Goal: Communication & Community: Ask a question

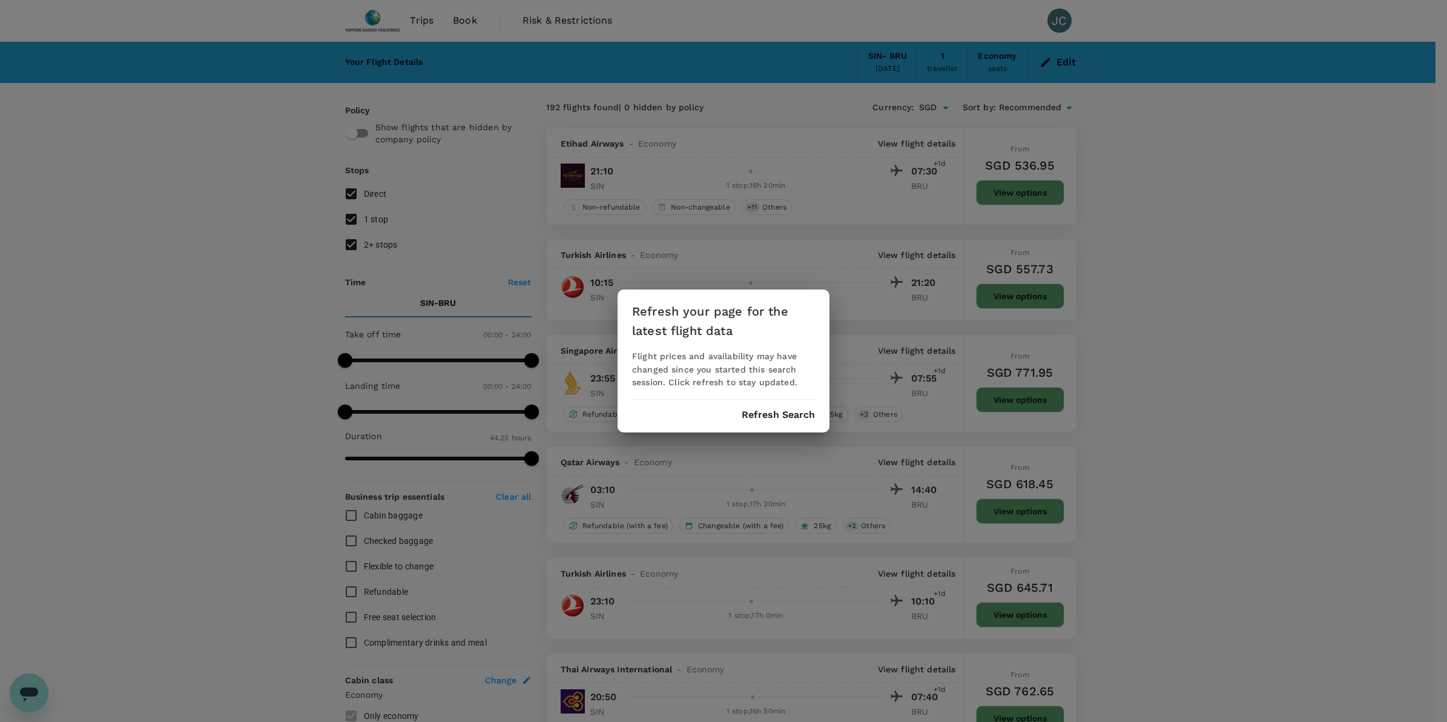
click at [782, 410] on button "Refresh Search" at bounding box center [778, 414] width 73 height 11
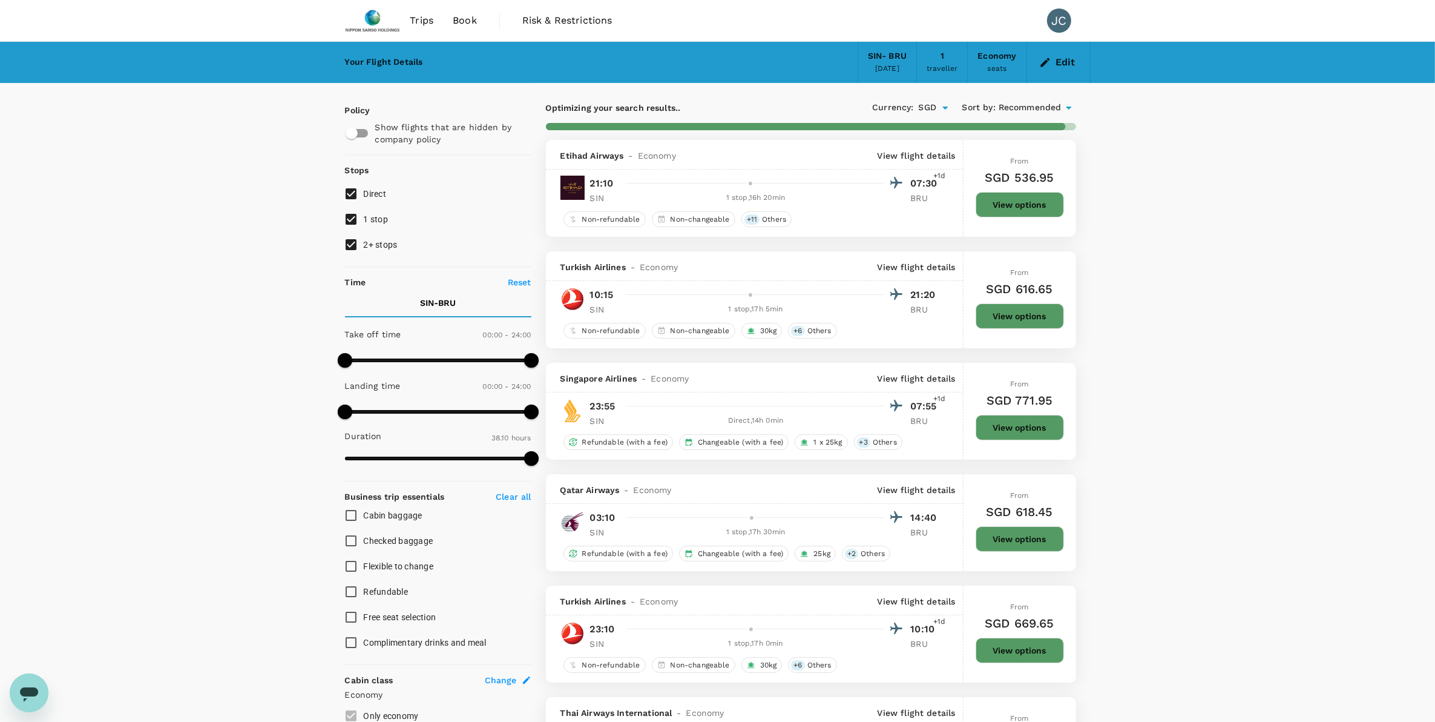
type input "2665"
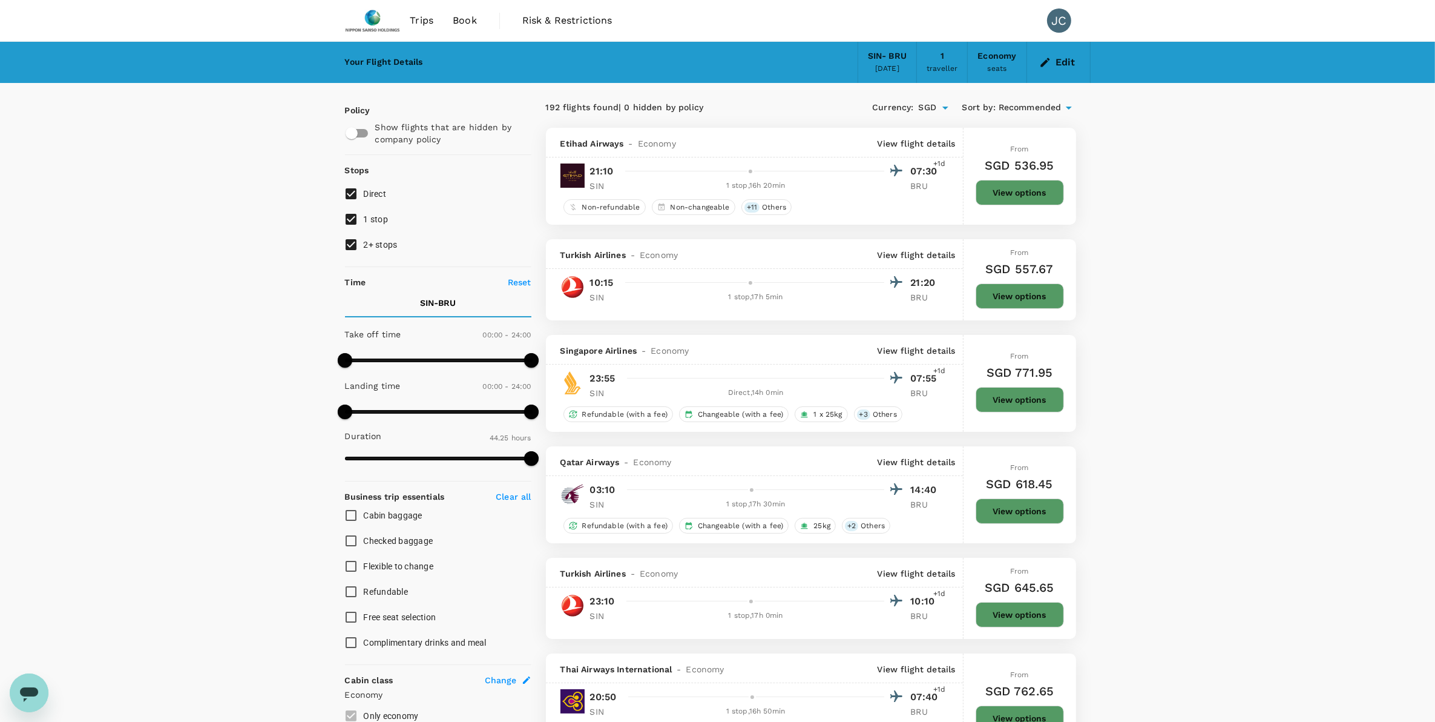
click at [424, 16] on span "Trips" at bounding box center [422, 20] width 24 height 15
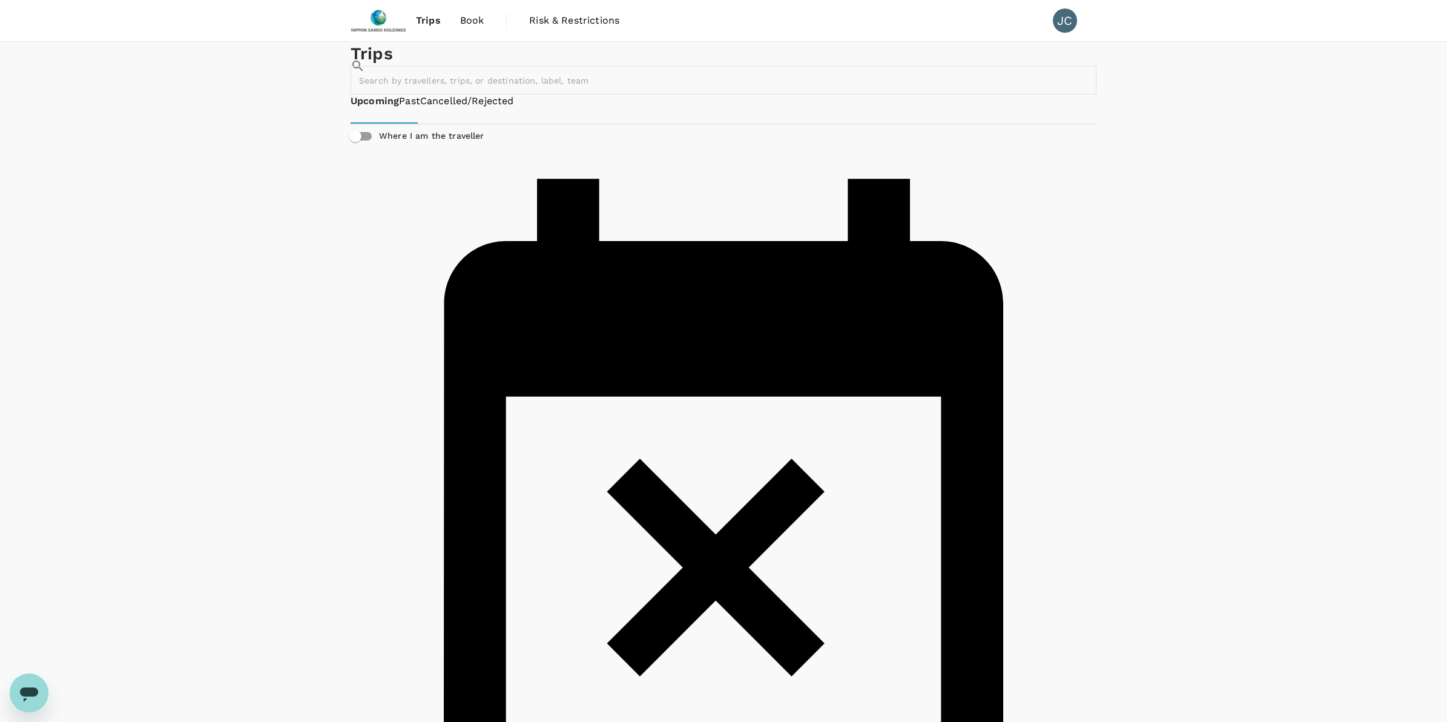
click at [482, 28] on link "Book" at bounding box center [472, 20] width 44 height 41
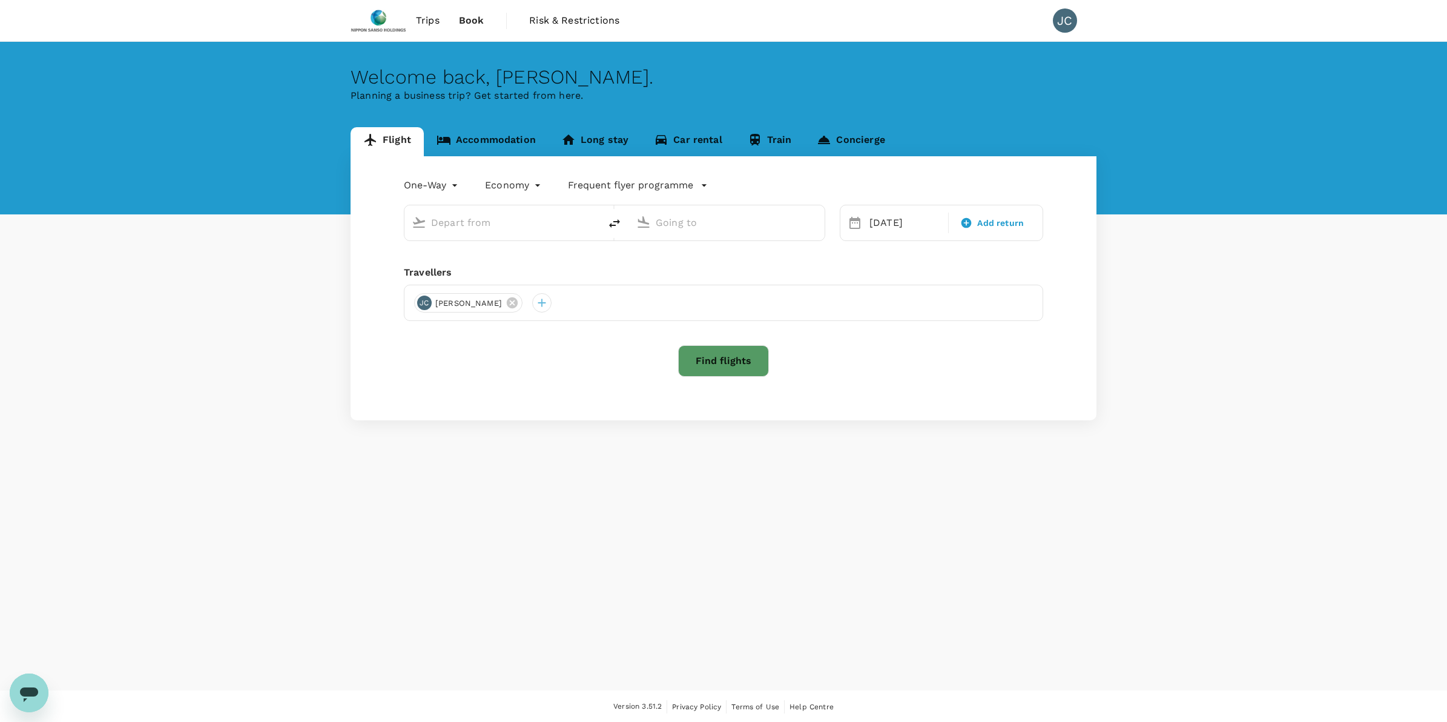
type input "Singapore Changi (SIN)"
type input "[GEOGRAPHIC_DATA] (BRU)"
type input "Singapore Changi (SIN)"
type input "[GEOGRAPHIC_DATA] (BRU)"
click at [579, 225] on div "Singapore Changi (SIN)" at bounding box center [512, 222] width 162 height 19
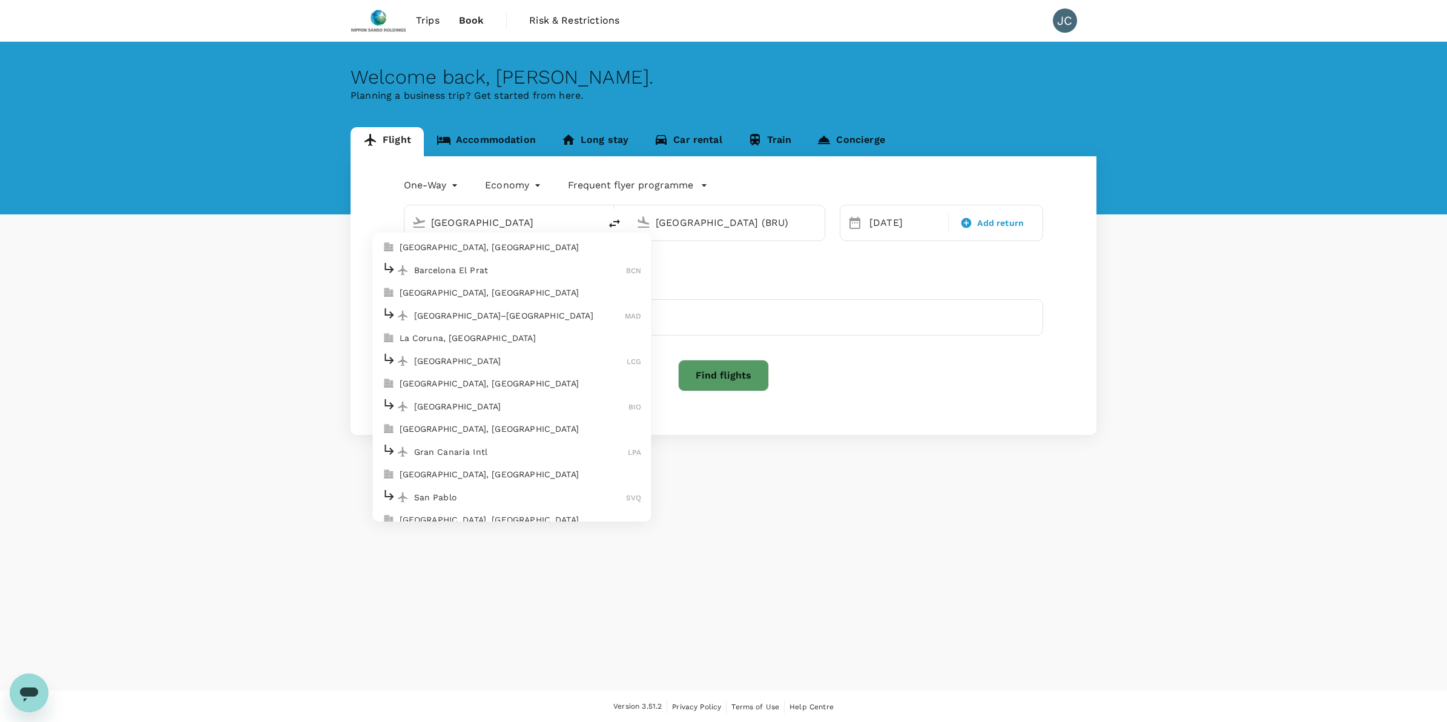
click at [462, 318] on p "[GEOGRAPHIC_DATA]–[GEOGRAPHIC_DATA]" at bounding box center [519, 315] width 211 height 12
type input "[GEOGRAPHIC_DATA]–[PERSON_NAME] (MAD)"
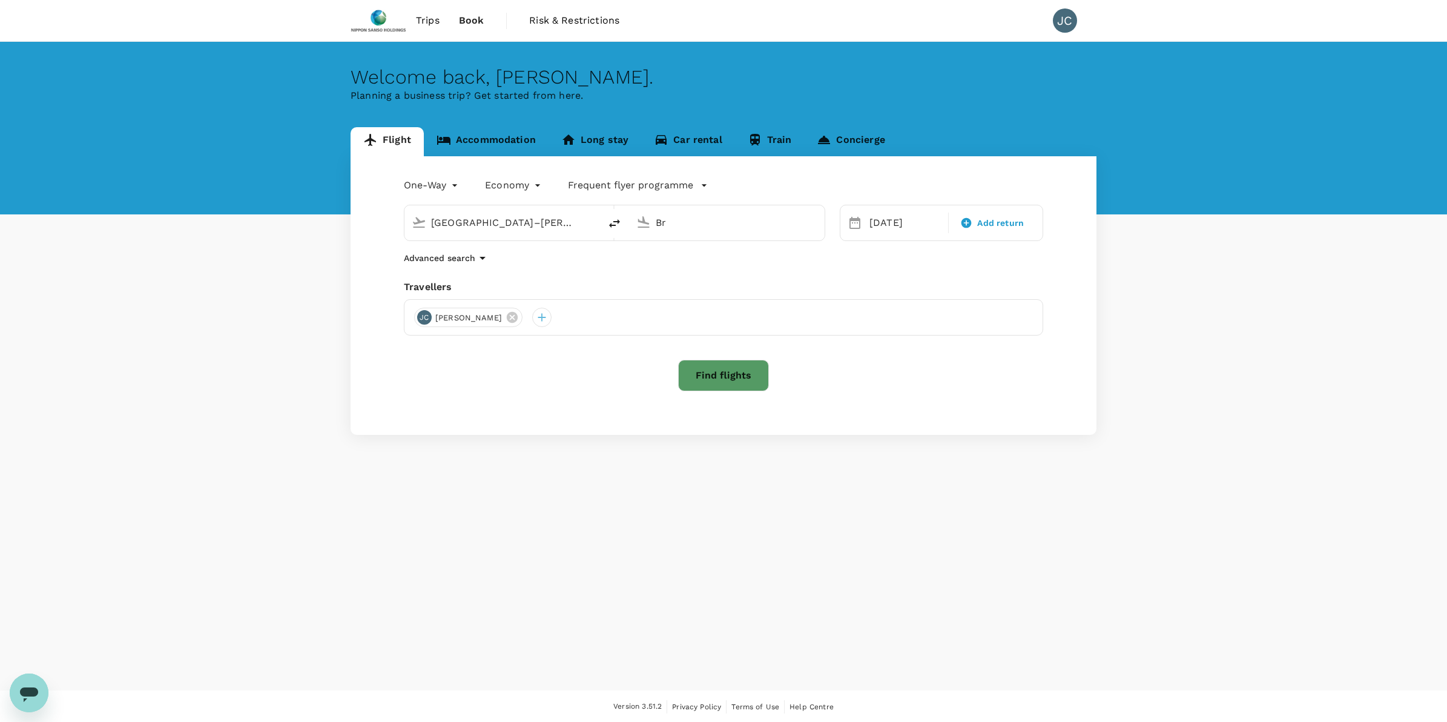
type input "B"
click at [707, 271] on p "Singapore Changi" at bounding box center [746, 270] width 215 height 12
type input "Singapore Changi (SIN)"
click at [958, 379] on div "23" at bounding box center [957, 374] width 23 height 23
click at [709, 375] on button "Find flights" at bounding box center [723, 375] width 91 height 31
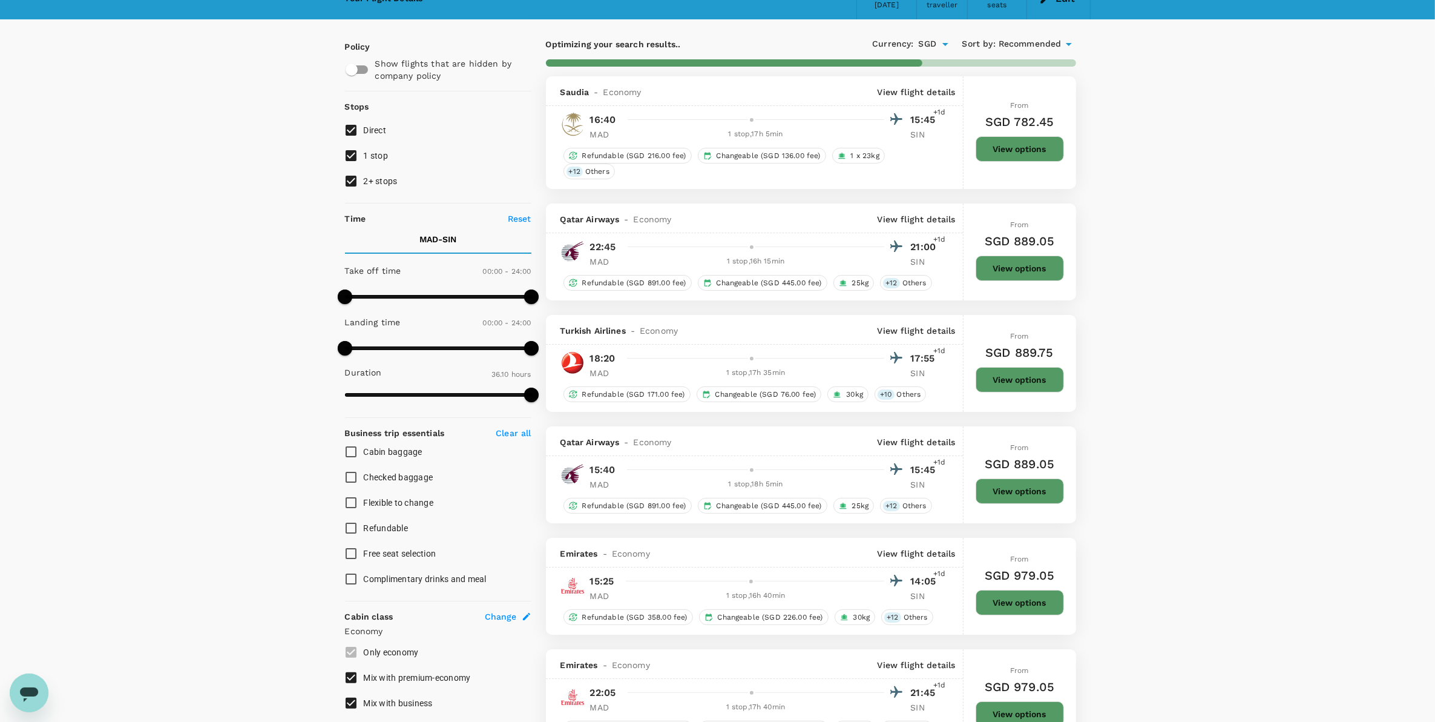
type input "2375"
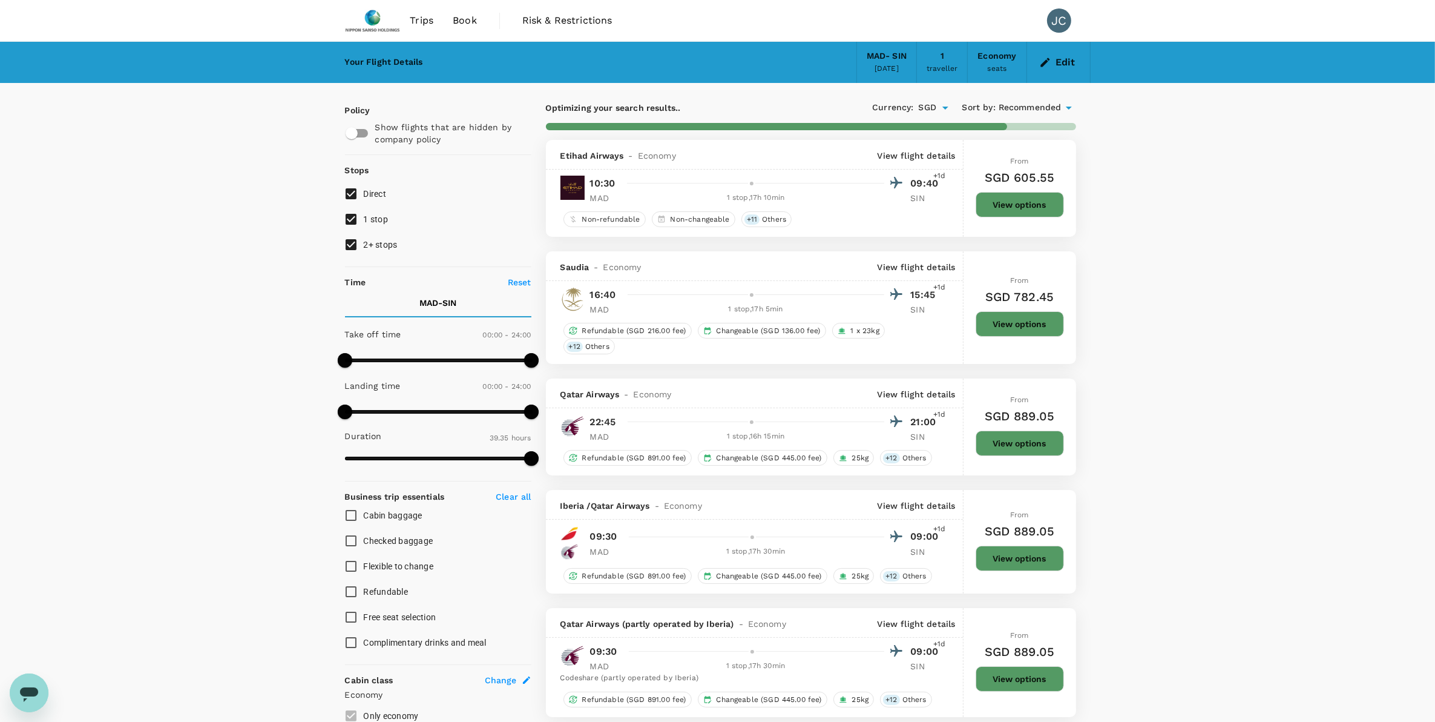
click at [357, 216] on input "1 stop" at bounding box center [350, 218] width 25 height 25
checkbox input "false"
click at [355, 243] on input "2+ stops" at bounding box center [350, 244] width 25 height 25
checkbox input "false"
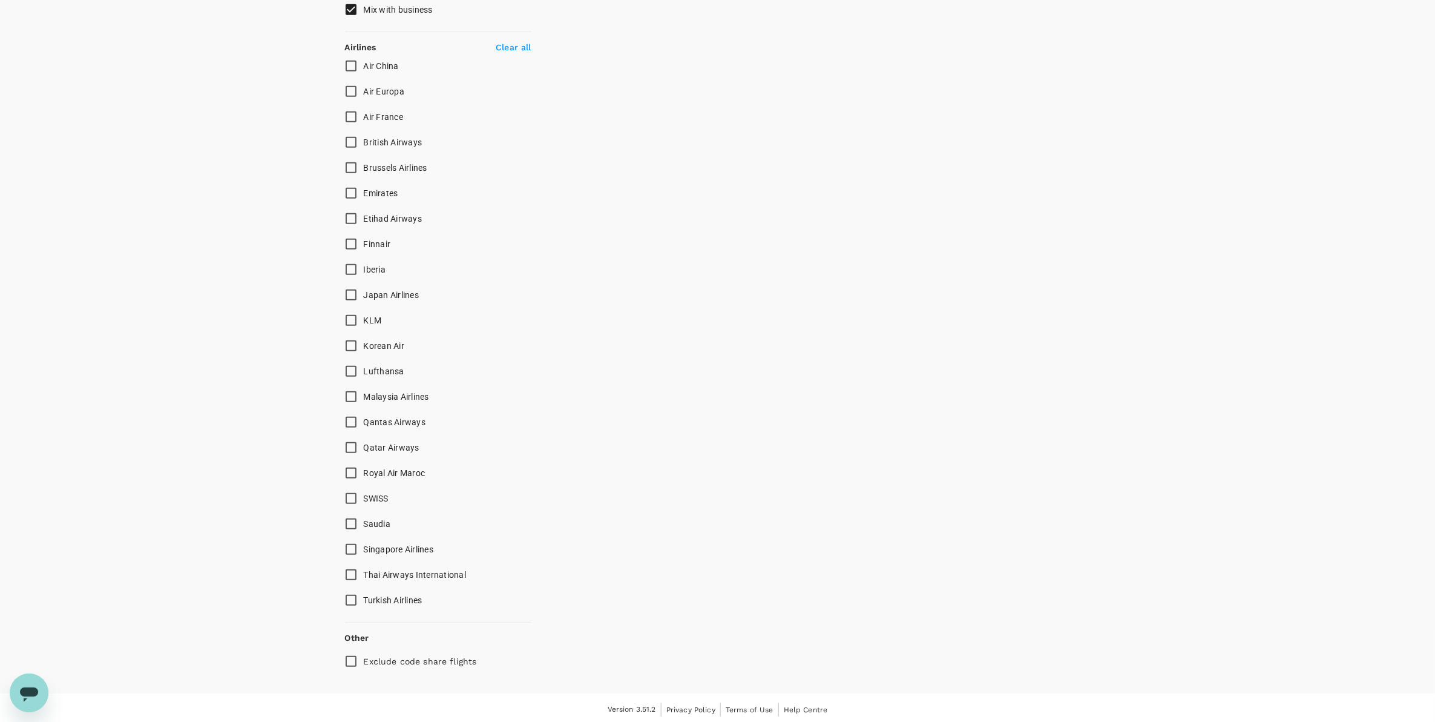
scroll to position [758, 0]
click at [398, 548] on span "Singapore Airlines" at bounding box center [399, 548] width 70 height 10
click at [364, 548] on input "Singapore Airlines" at bounding box center [350, 547] width 25 height 25
checkbox input "true"
type input "2700"
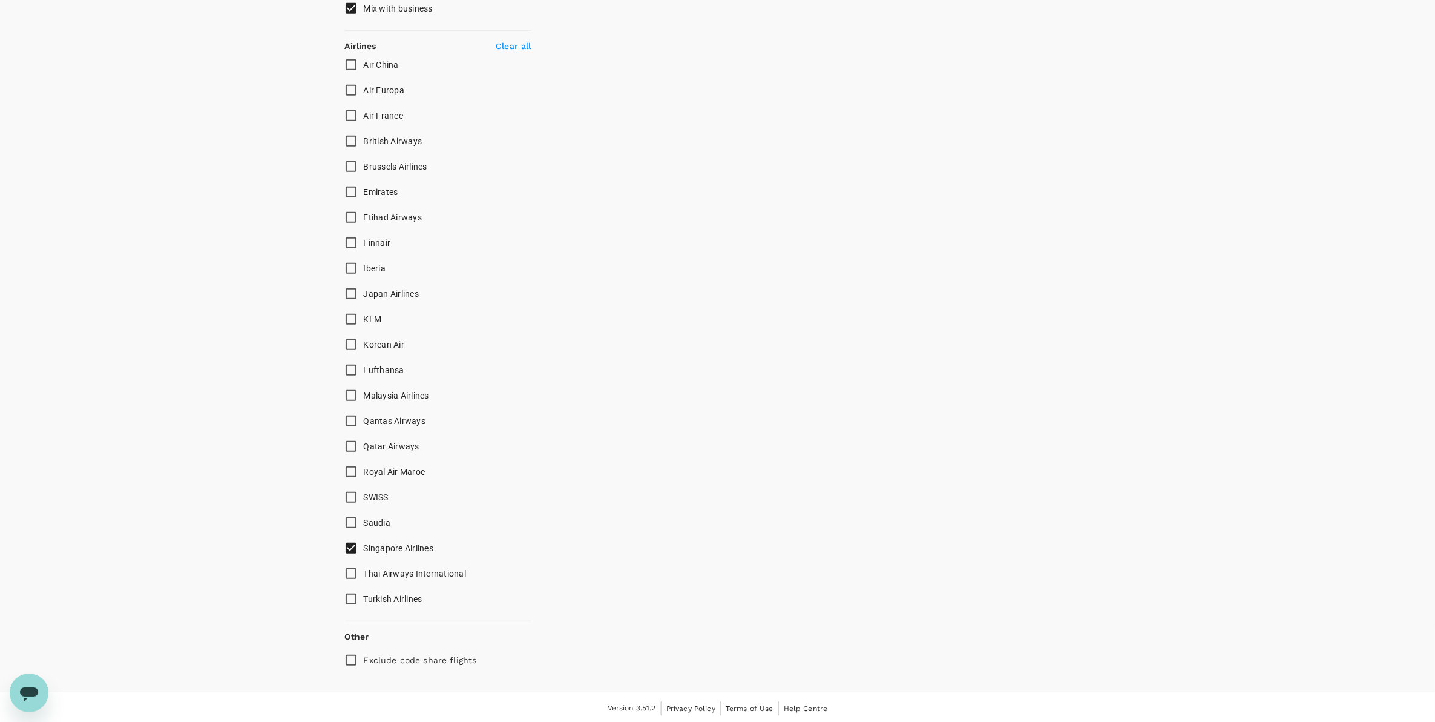
checkbox input "false"
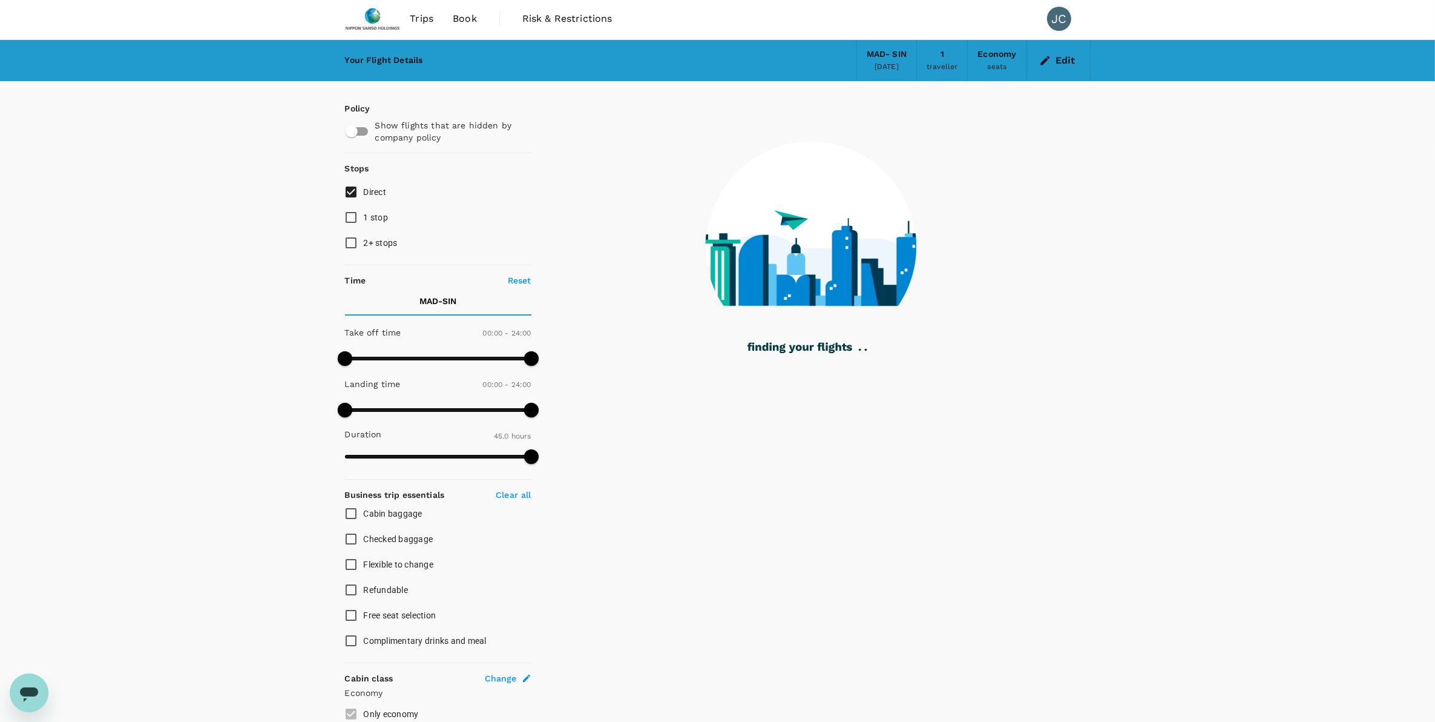
scroll to position [1, 0]
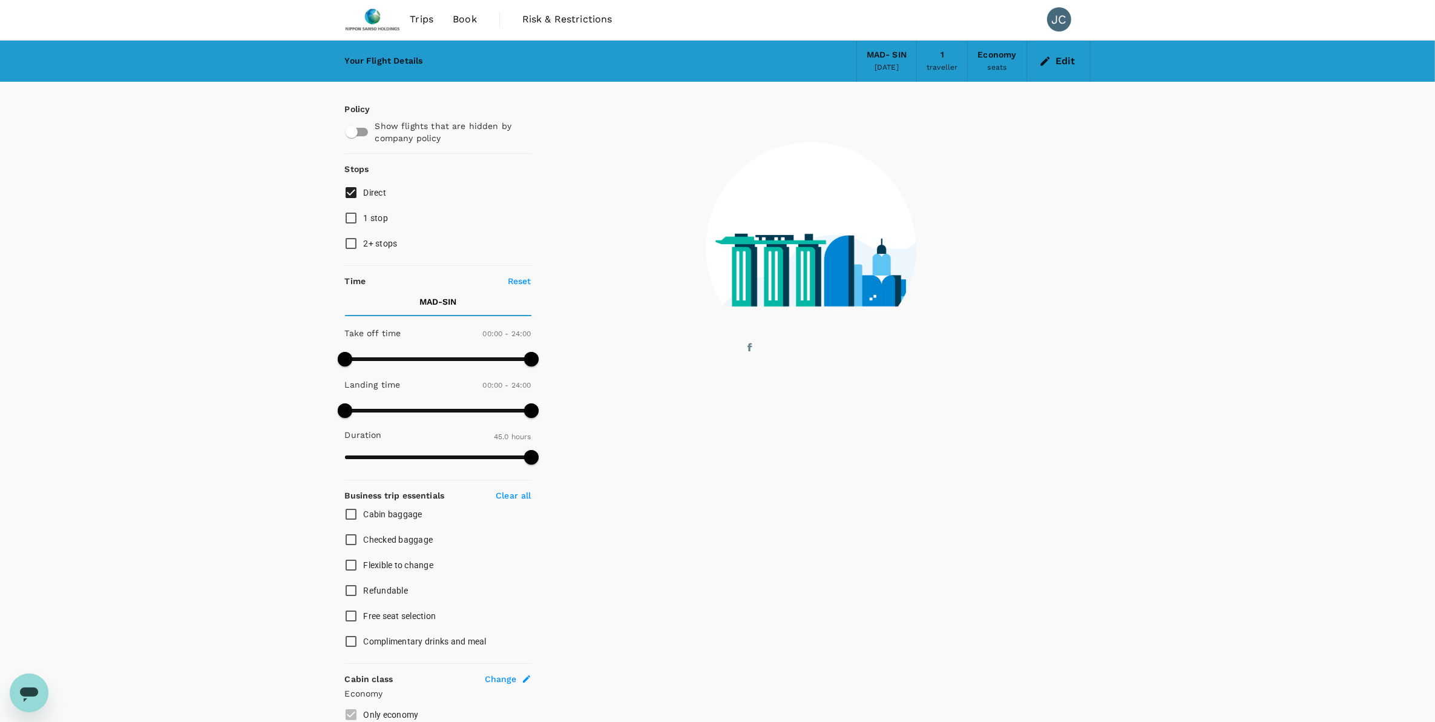
checkbox input "false"
checkbox input "true"
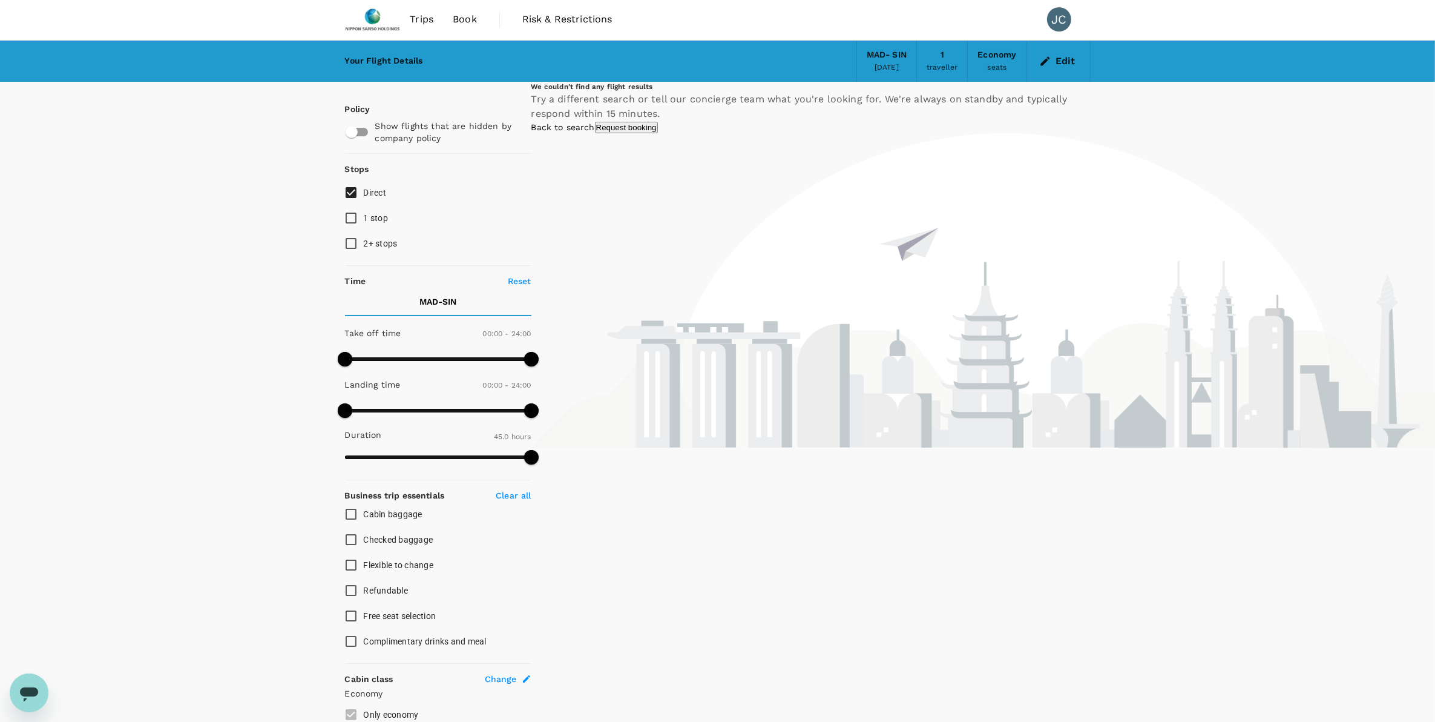
click at [364, 224] on span "1 stop" at bounding box center [376, 218] width 25 height 15
click at [364, 224] on input "1 stop" at bounding box center [350, 217] width 25 height 25
checkbox input "true"
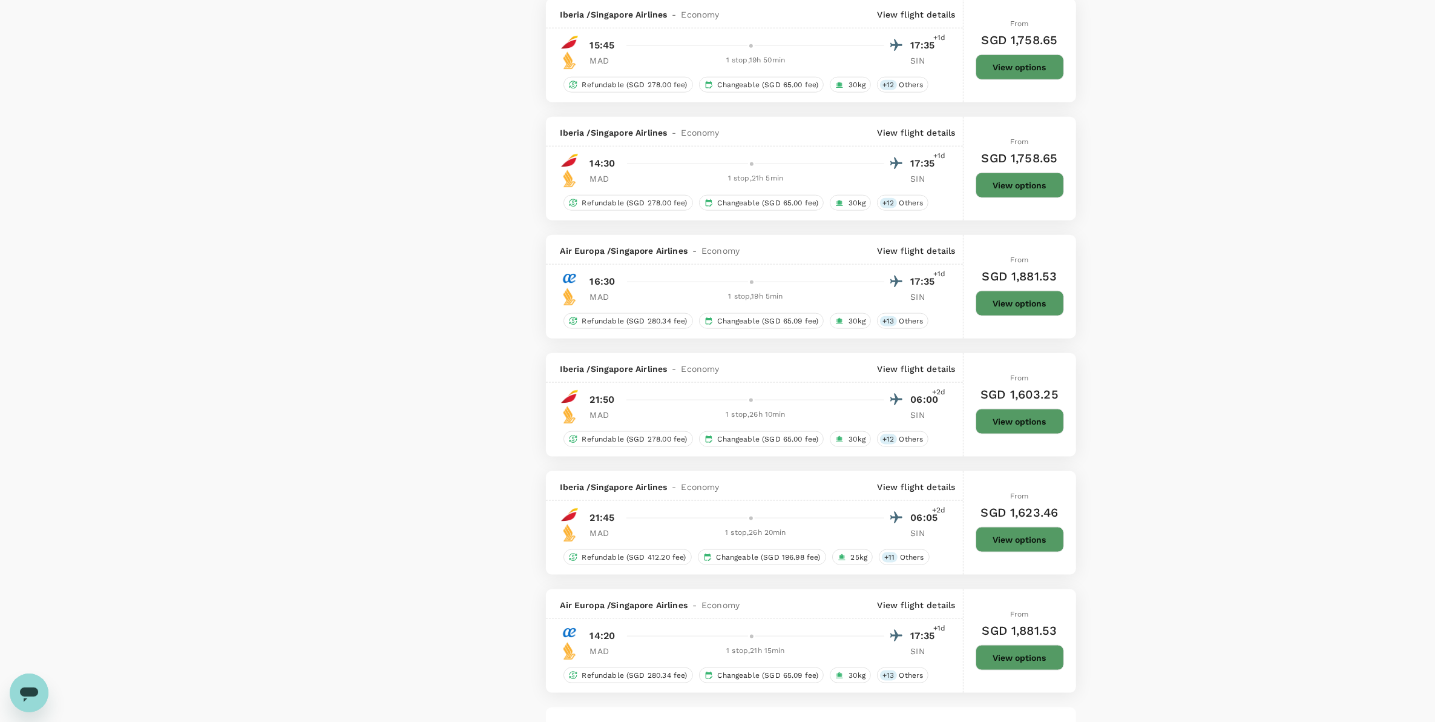
scroll to position [2013, 0]
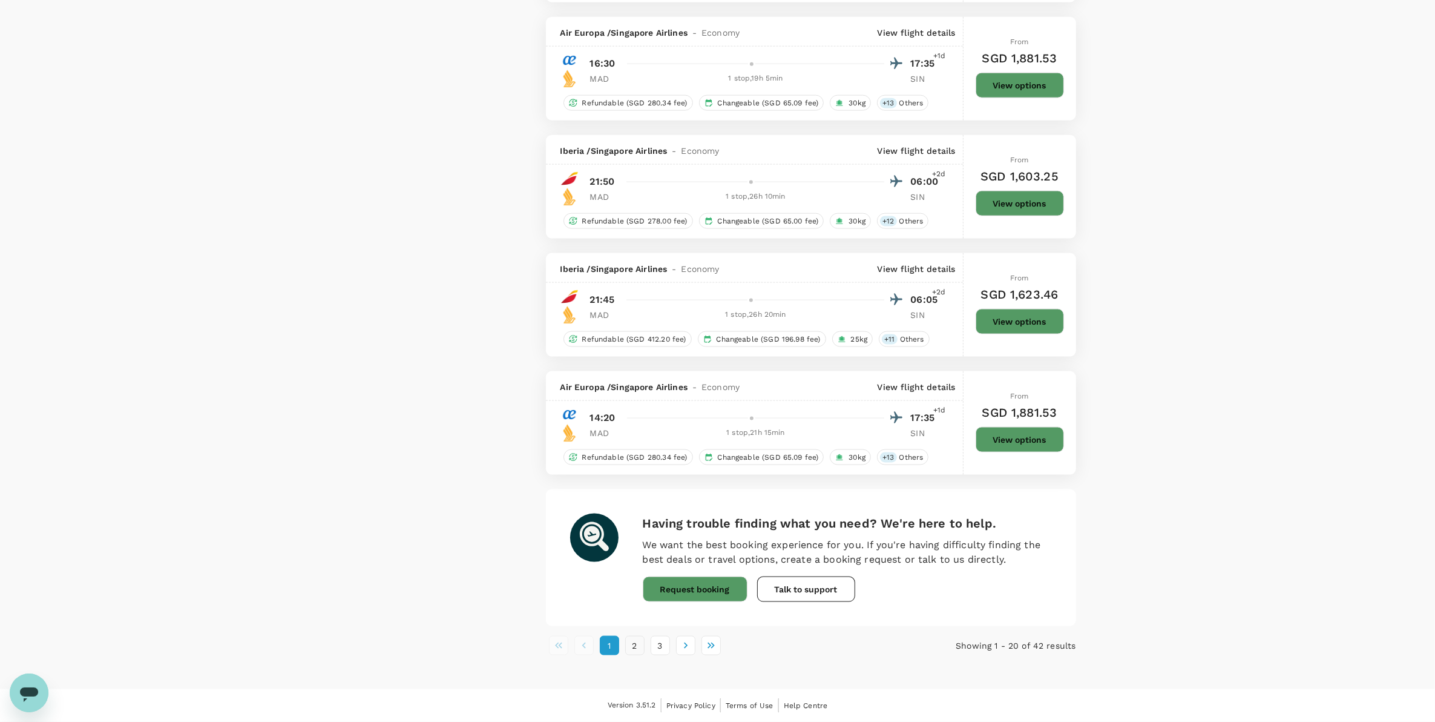
click at [639, 646] on button "2" at bounding box center [634, 645] width 19 height 19
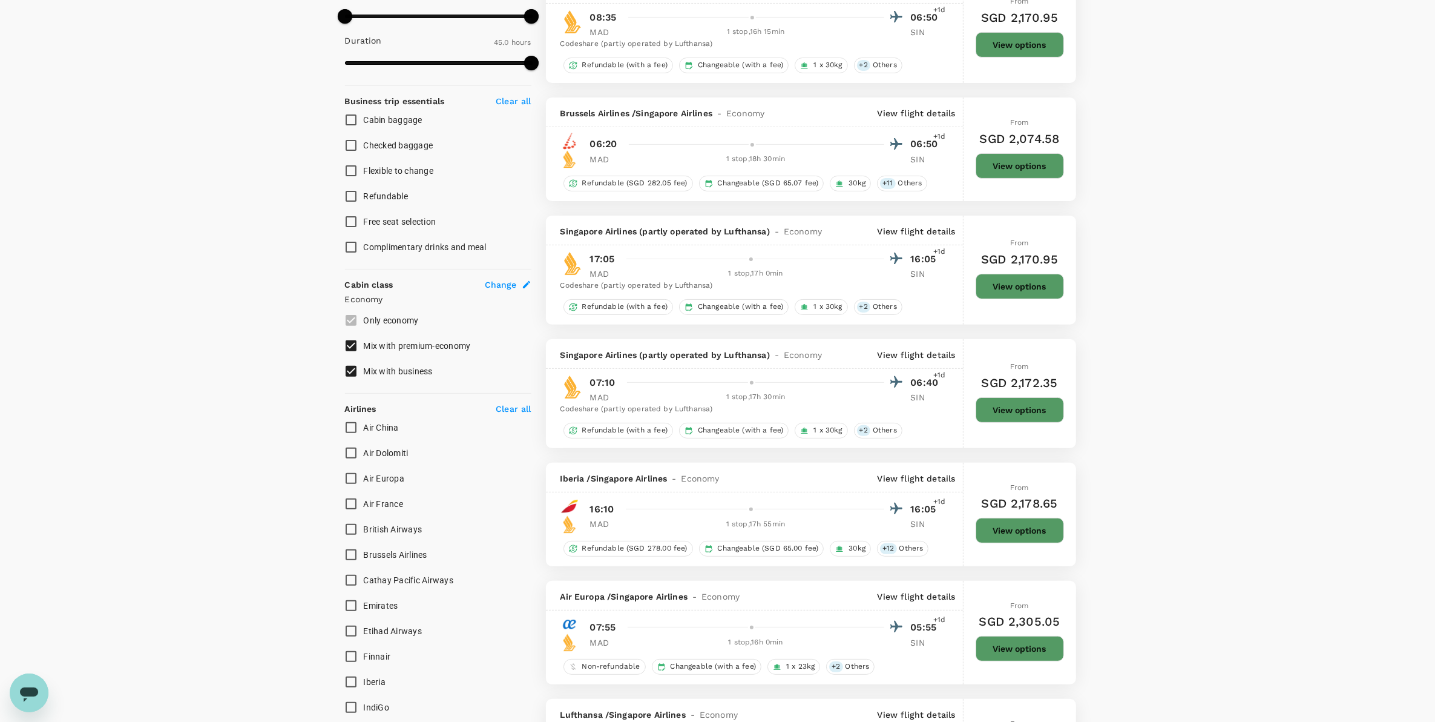
scroll to position [227, 0]
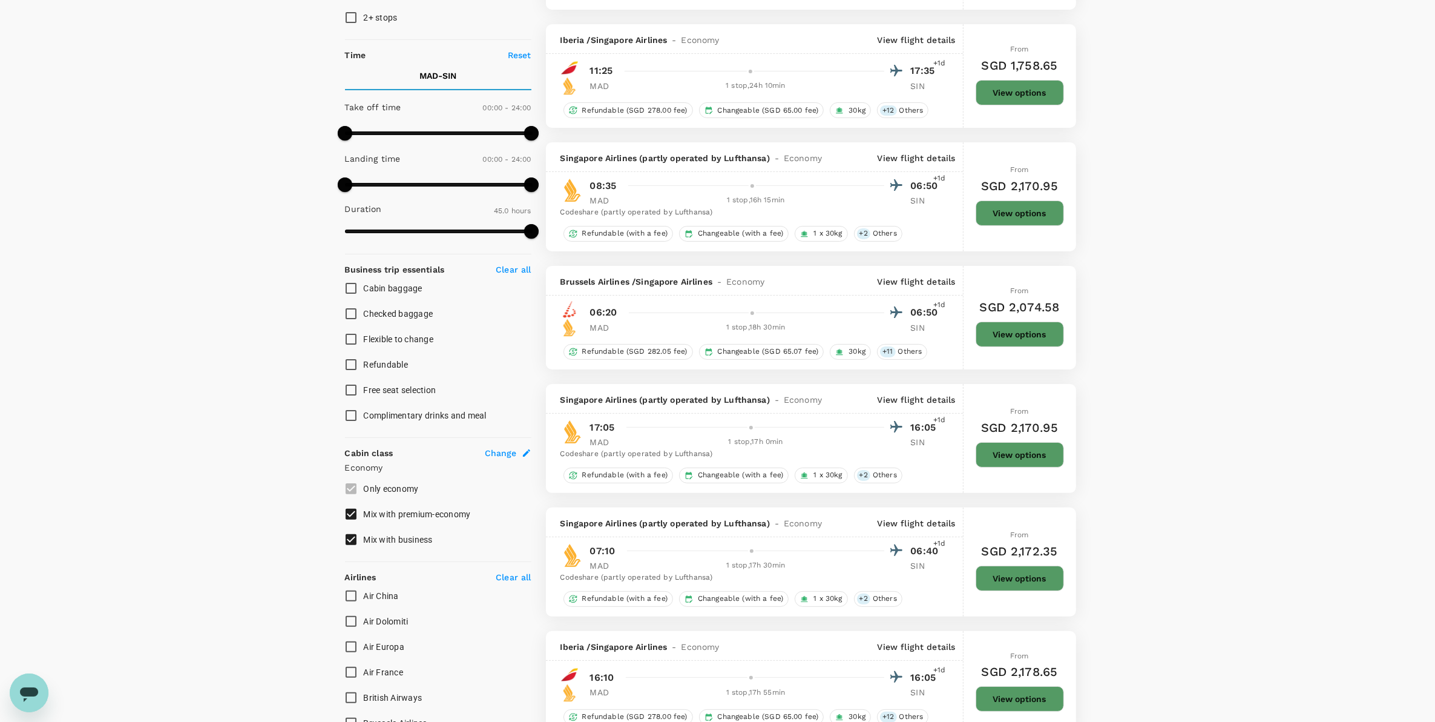
click at [507, 579] on p "Clear all" at bounding box center [513, 577] width 35 height 12
checkbox input "false"
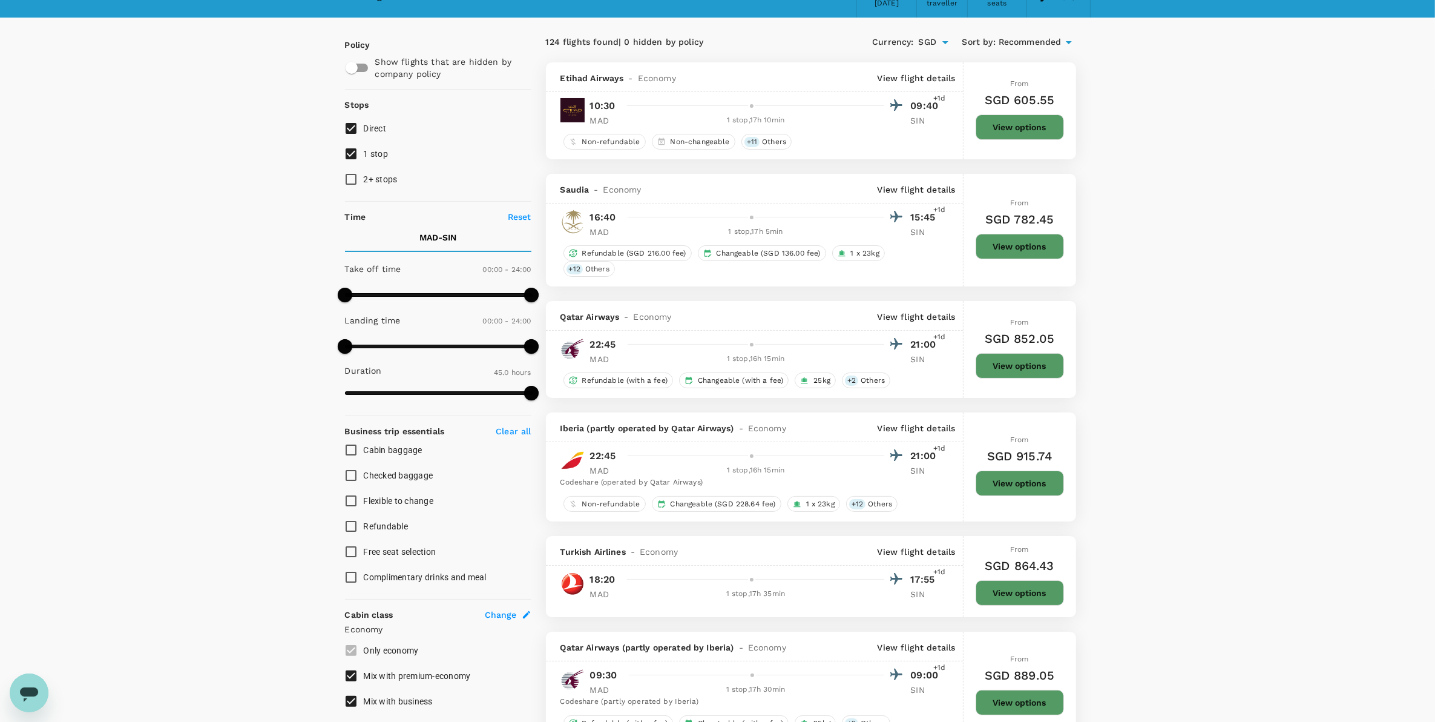
scroll to position [151, 0]
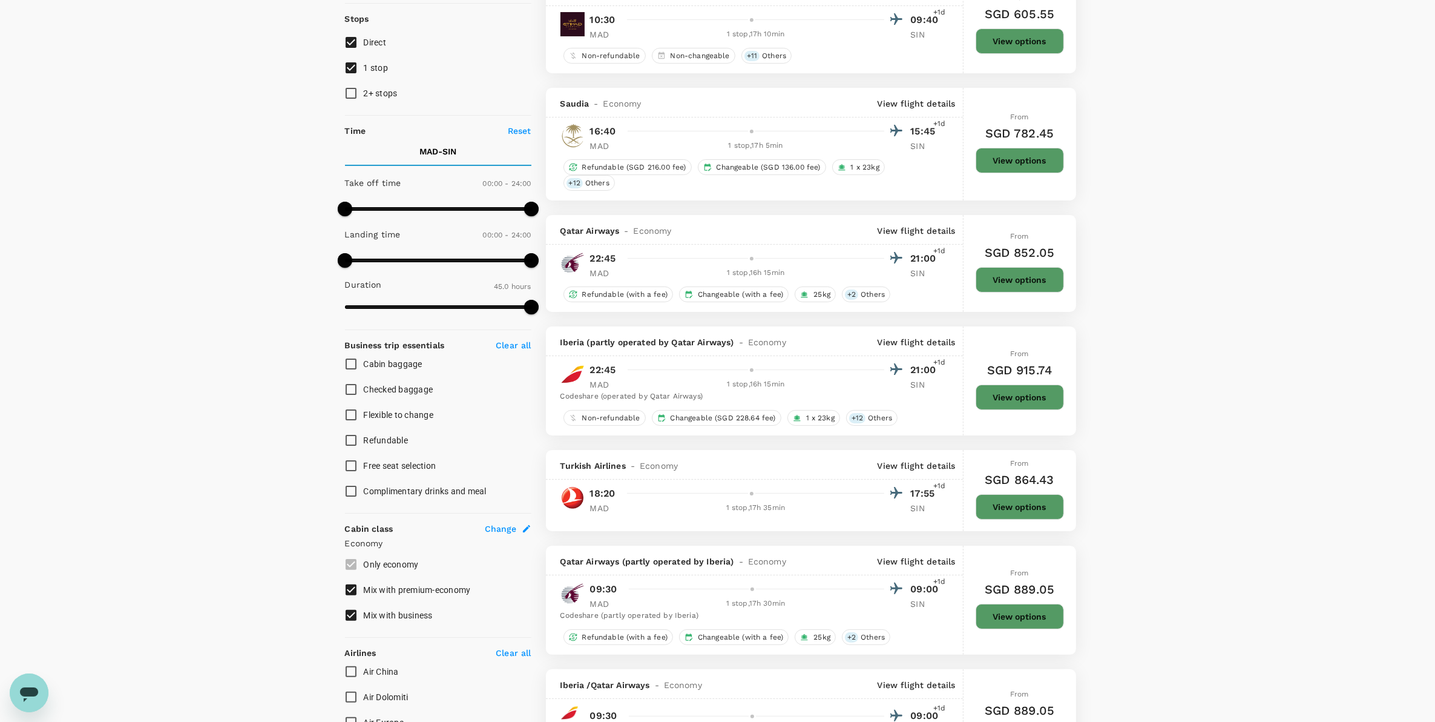
click at [986, 277] on button "View options" at bounding box center [1020, 279] width 88 height 25
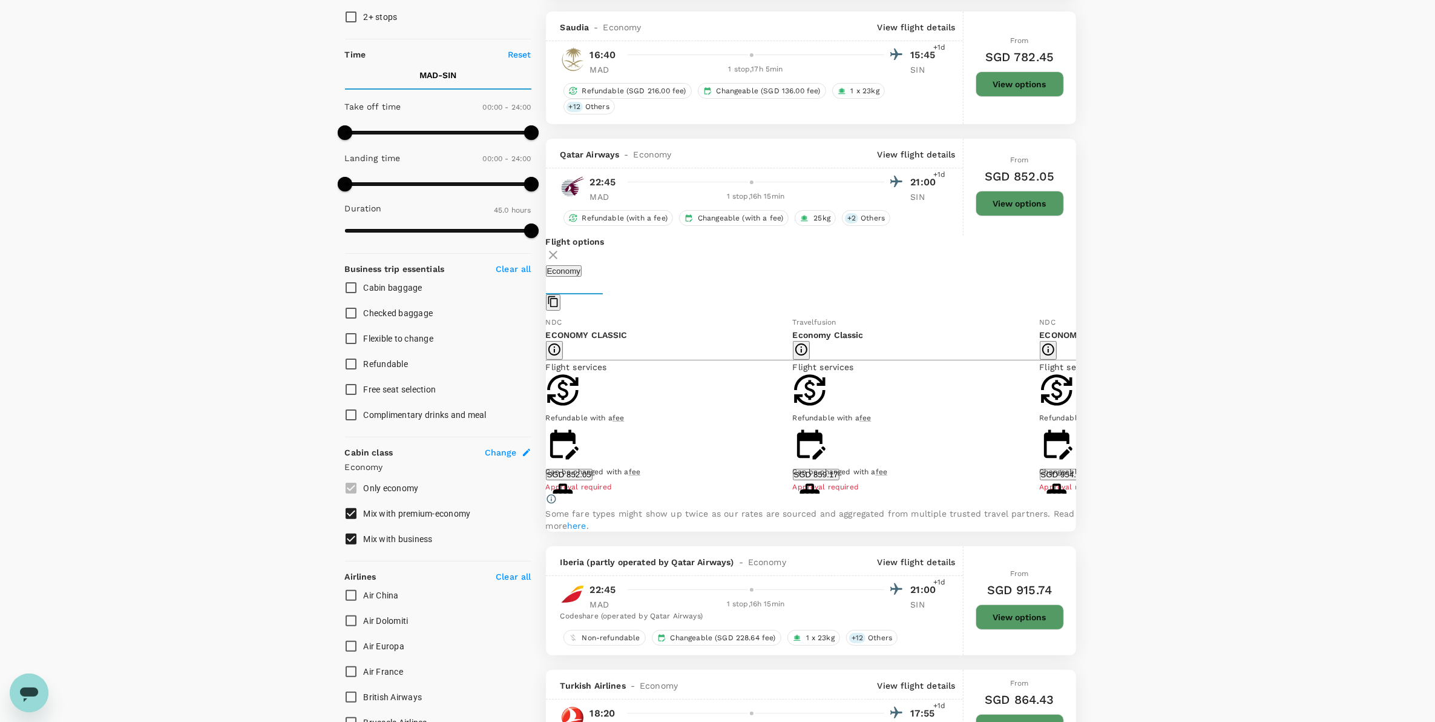
scroll to position [369, 0]
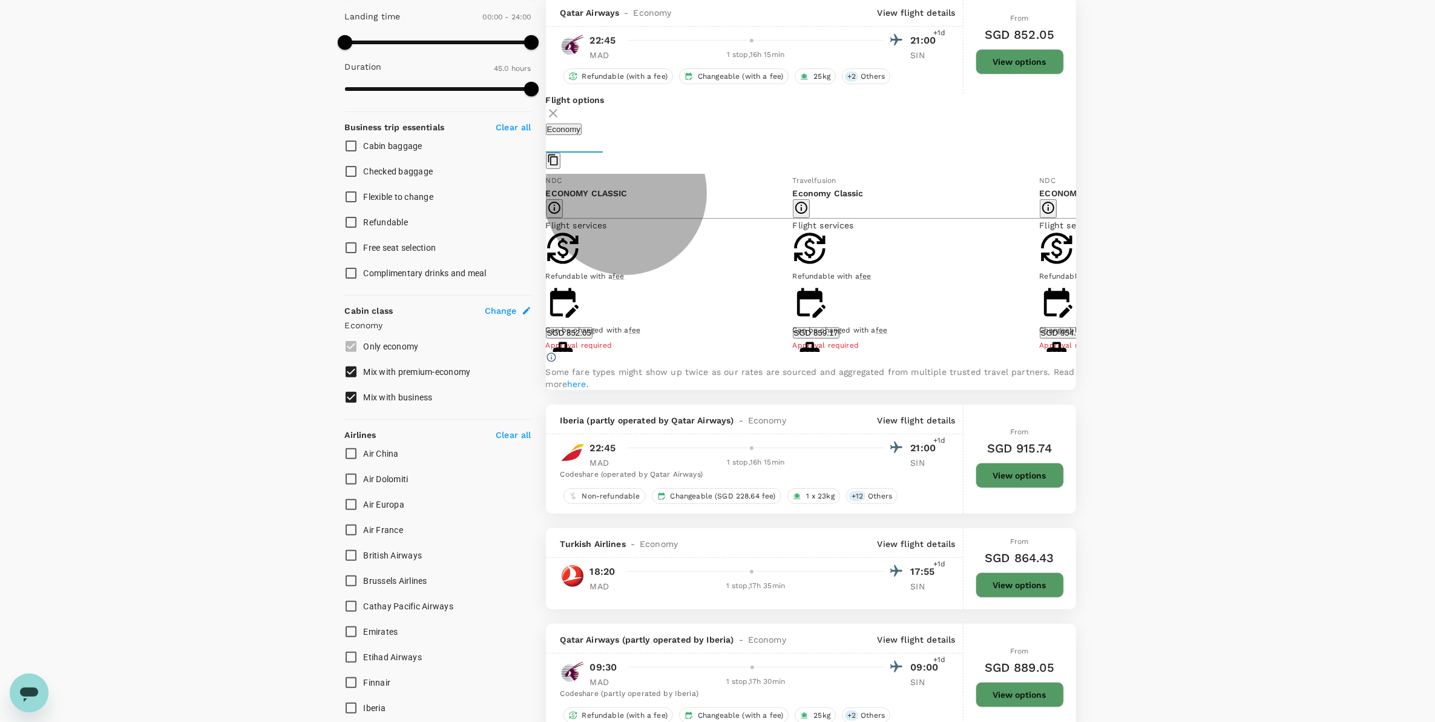
click at [593, 338] on button "SGD 852.05" at bounding box center [569, 333] width 47 height 12
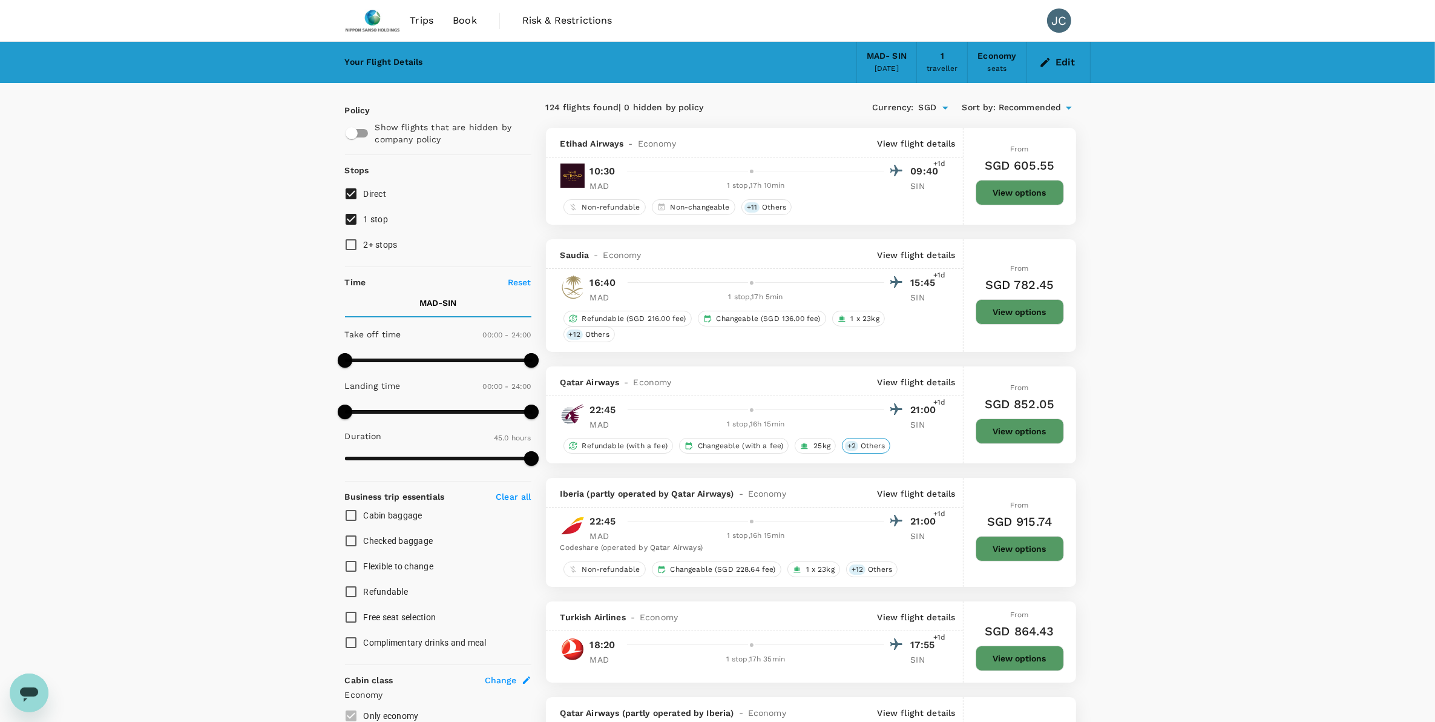
click at [876, 448] on span "Others" at bounding box center [873, 446] width 34 height 10
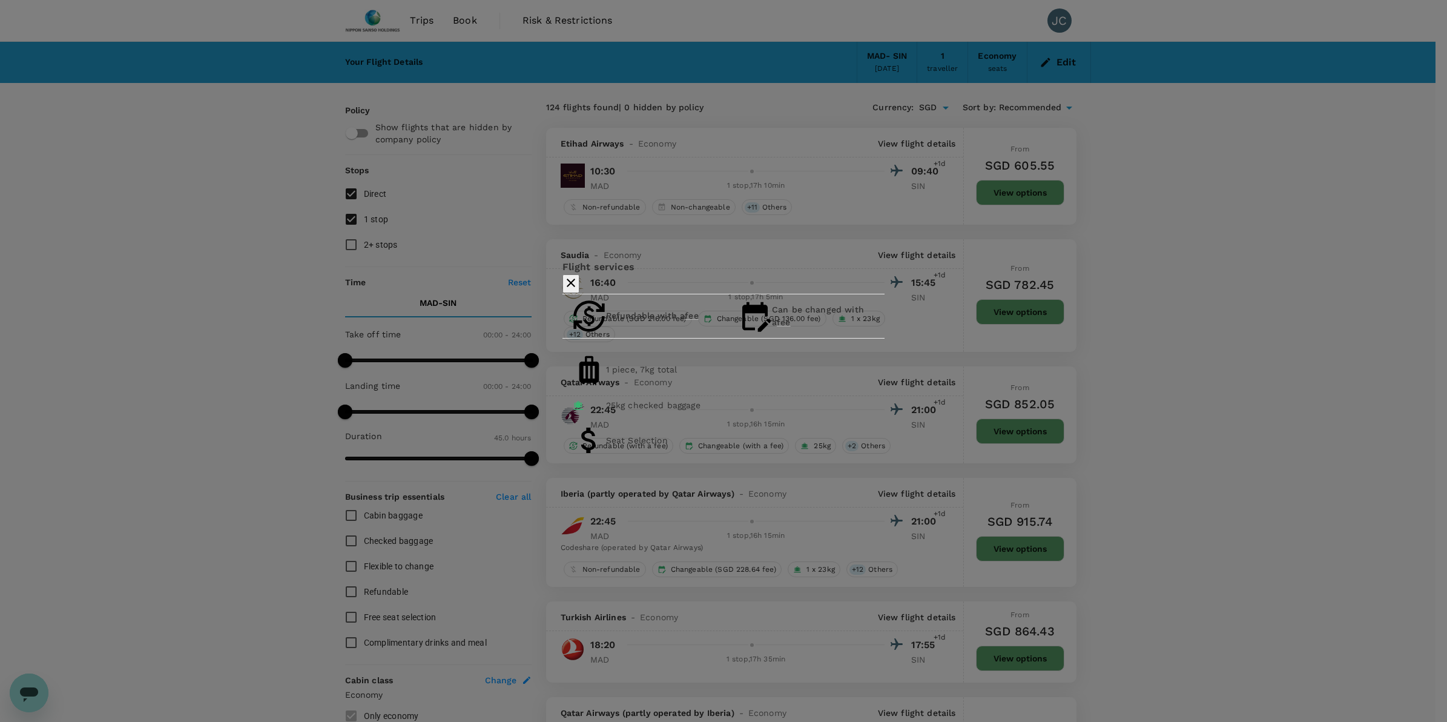
click at [578, 280] on icon "button" at bounding box center [571, 282] width 15 height 15
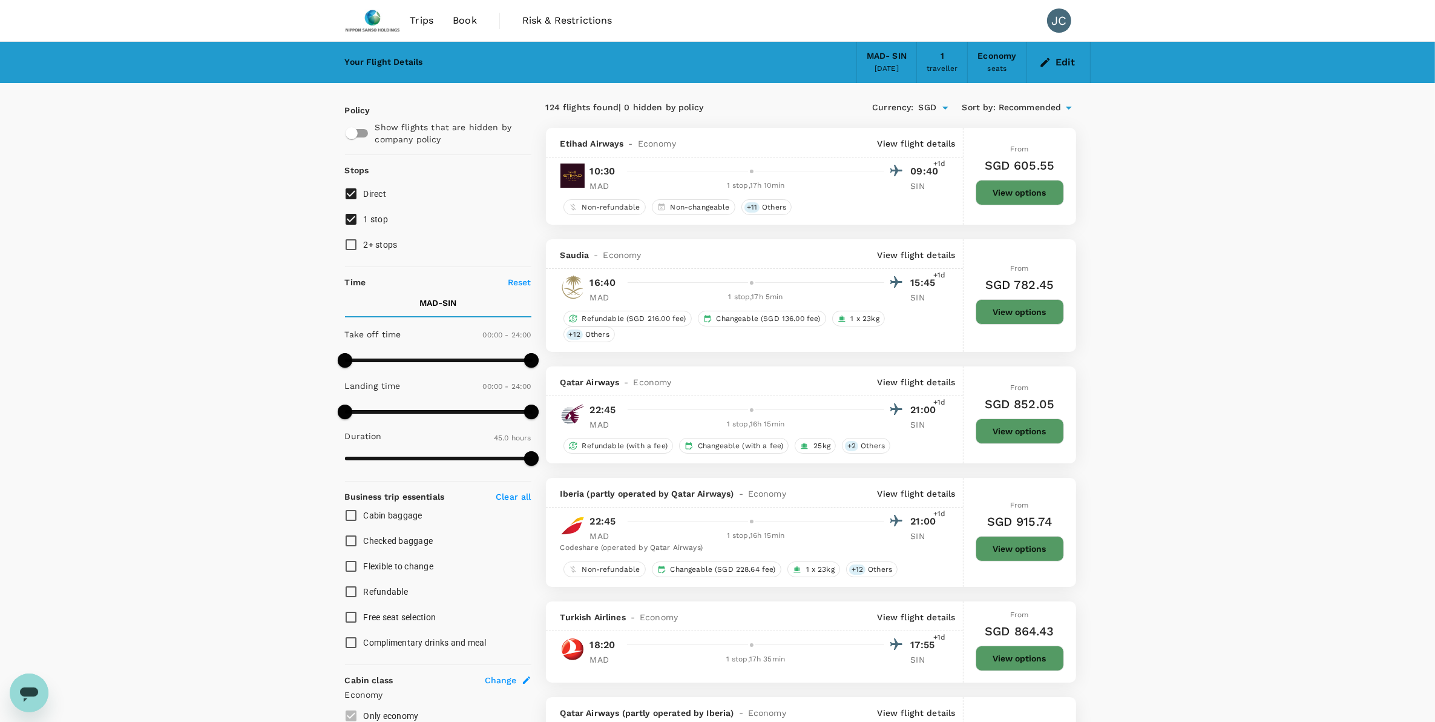
click at [751, 413] on div at bounding box center [751, 409] width 7 height 7
click at [754, 430] on div "1 stop , 16h 15min" at bounding box center [756, 424] width 257 height 12
click at [1009, 421] on button "View options" at bounding box center [1020, 430] width 88 height 25
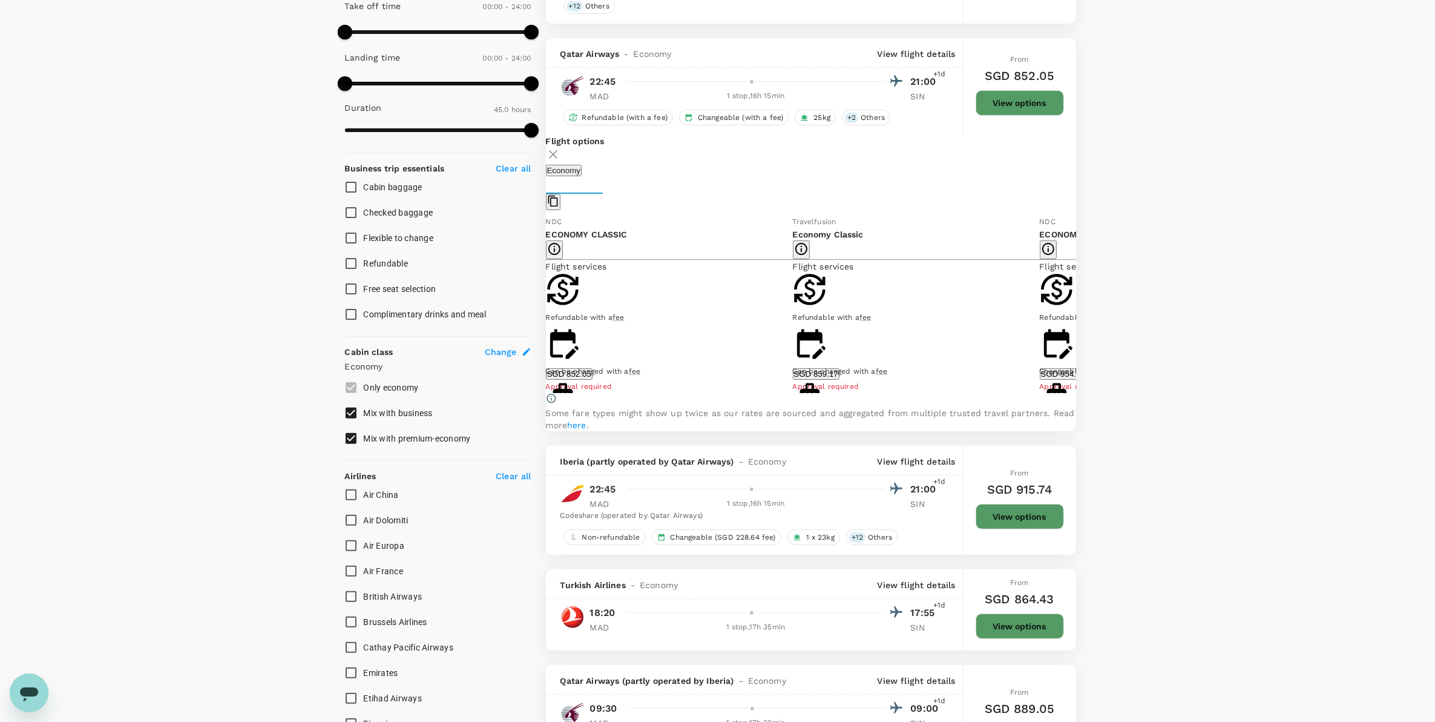
scroll to position [369, 0]
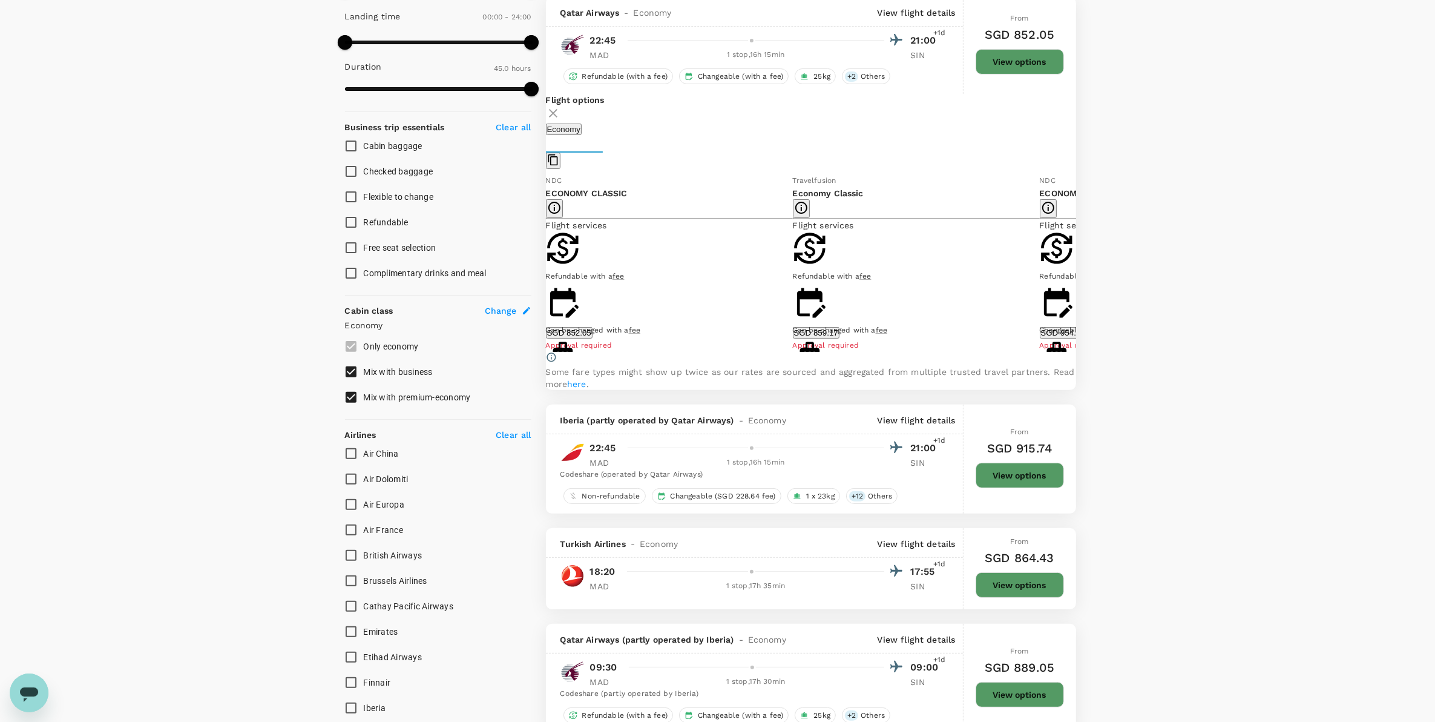
click at [589, 426] on button "Show more" at bounding box center [567, 432] width 43 height 12
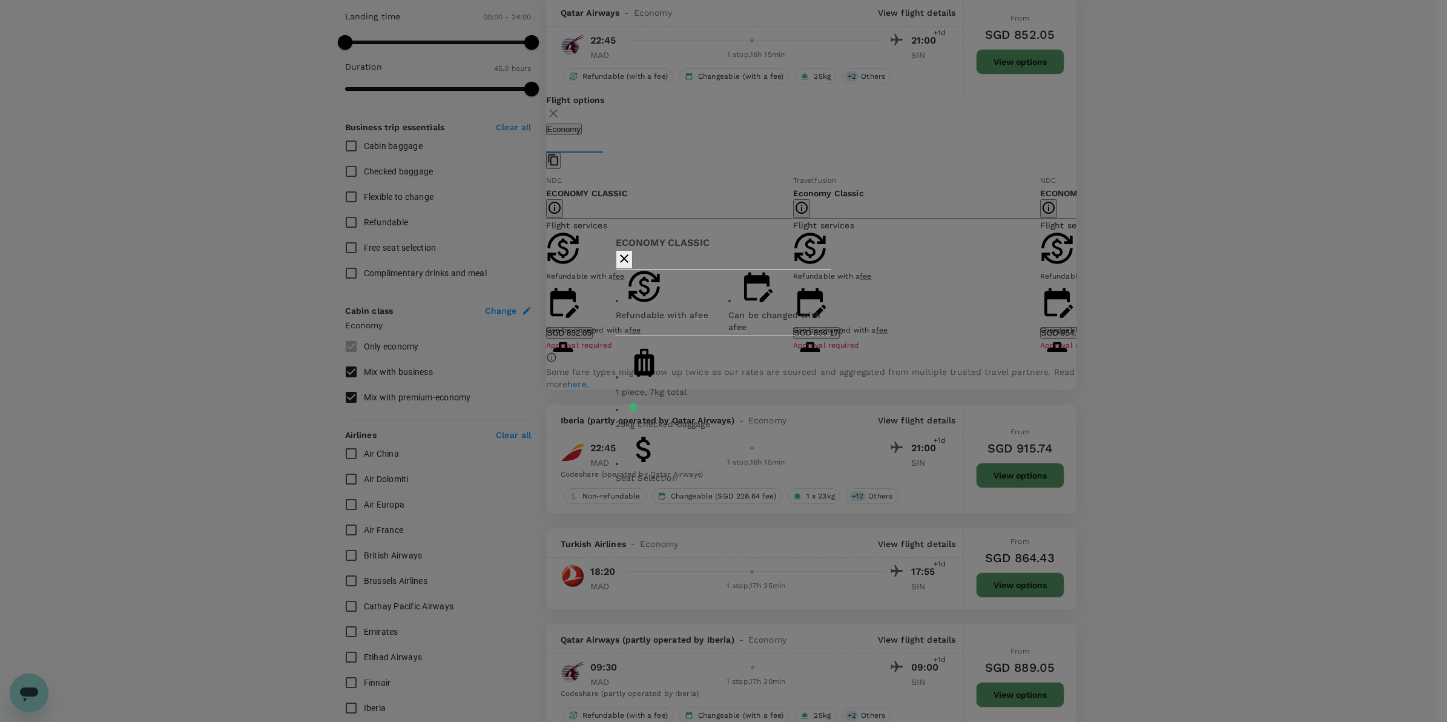
click at [832, 269] on div at bounding box center [724, 259] width 216 height 19
click at [631, 266] on icon "button" at bounding box center [624, 258] width 15 height 15
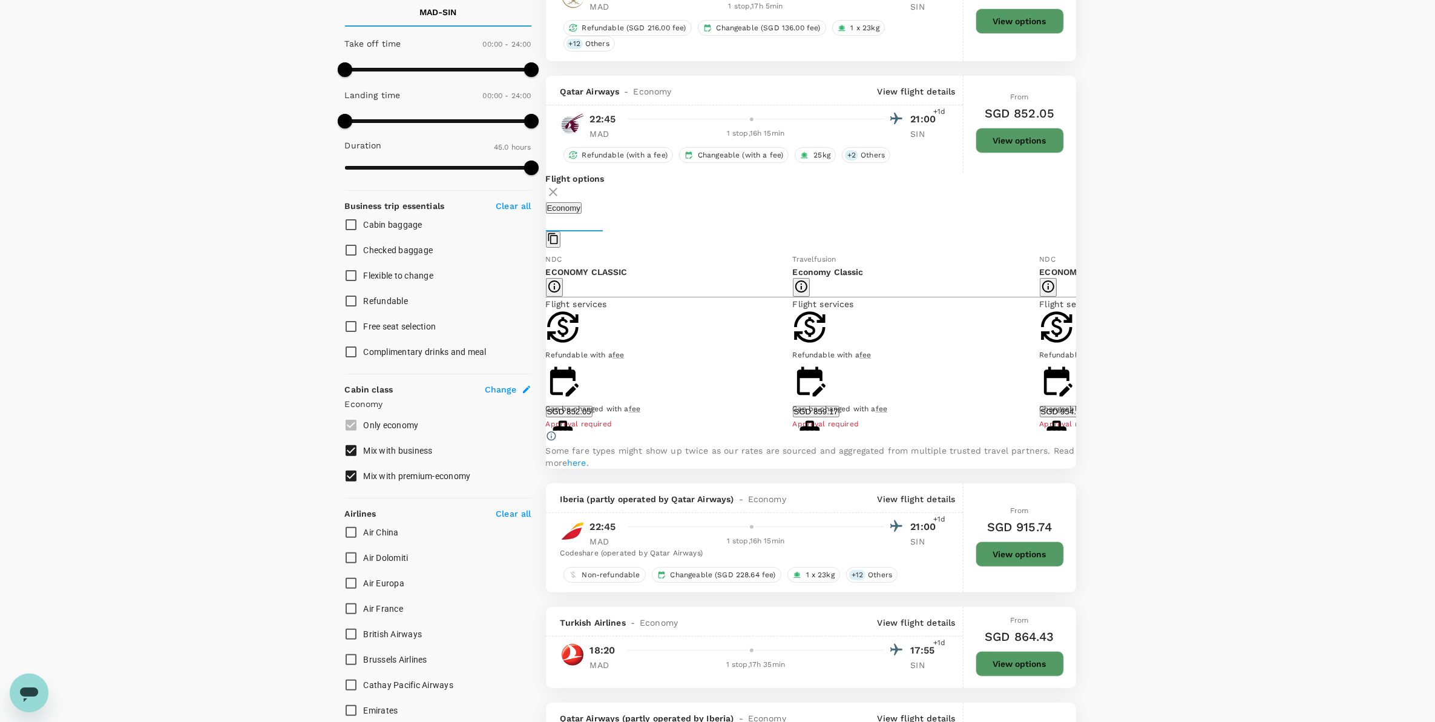
scroll to position [218, 0]
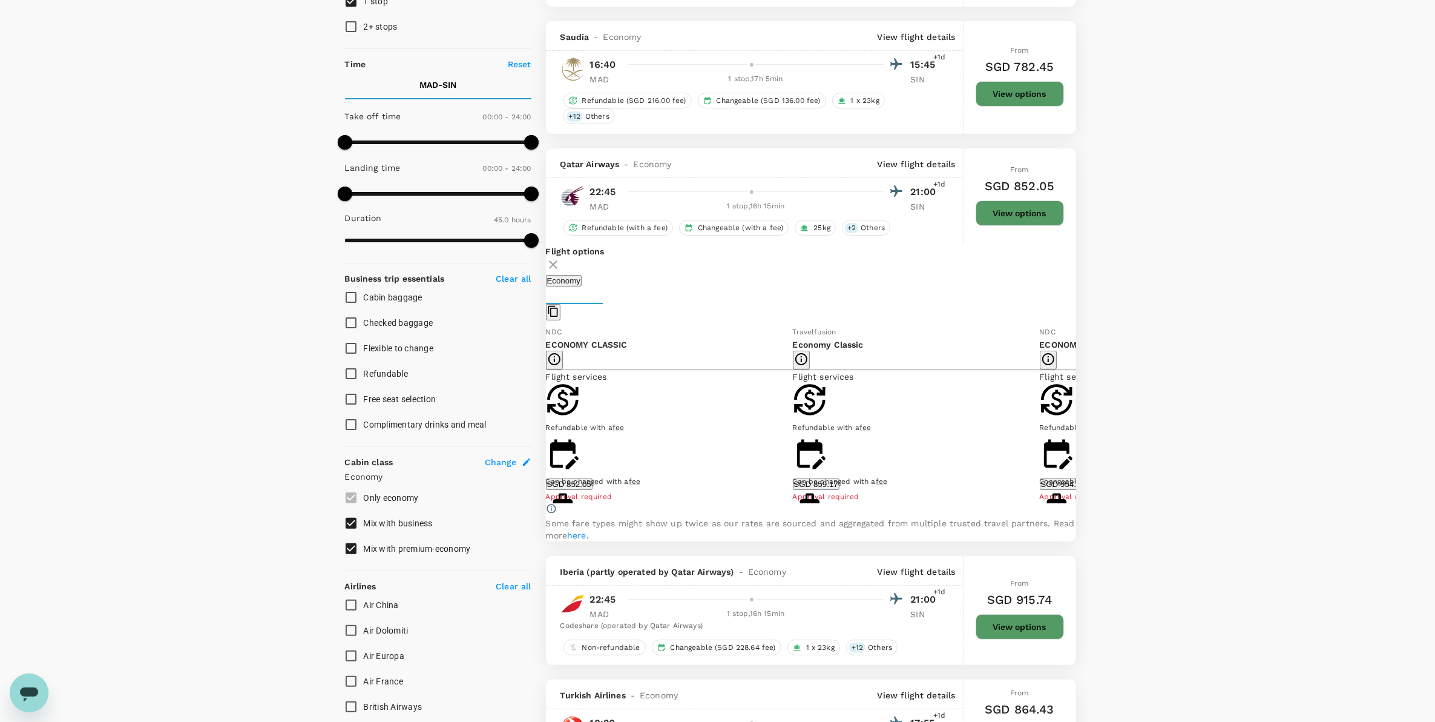
click at [894, 168] on p "View flight details" at bounding box center [917, 164] width 78 height 12
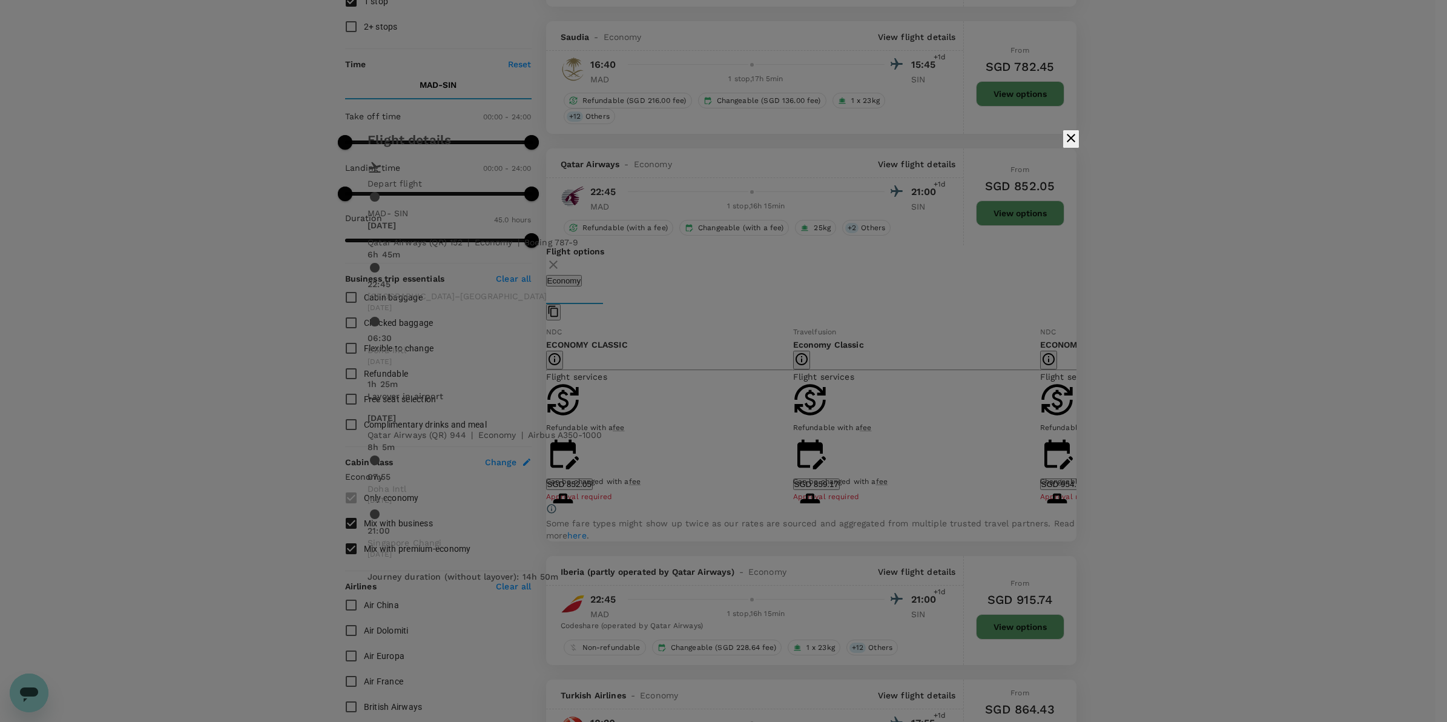
click at [1064, 145] on icon "button" at bounding box center [1071, 138] width 15 height 15
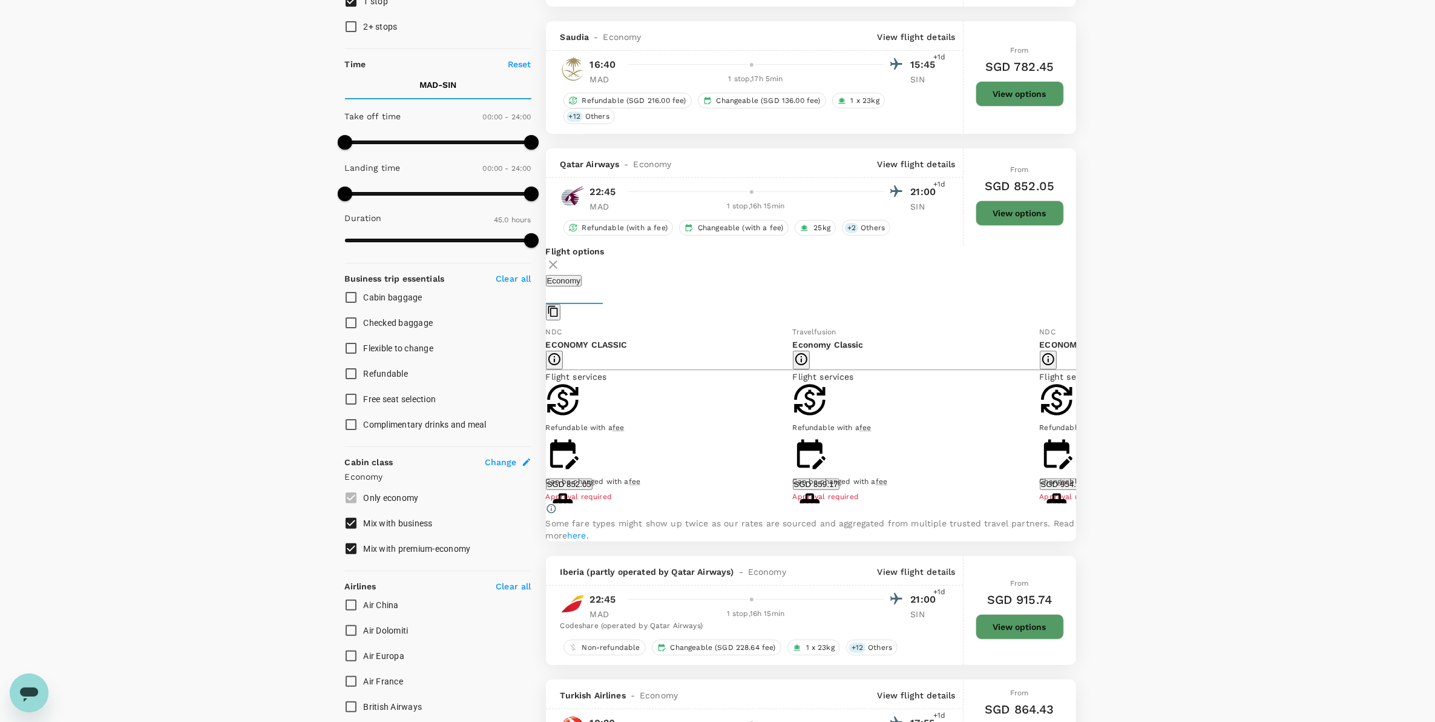
scroll to position [0, 0]
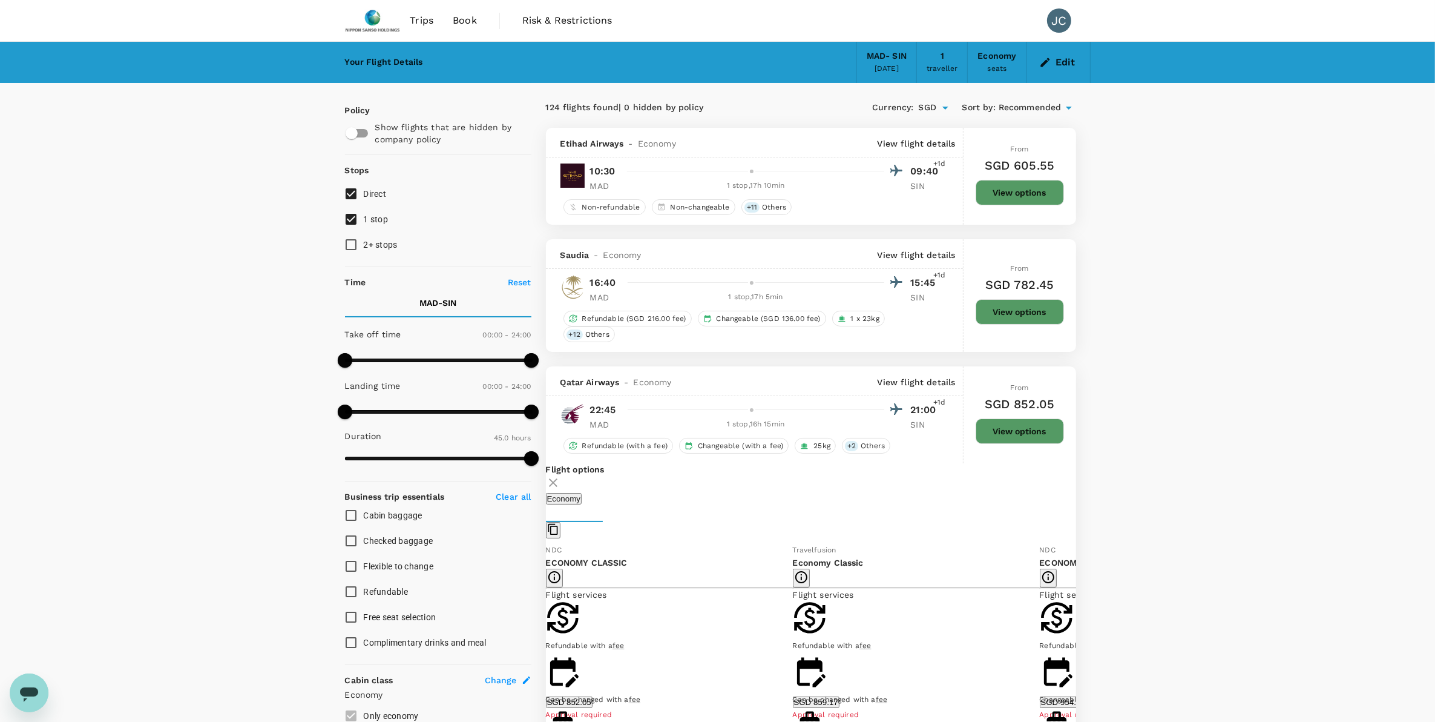
click at [449, 25] on link "Book" at bounding box center [465, 20] width 44 height 41
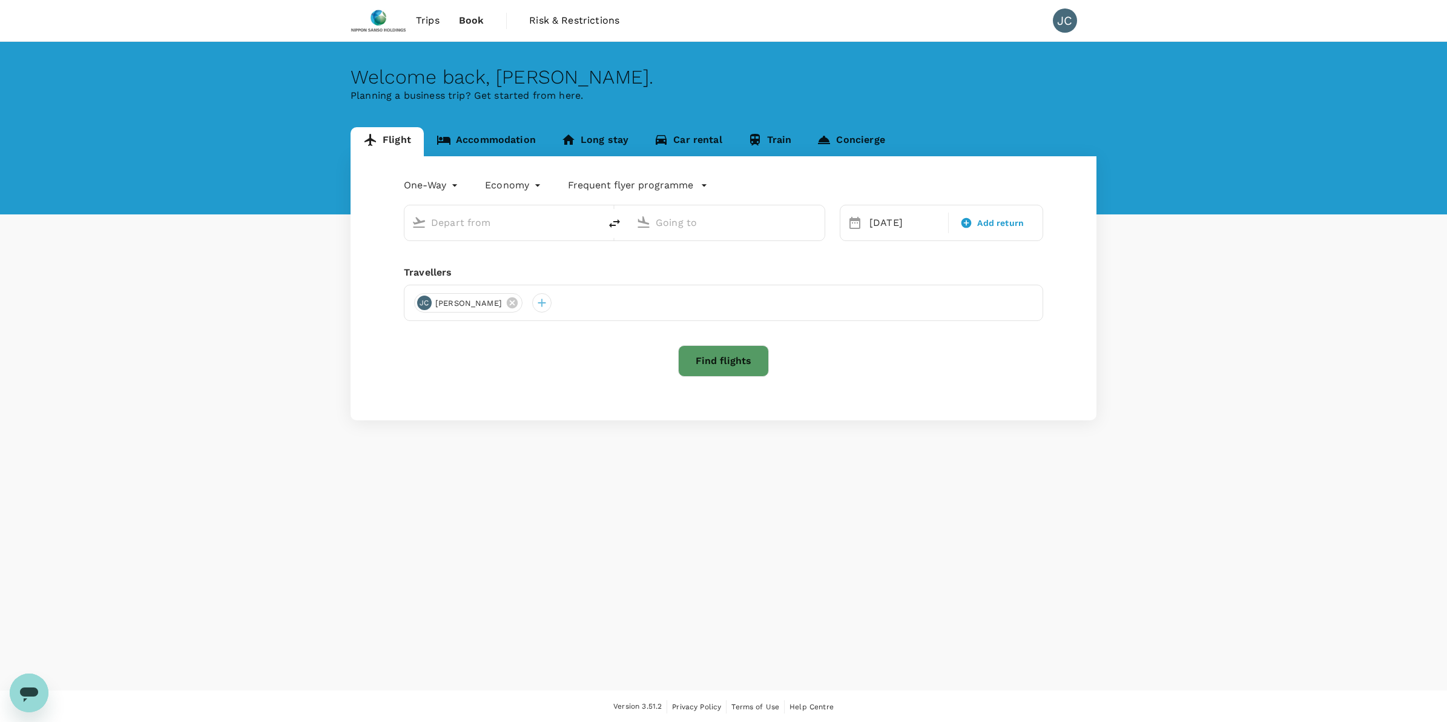
type input "[GEOGRAPHIC_DATA]–[PERSON_NAME] (MAD)"
type input "Singapore Changi (SIN)"
type input "[GEOGRAPHIC_DATA]–[PERSON_NAME] (MAD)"
type input "Singapore Changi (SIN)"
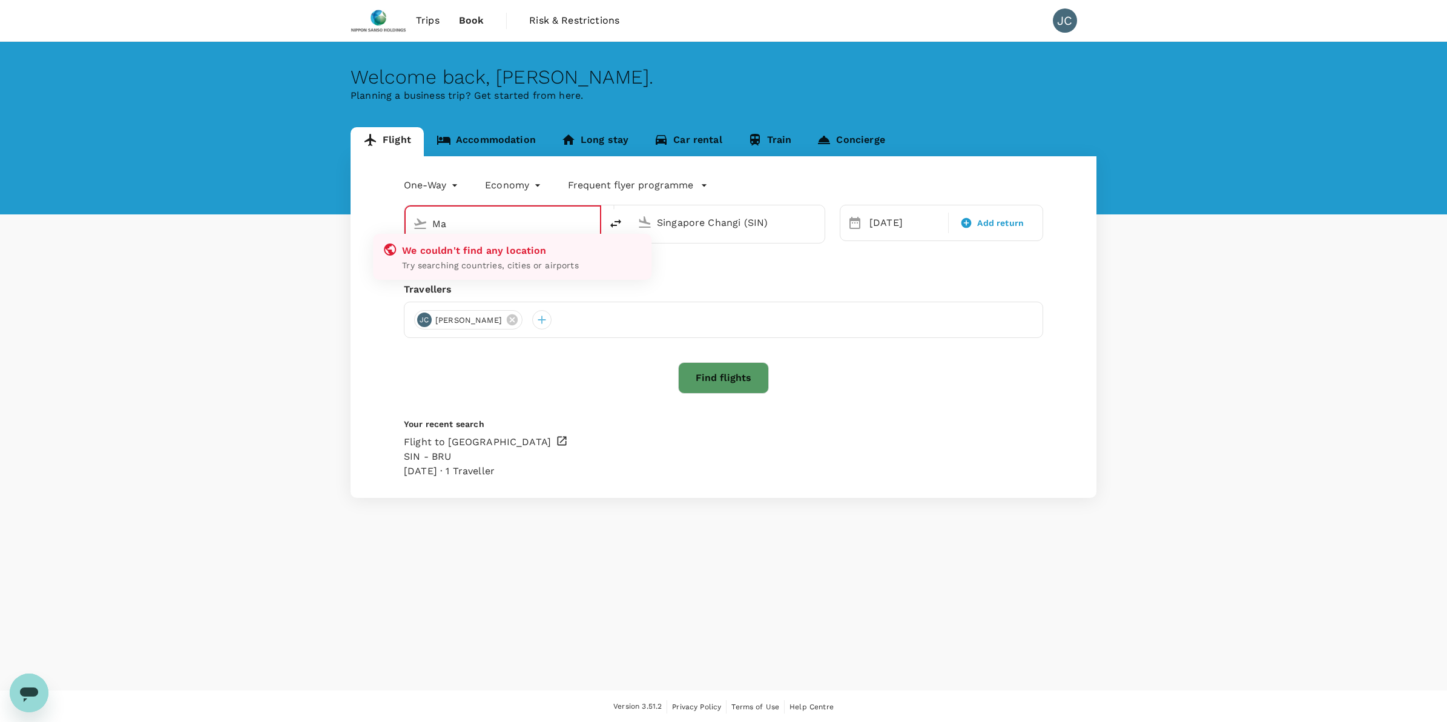
type input "M"
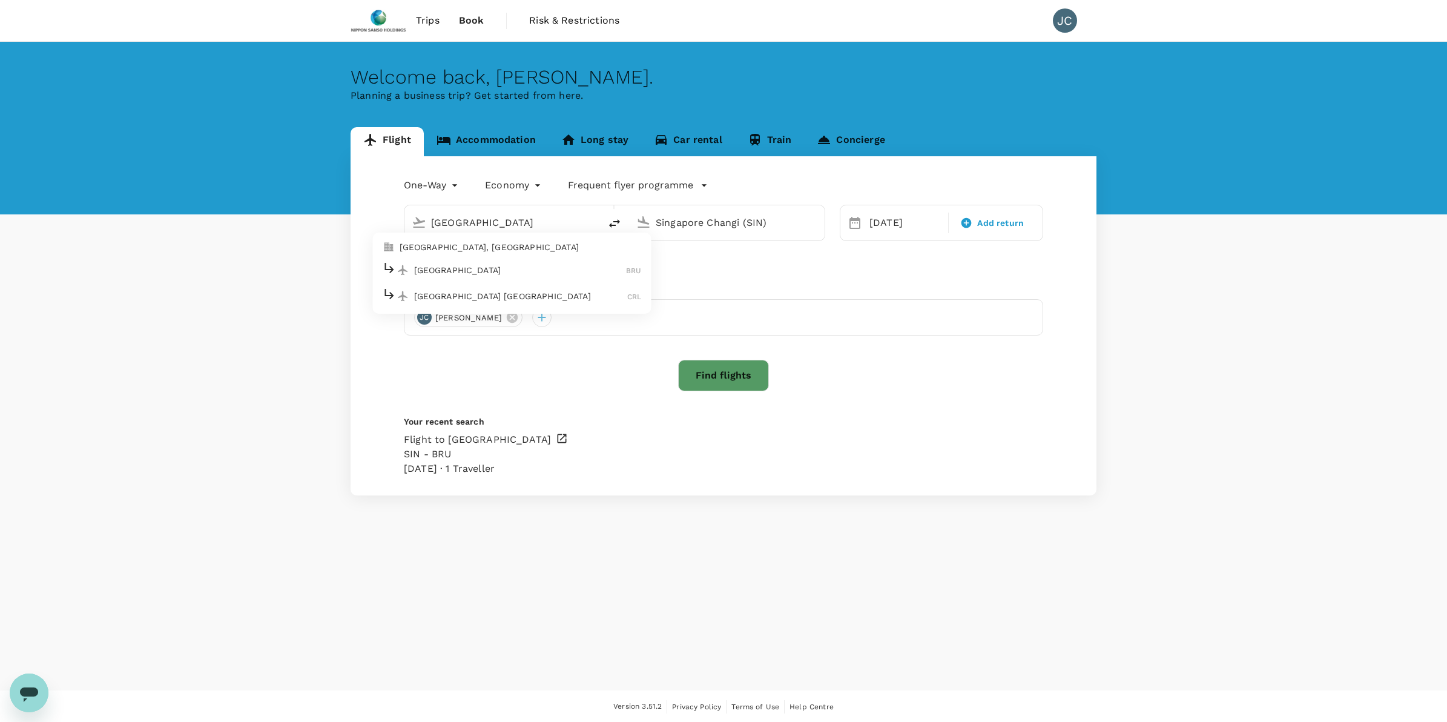
click at [512, 266] on p "[GEOGRAPHIC_DATA]" at bounding box center [520, 270] width 212 height 12
type input "[GEOGRAPHIC_DATA] (BRU)"
click at [793, 226] on input "Singapore Changi (SIN)" at bounding box center [727, 222] width 143 height 19
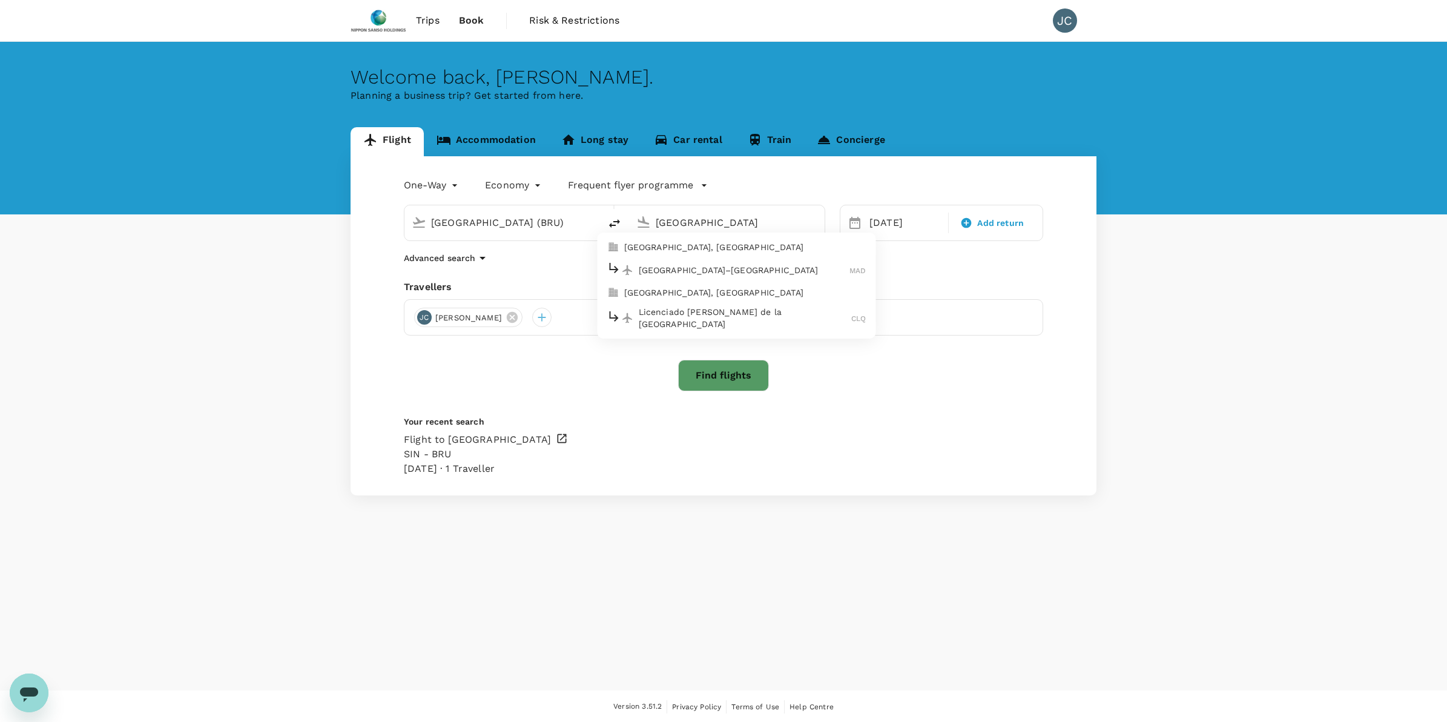
click at [769, 274] on p "[GEOGRAPHIC_DATA]–[GEOGRAPHIC_DATA]" at bounding box center [744, 270] width 211 height 12
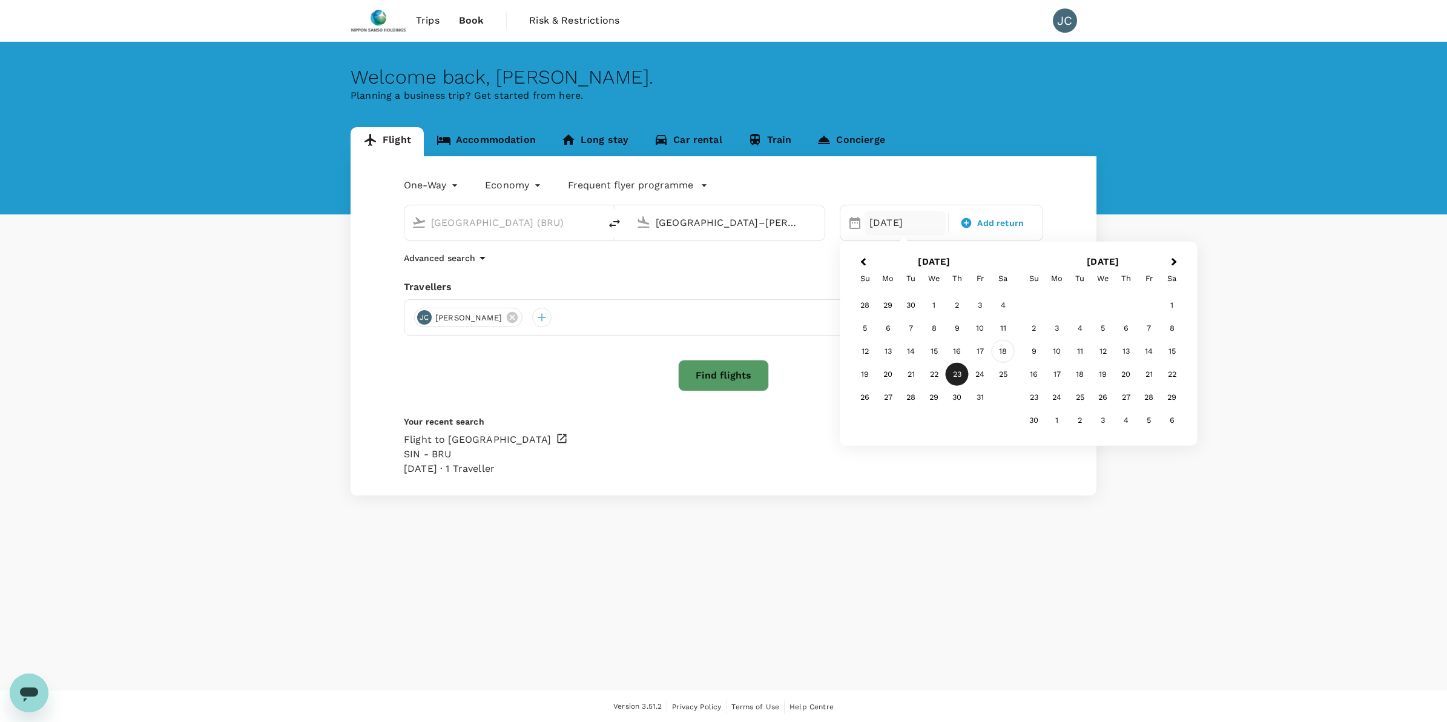
type input "[GEOGRAPHIC_DATA]–[PERSON_NAME] (MAD)"
click at [1003, 355] on div "18" at bounding box center [1003, 351] width 23 height 23
click at [699, 371] on button "Find flights" at bounding box center [723, 375] width 91 height 31
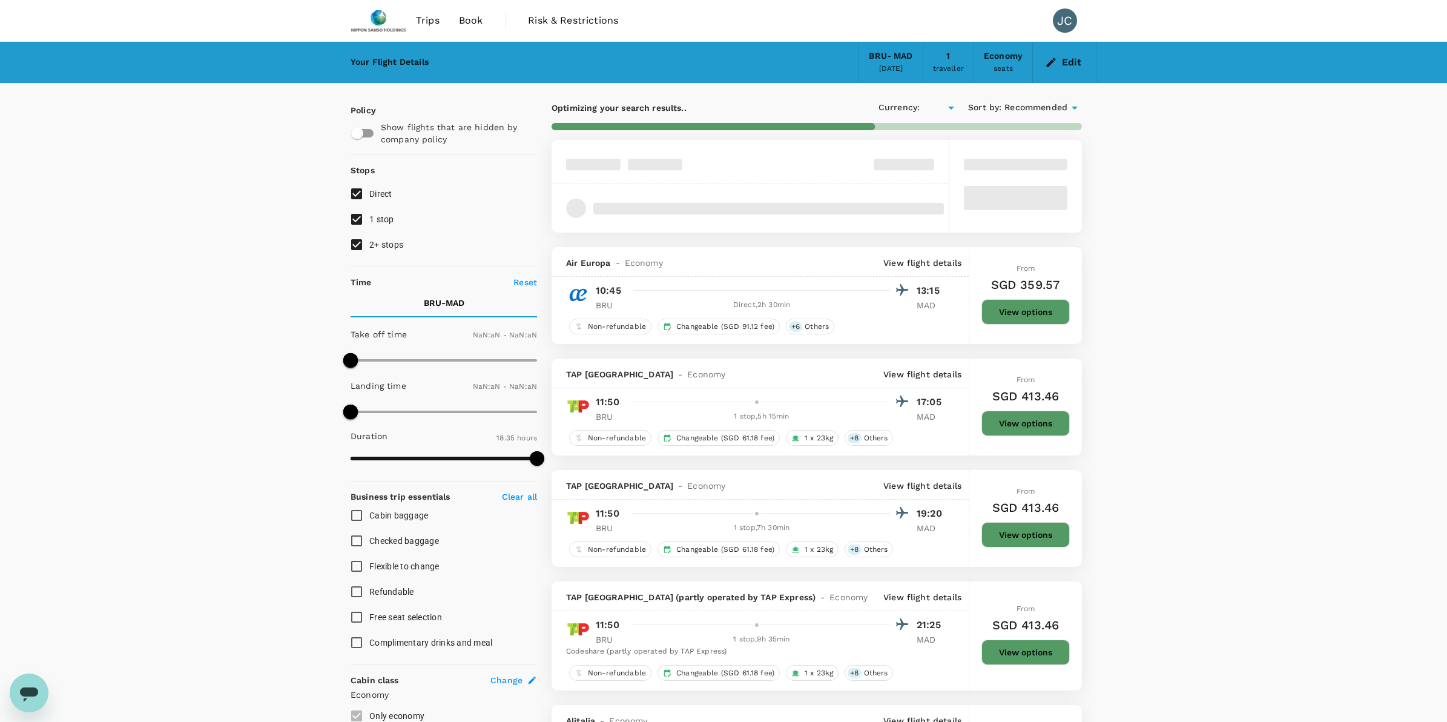
type input "SGD"
type input "1440"
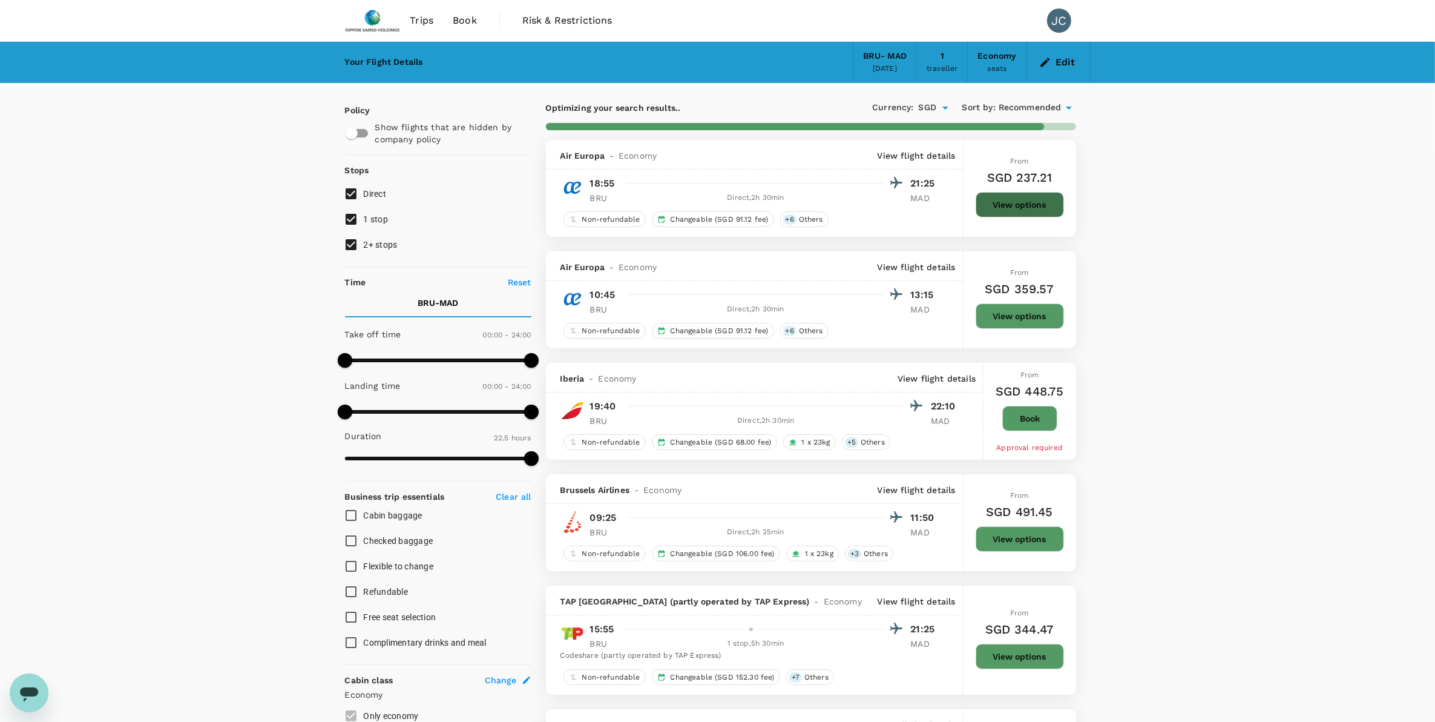
click at [1018, 202] on button "View options" at bounding box center [1020, 204] width 88 height 25
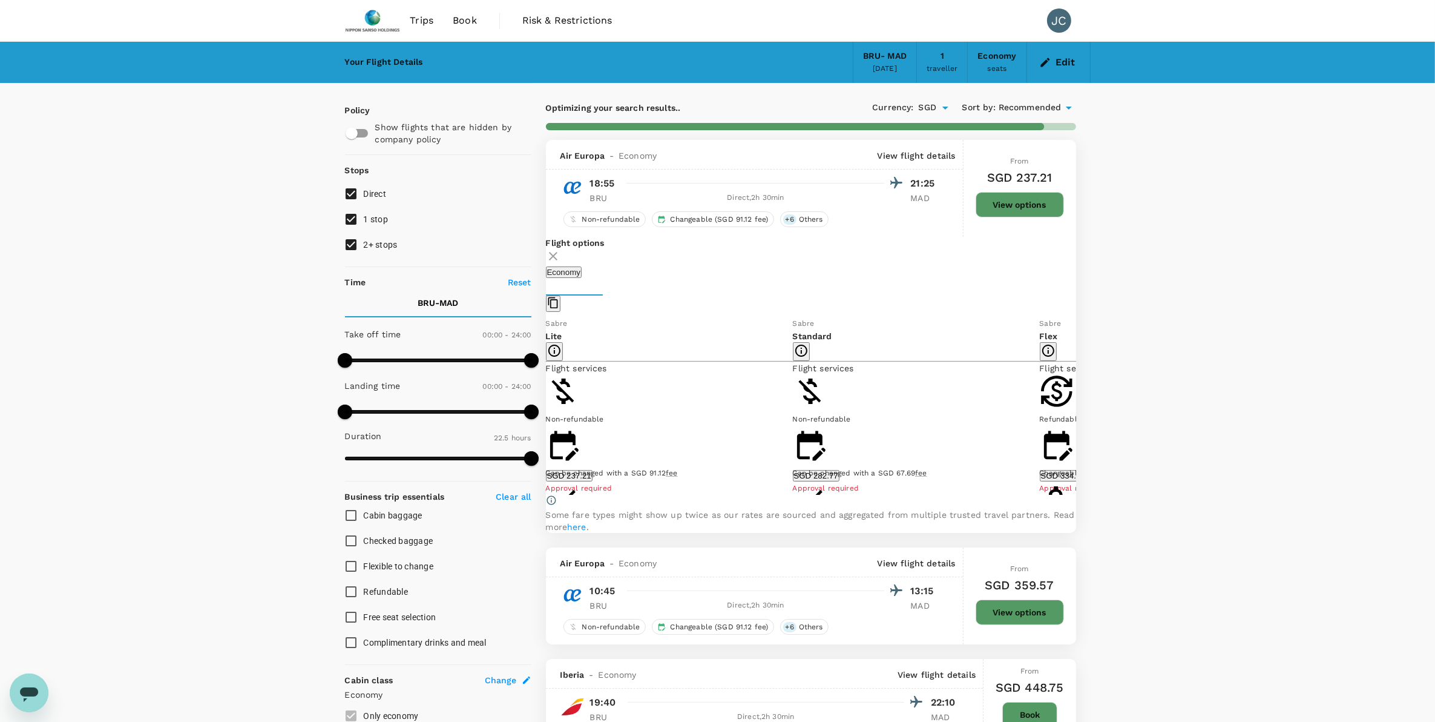
scroll to position [140, 0]
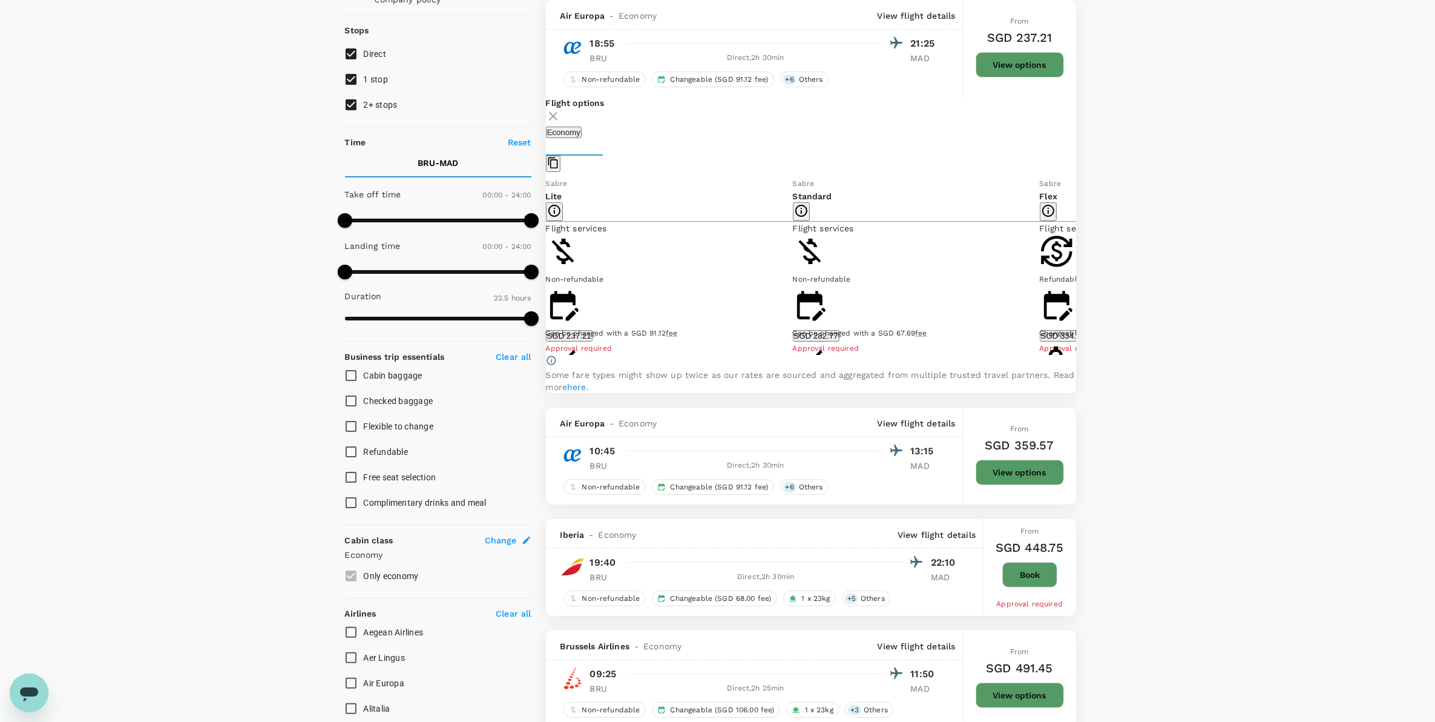
type input "2175"
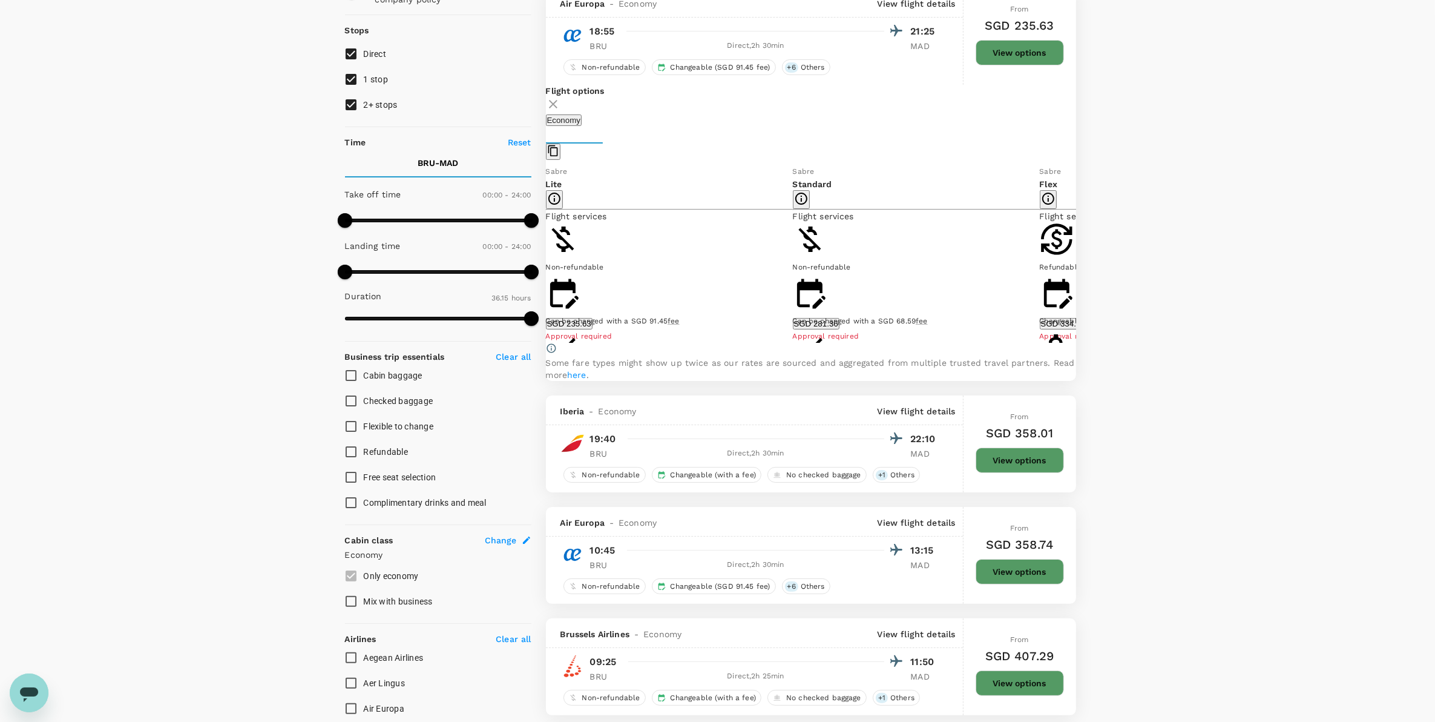
click at [589, 438] on button "Show more" at bounding box center [567, 444] width 43 height 12
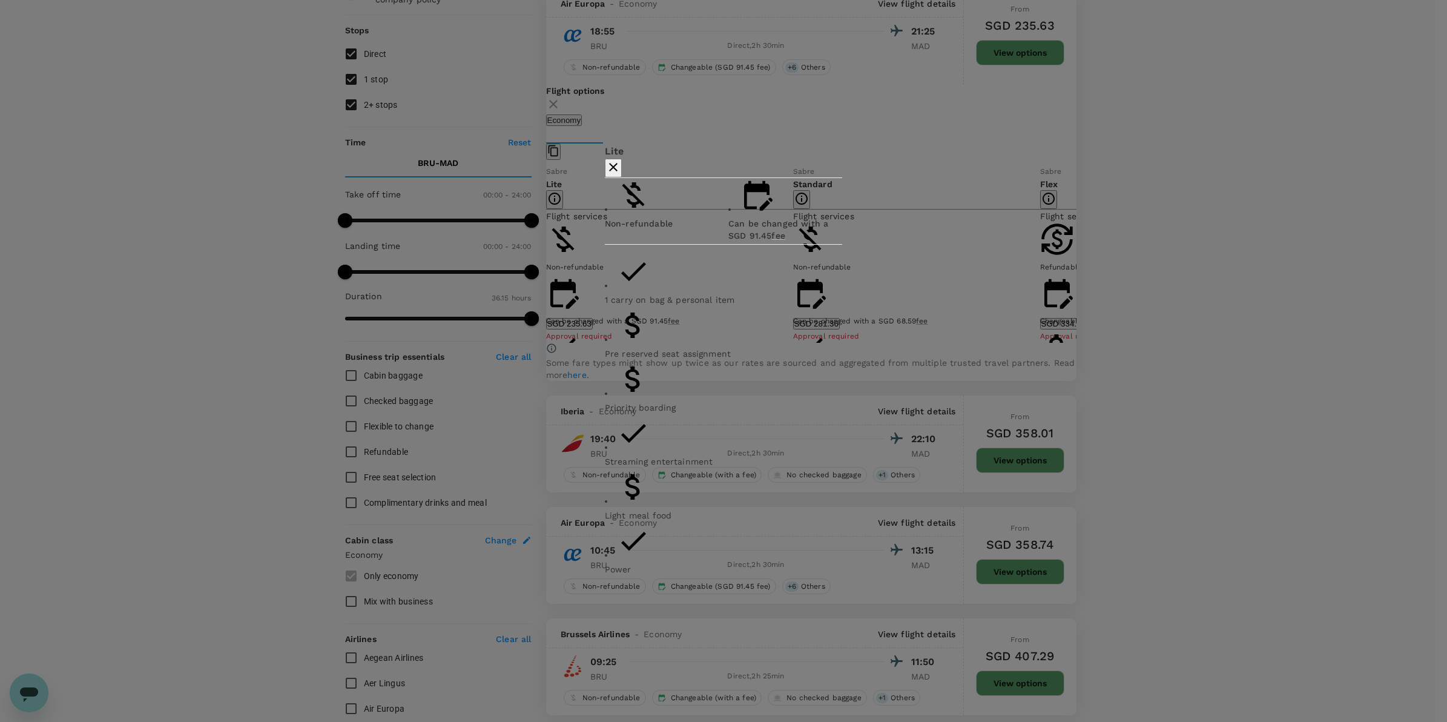
click at [842, 177] on div at bounding box center [723, 168] width 237 height 19
click at [622, 177] on button "button" at bounding box center [613, 168] width 17 height 19
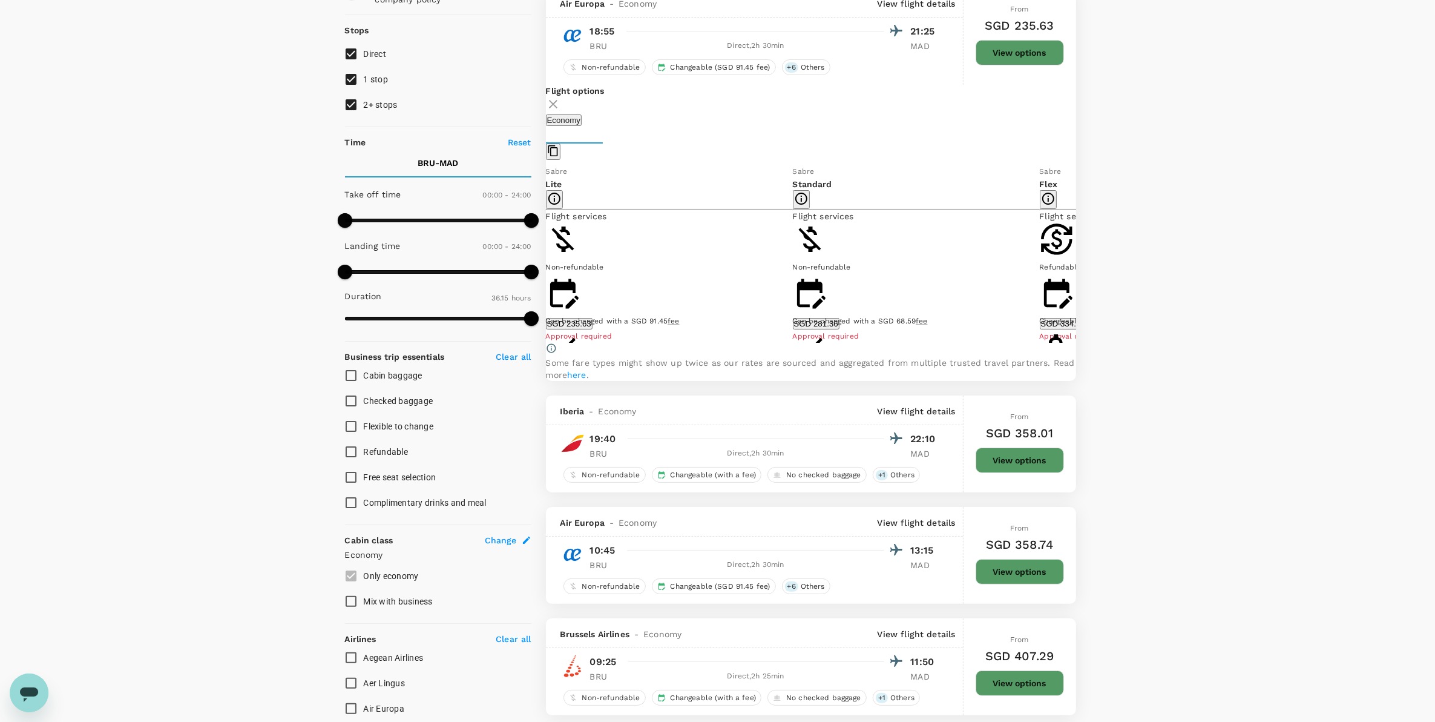
click at [793, 417] on button "Show more" at bounding box center [814, 423] width 43 height 12
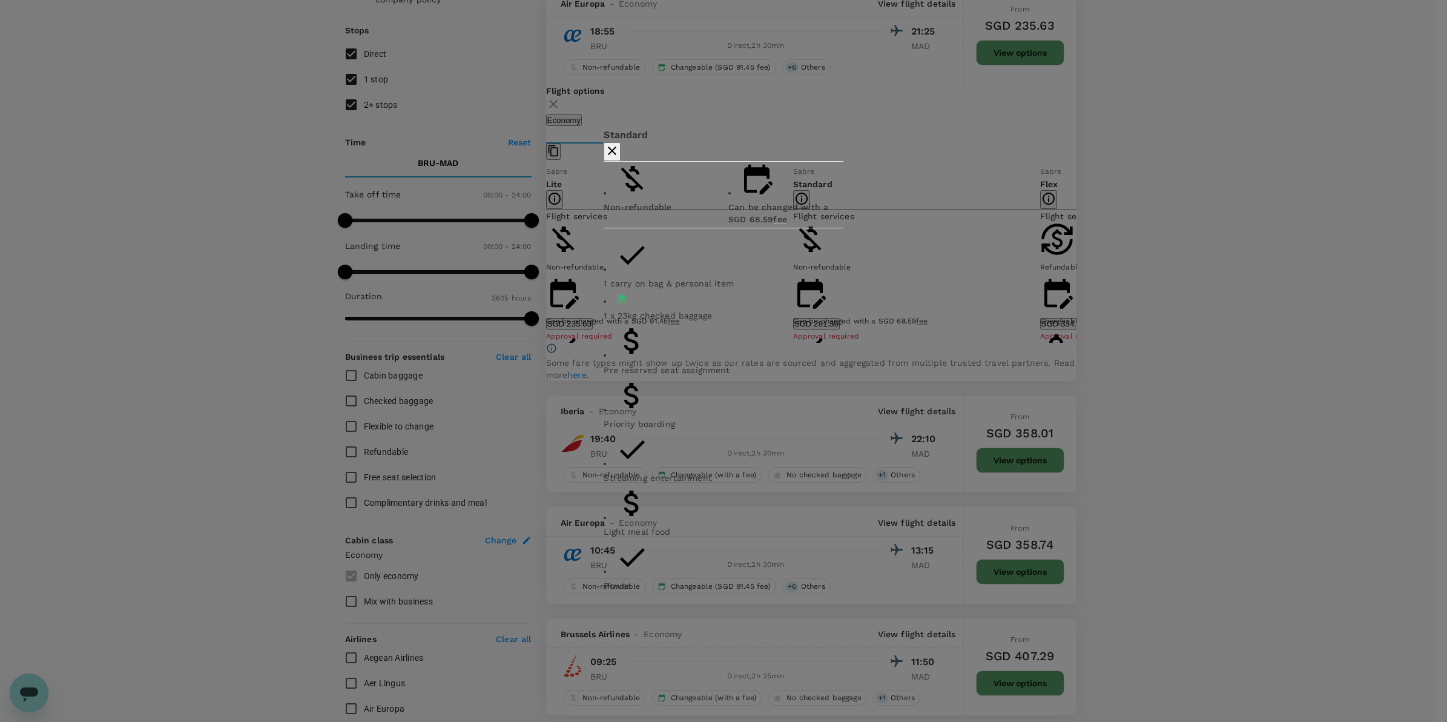
click at [619, 158] on icon "button" at bounding box center [612, 150] width 15 height 15
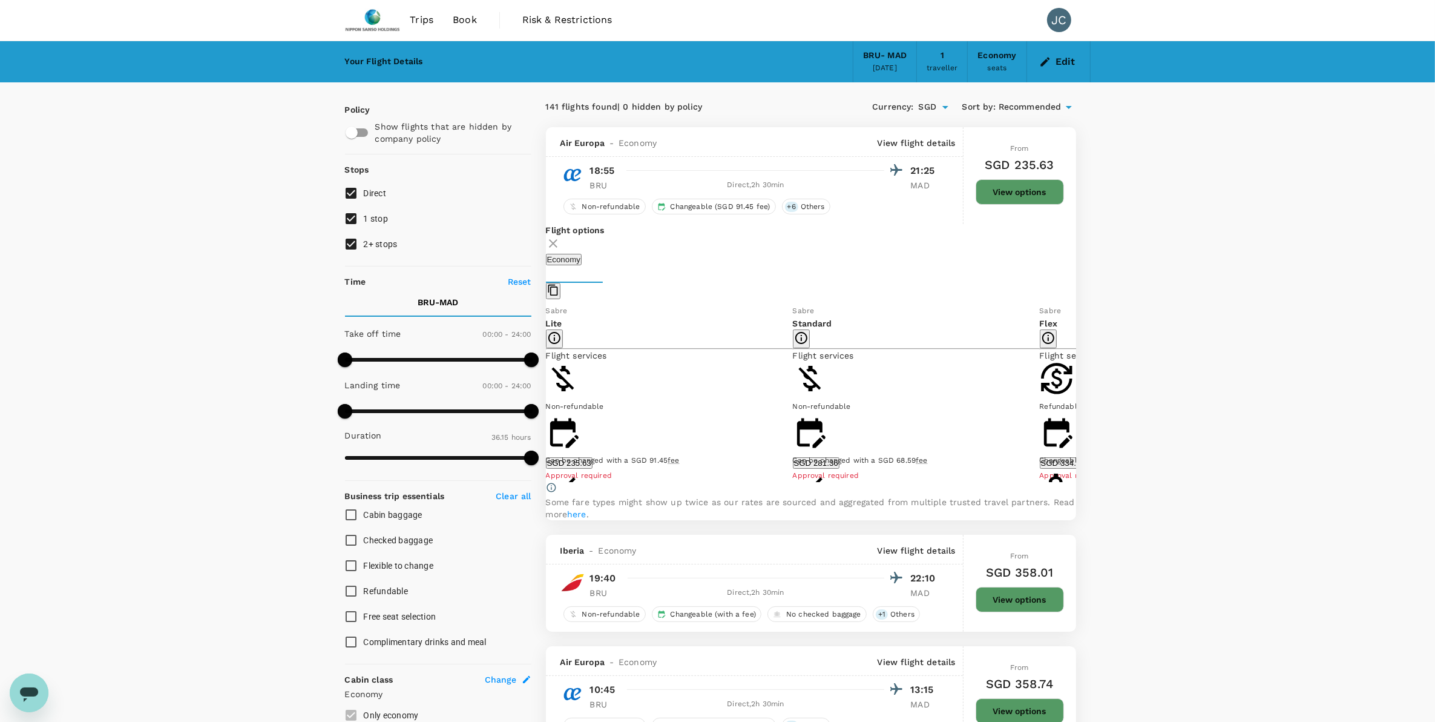
scroll to position [0, 0]
click at [460, 23] on span "Book" at bounding box center [465, 20] width 24 height 15
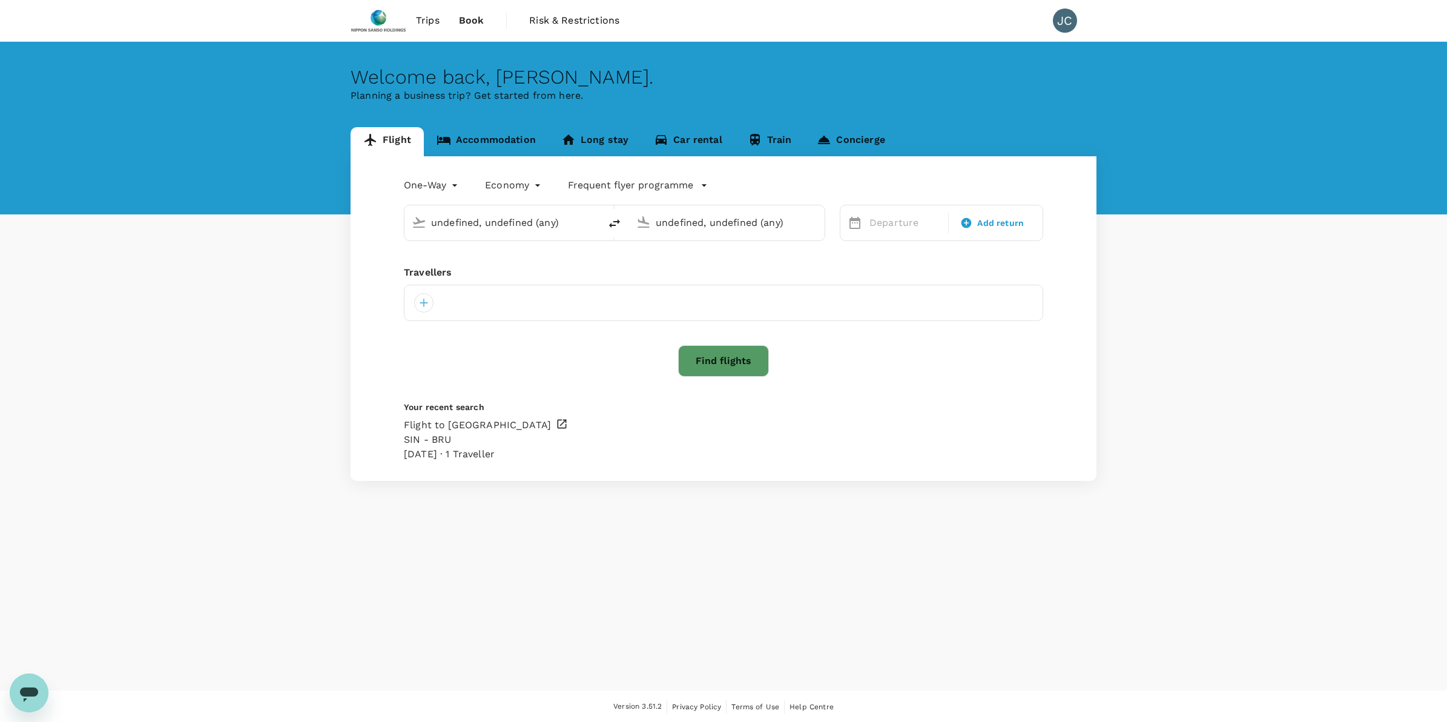
type input "[GEOGRAPHIC_DATA] (BRU)"
type input "[GEOGRAPHIC_DATA]–[PERSON_NAME] (MAD)"
type input "[GEOGRAPHIC_DATA] (BRU)"
type input "[GEOGRAPHIC_DATA]–[PERSON_NAME] (MAD)"
type input "[GEOGRAPHIC_DATA] (BRU)"
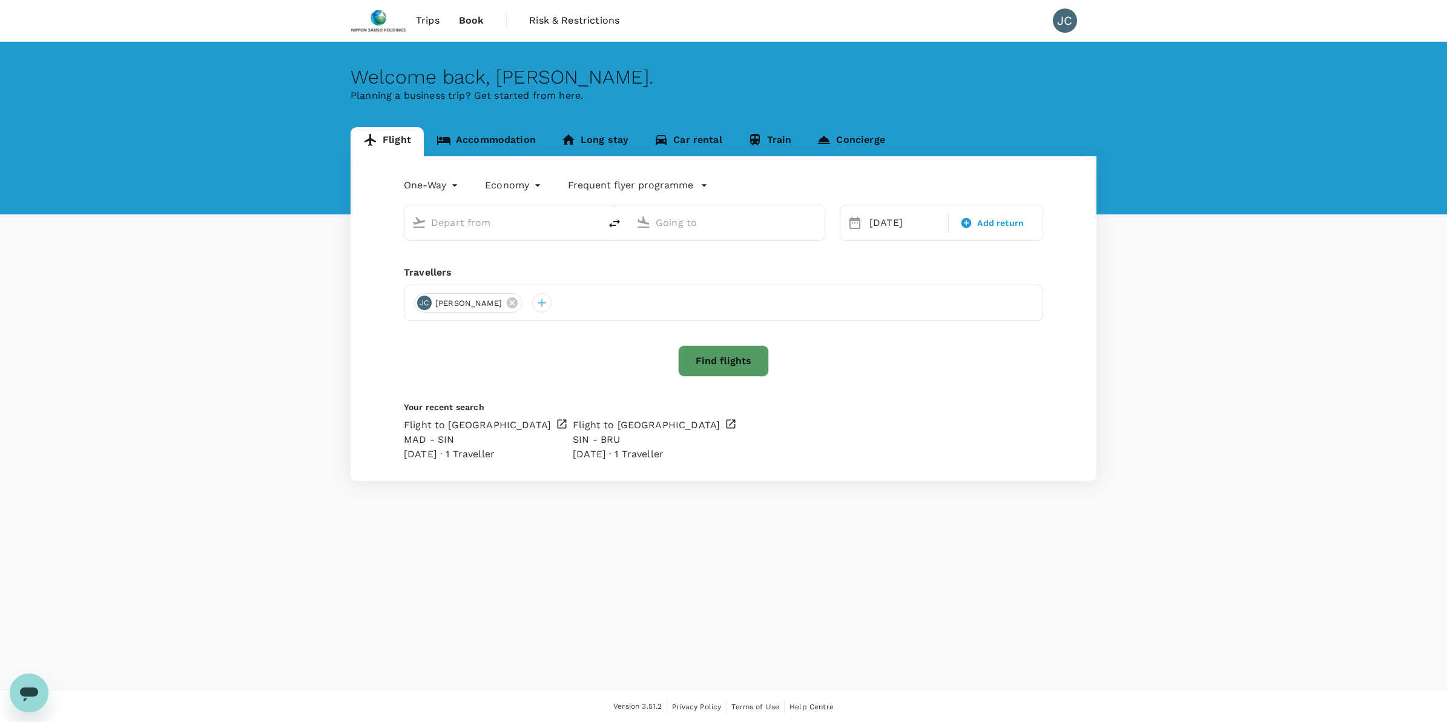
type input "[GEOGRAPHIC_DATA]–[PERSON_NAME] (MAD)"
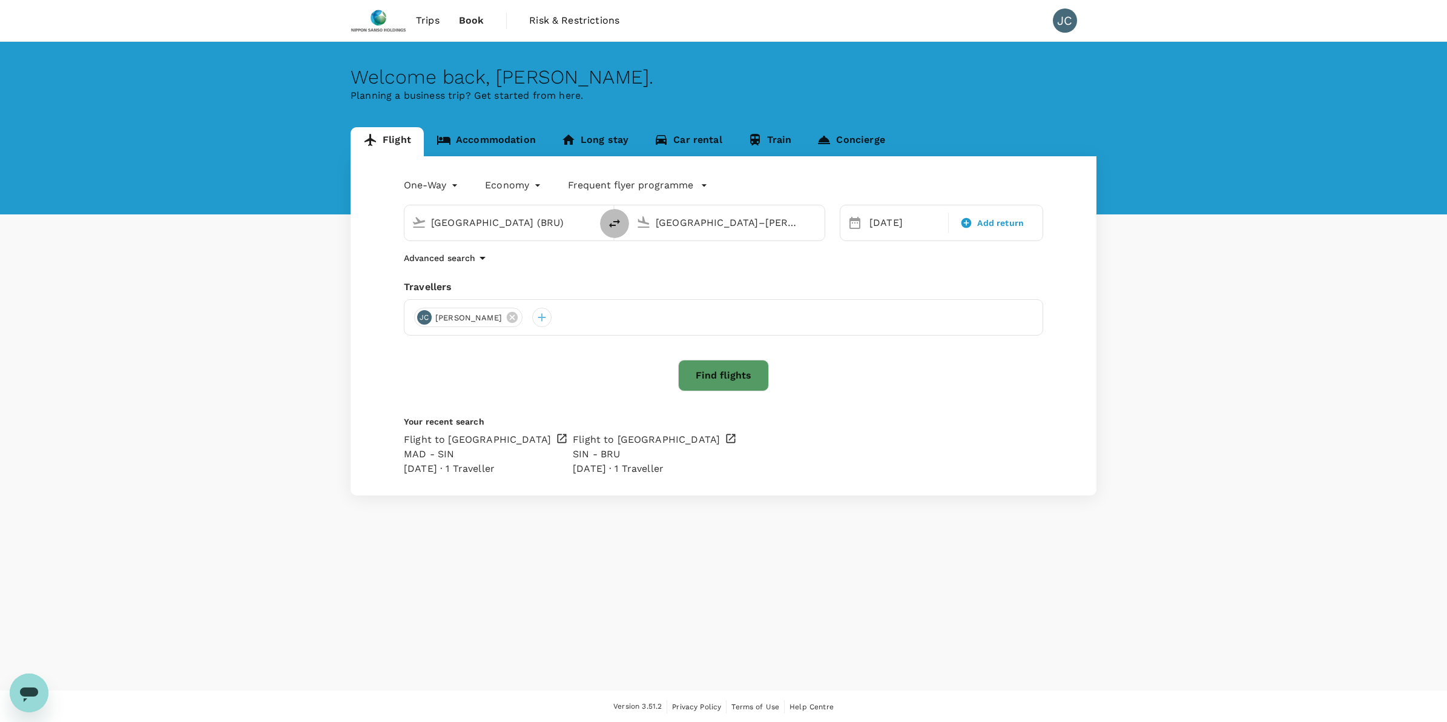
click at [616, 232] on button "delete" at bounding box center [614, 223] width 29 height 29
type input "[GEOGRAPHIC_DATA]–[PERSON_NAME] (MAD)"
type input "[GEOGRAPHIC_DATA] (BRU)"
drag, startPoint x: 343, startPoint y: 197, endPoint x: 214, endPoint y: 208, distance: 130.0
click at [214, 208] on div "Flight Accommodation Long stay Car rental Train Concierge One-Way oneway Econom…" at bounding box center [723, 311] width 1447 height 368
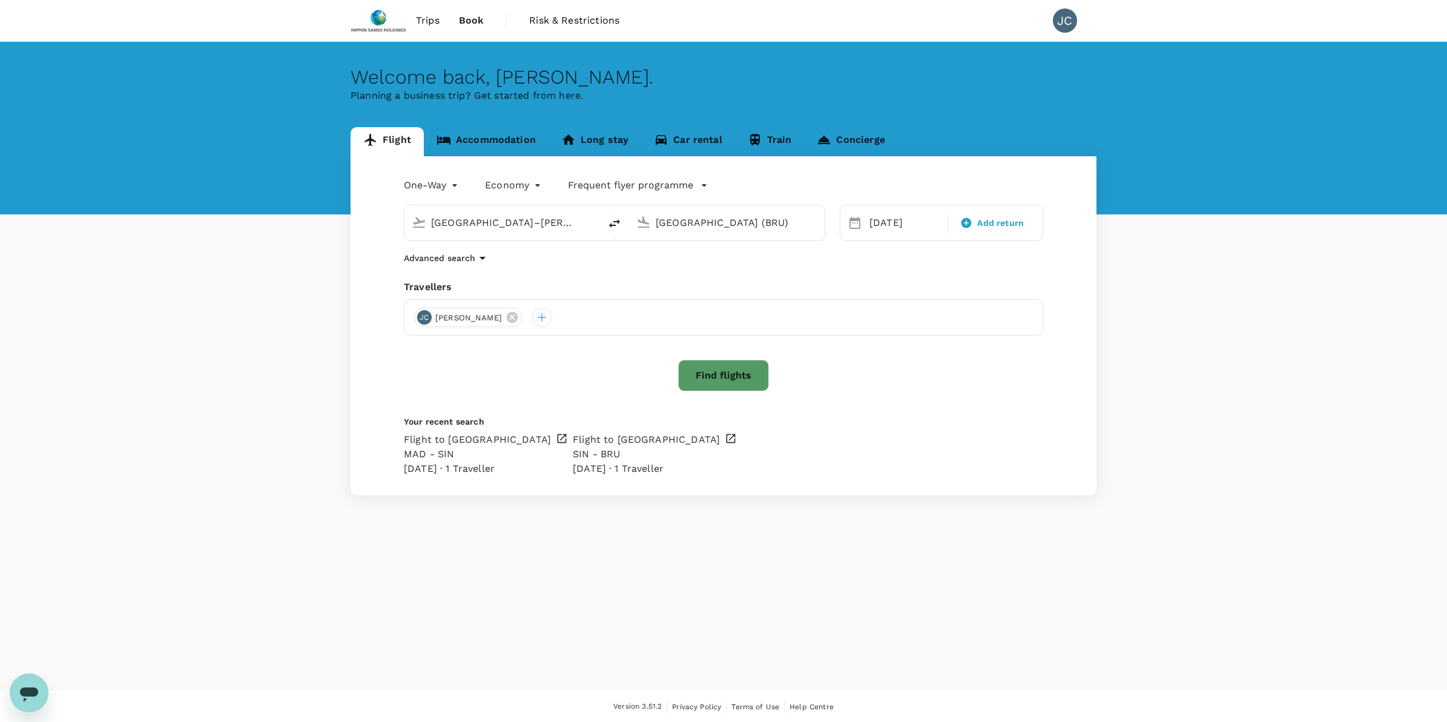
drag, startPoint x: 548, startPoint y: 225, endPoint x: 324, endPoint y: 219, distance: 224.7
click at [324, 219] on div "Flight Accommodation Long stay Car rental Train Concierge One-Way oneway Econom…" at bounding box center [723, 311] width 1447 height 368
click at [447, 271] on p "Singapore Changi" at bounding box center [521, 270] width 215 height 12
type input "Singapore Changi (SIN)"
drag, startPoint x: 763, startPoint y: 221, endPoint x: 755, endPoint y: 220, distance: 8.6
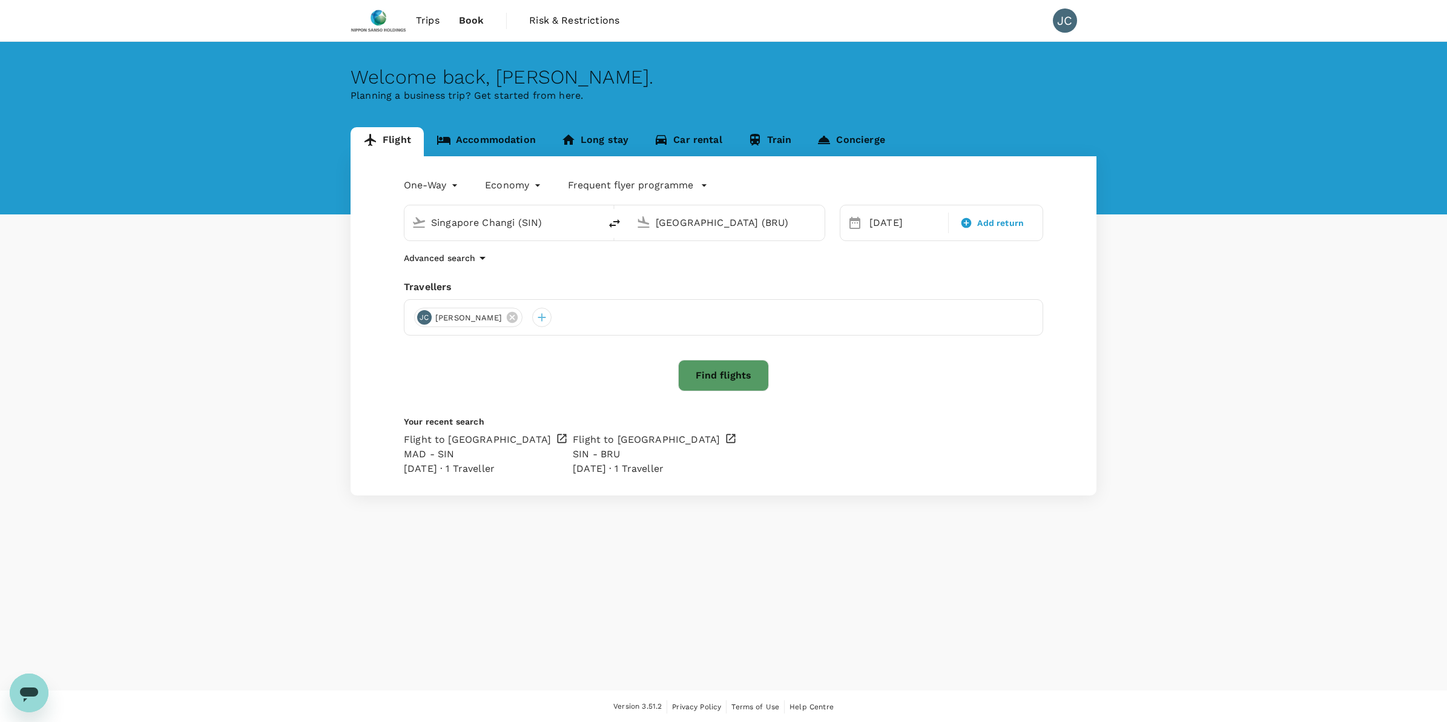
click at [755, 220] on input "[GEOGRAPHIC_DATA] (BRU)" at bounding box center [727, 222] width 143 height 19
click at [748, 375] on button "Find flights" at bounding box center [723, 375] width 91 height 31
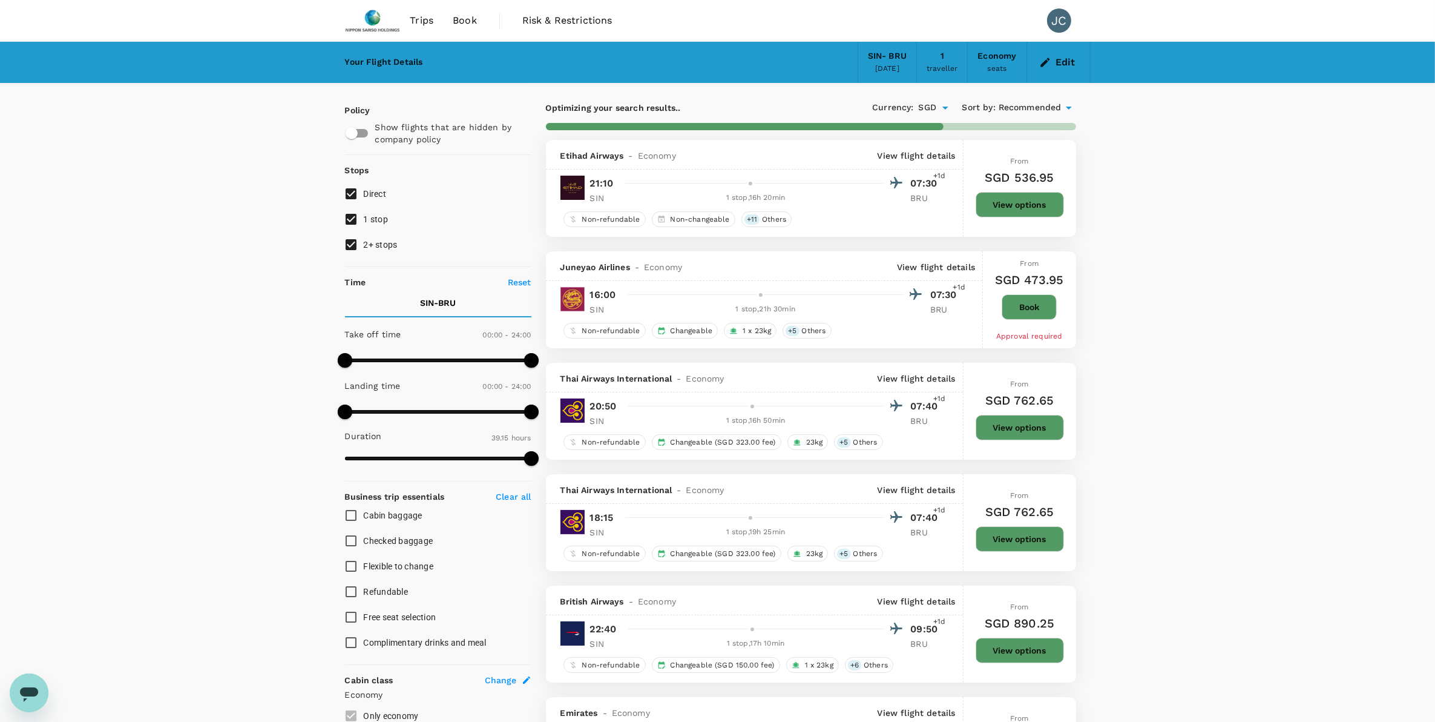
type input "2645"
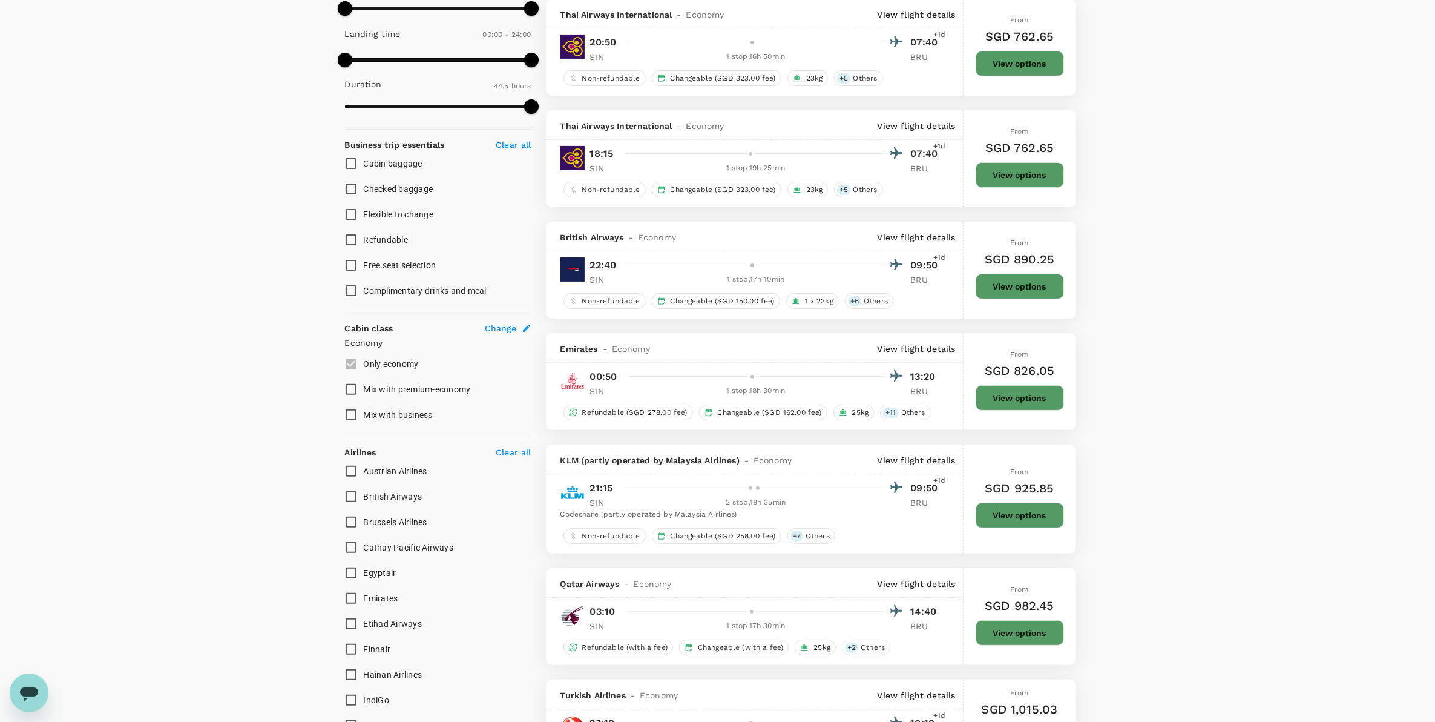
scroll to position [188, 0]
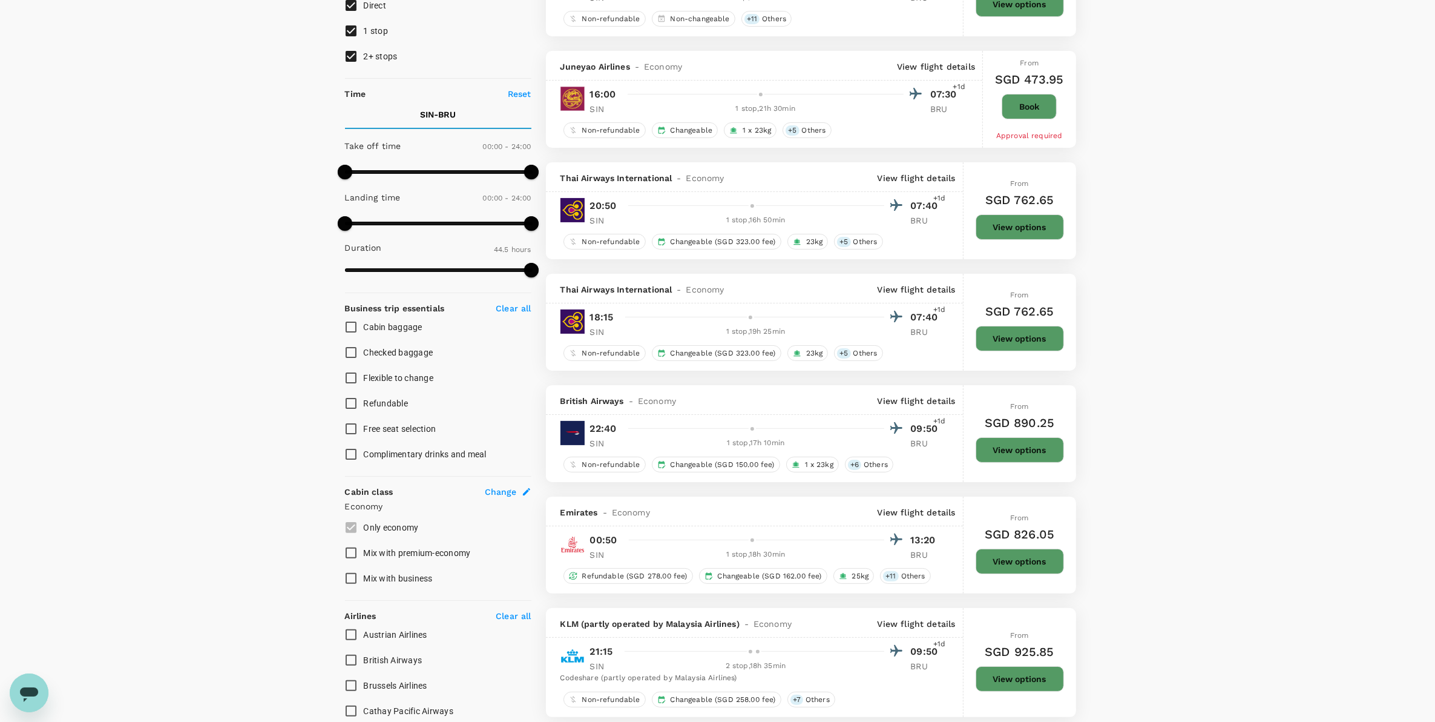
click at [361, 35] on input "1 stop" at bounding box center [350, 30] width 25 height 25
checkbox input "false"
click at [379, 49] on span "2+ stops" at bounding box center [381, 56] width 34 height 15
click at [364, 48] on input "2+ stops" at bounding box center [350, 56] width 25 height 25
checkbox input "false"
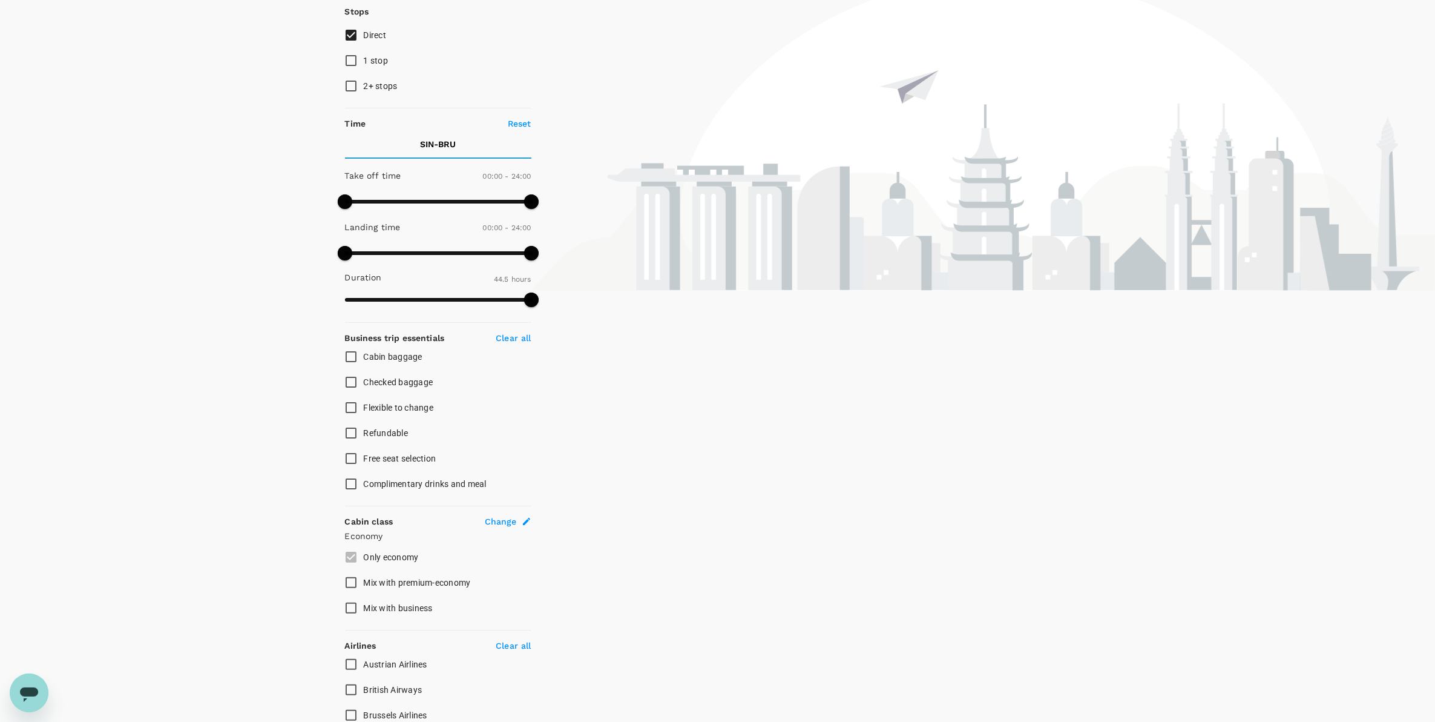
scroll to position [0, 0]
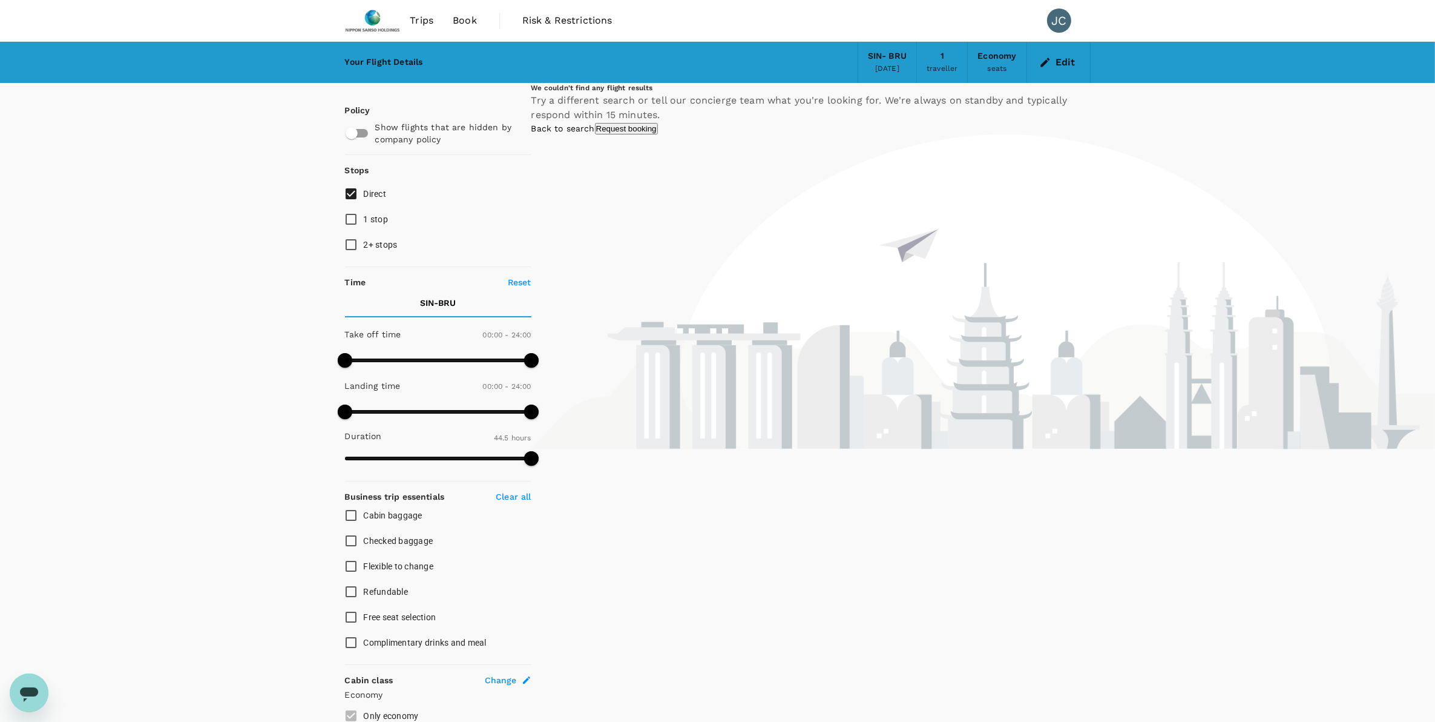
click at [1042, 64] on icon "button" at bounding box center [1045, 62] width 9 height 9
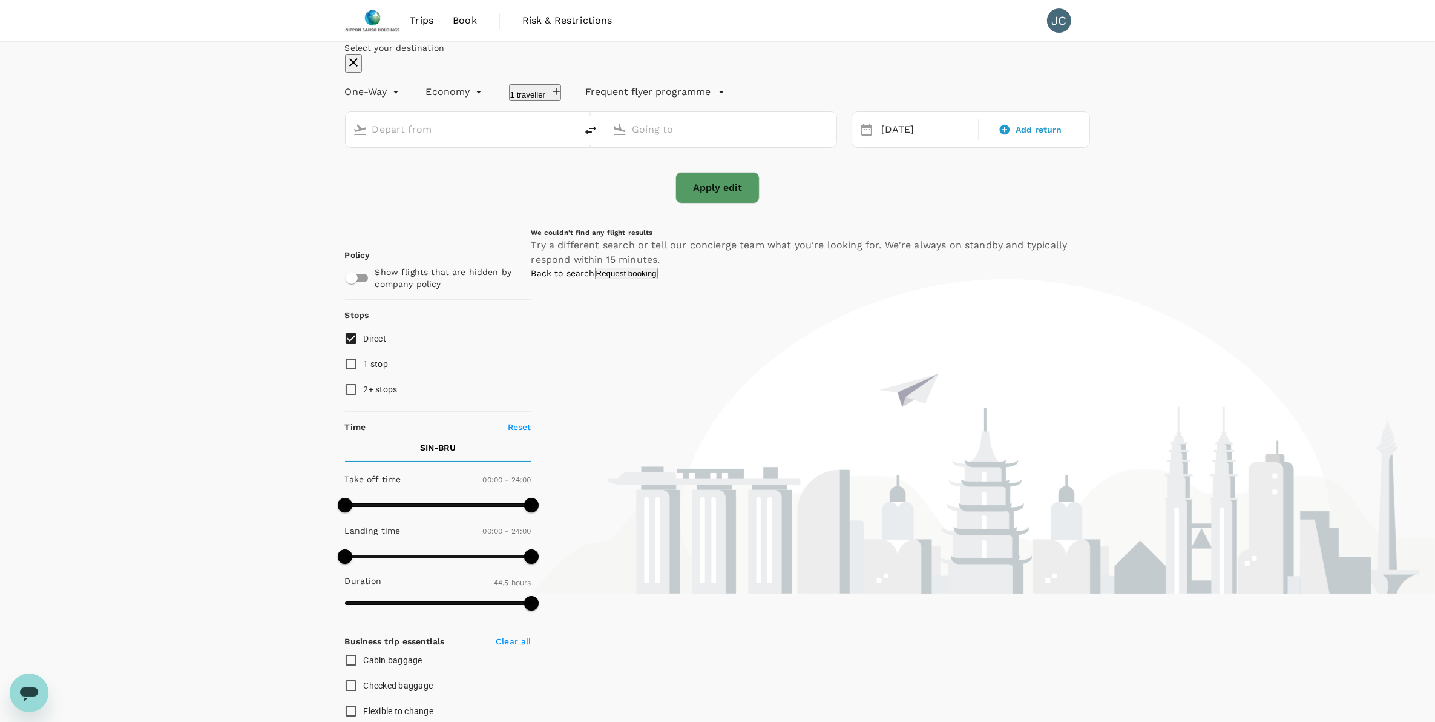
type input "Singapore Changi (SIN)"
type input "[GEOGRAPHIC_DATA] (BRU)"
click at [877, 142] on div "[DATE]" at bounding box center [926, 130] width 99 height 24
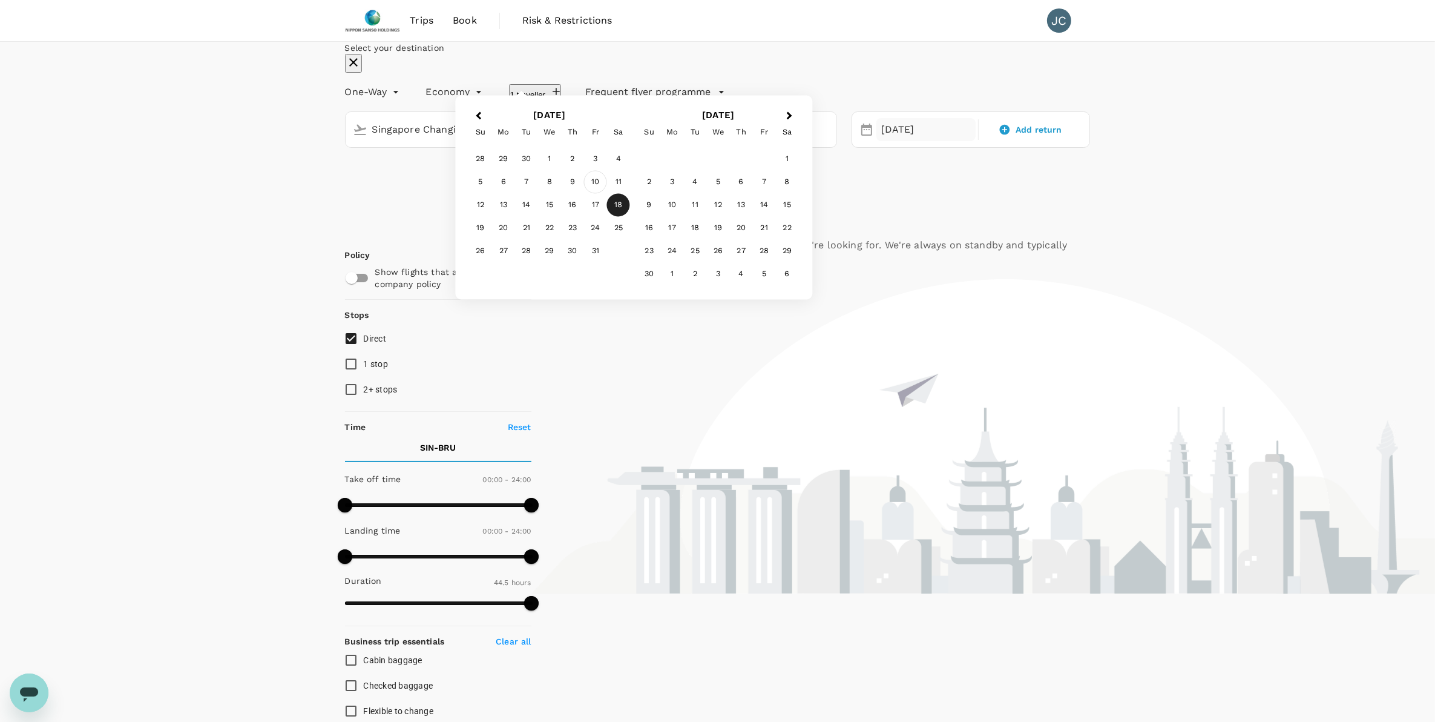
click at [607, 194] on div "10" at bounding box center [595, 182] width 23 height 23
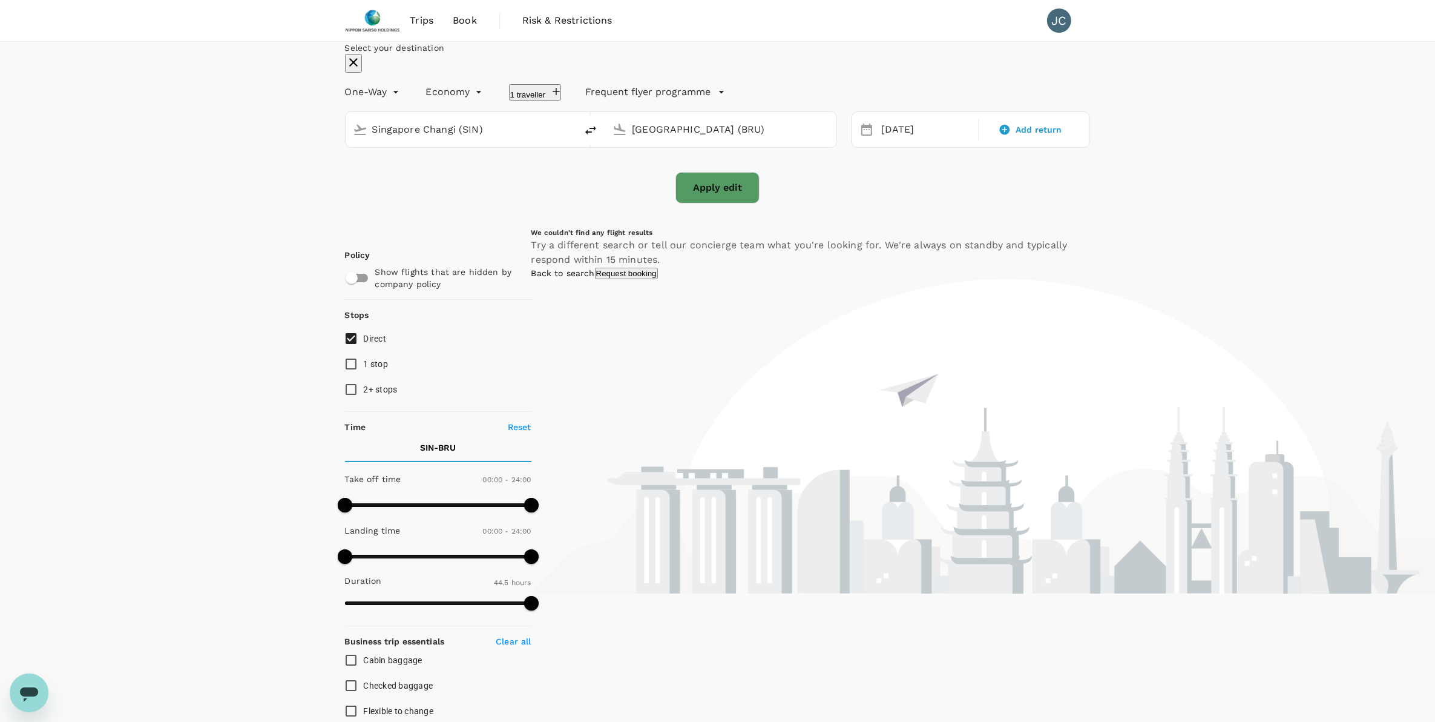
click at [730, 203] on button "Apply edit" at bounding box center [718, 187] width 84 height 31
checkbox input "false"
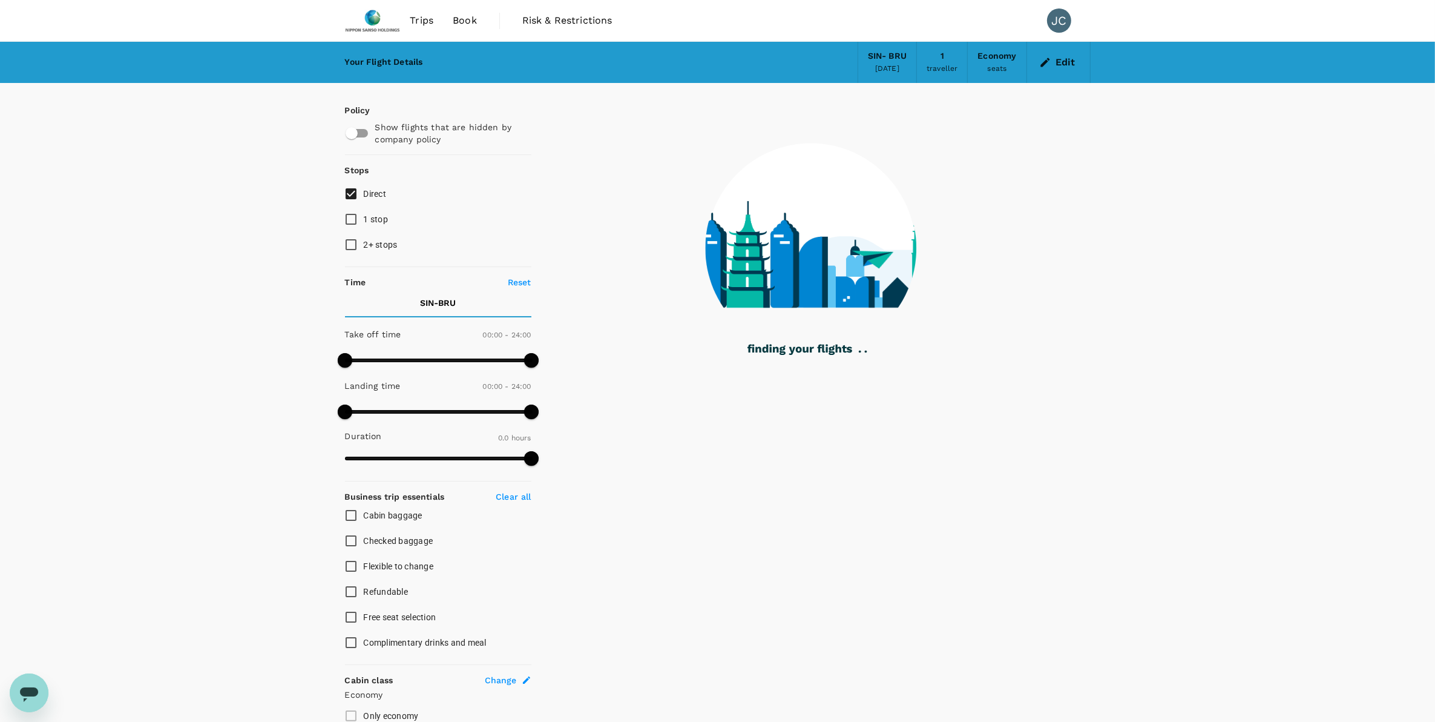
type input "2290"
checkbox input "true"
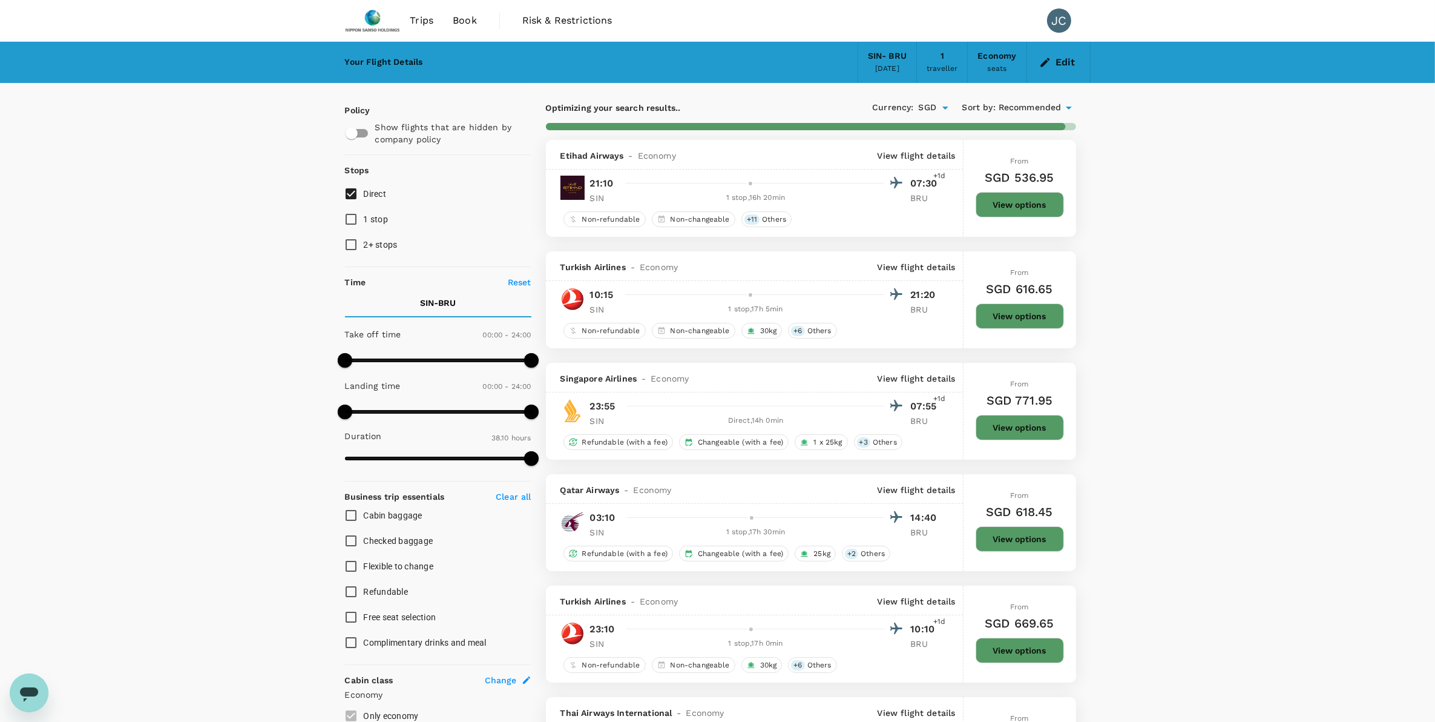
type input "2665"
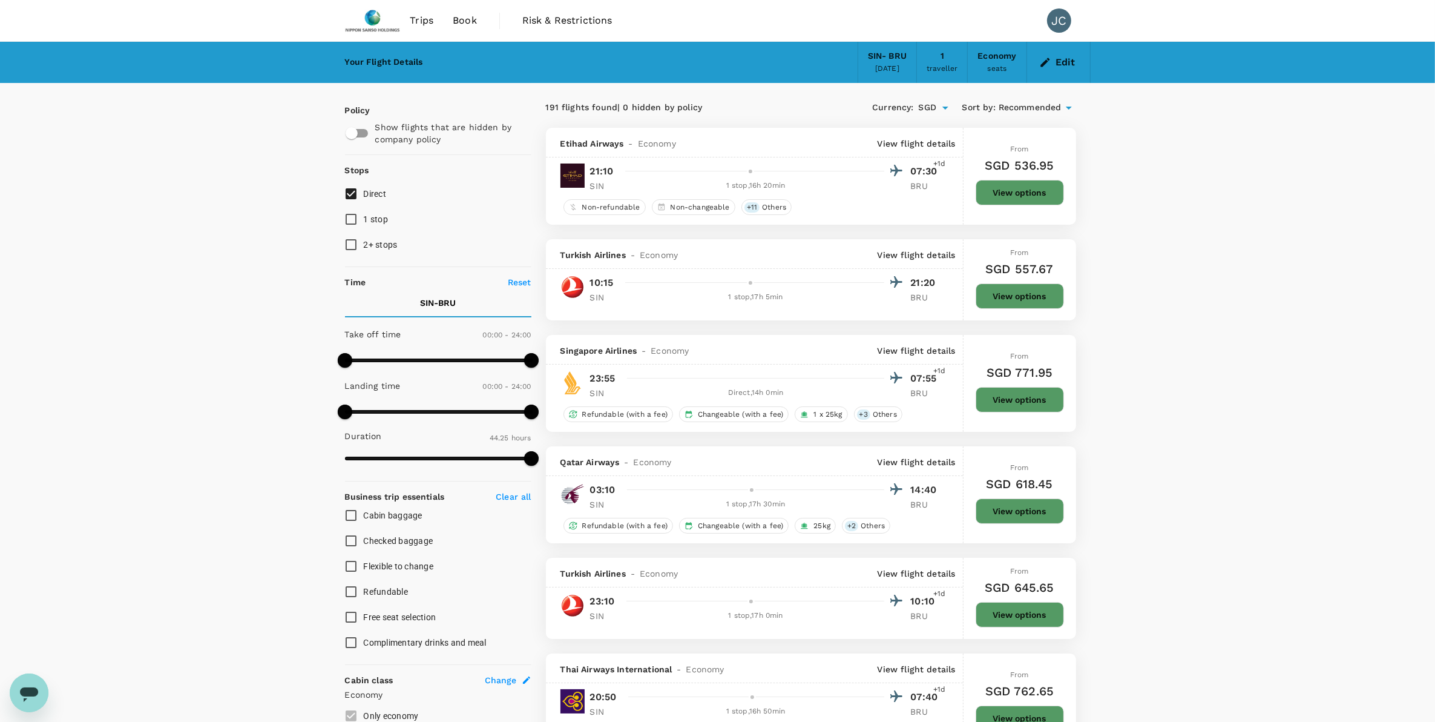
click at [916, 357] on p "View flight details" at bounding box center [917, 350] width 78 height 12
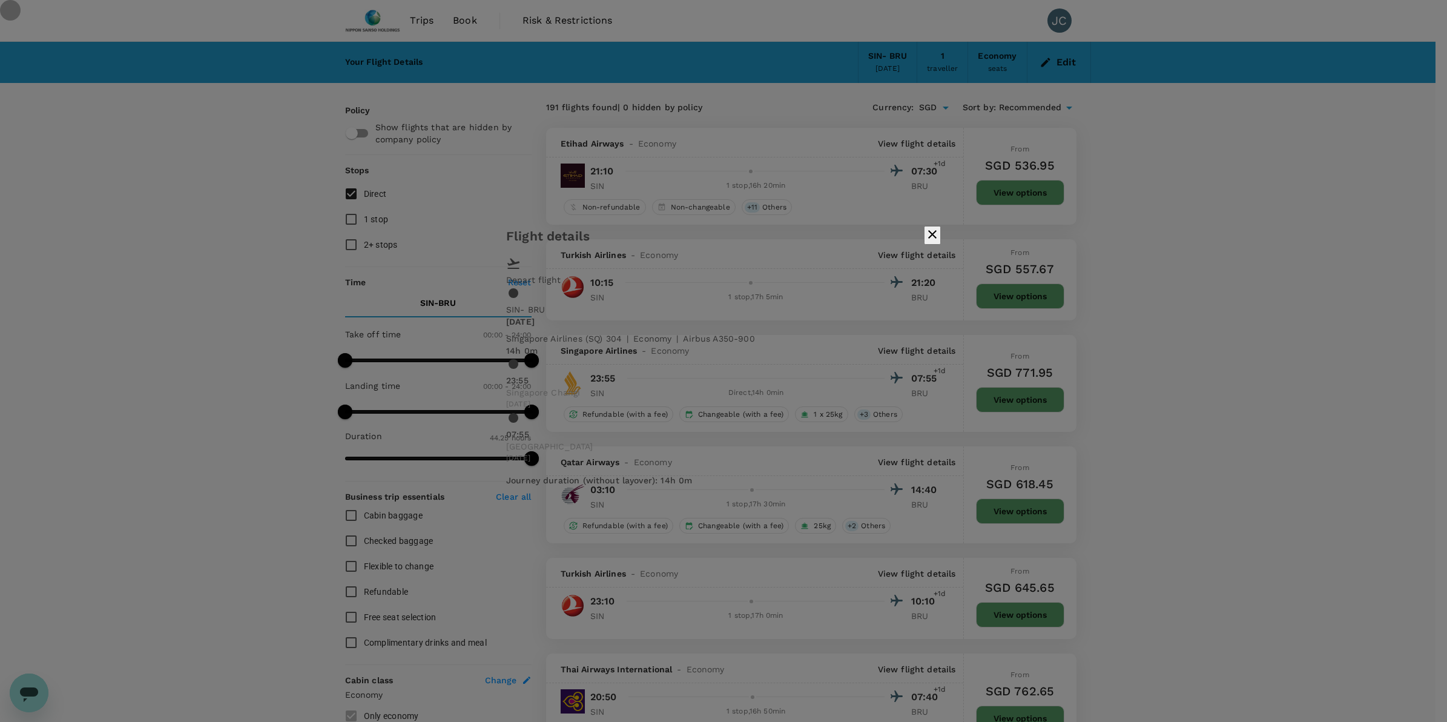
click at [941, 245] on button "button" at bounding box center [932, 235] width 17 height 19
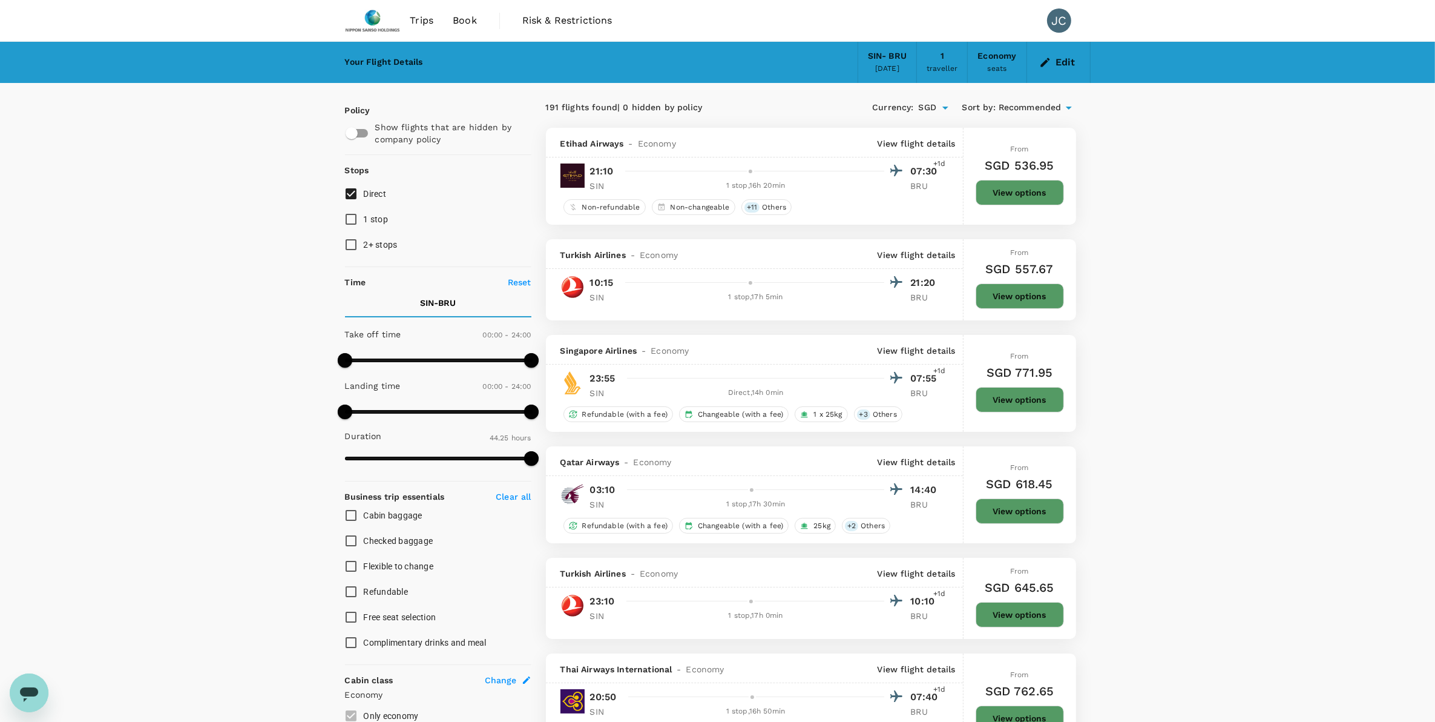
click at [373, 16] on img at bounding box center [373, 20] width 56 height 27
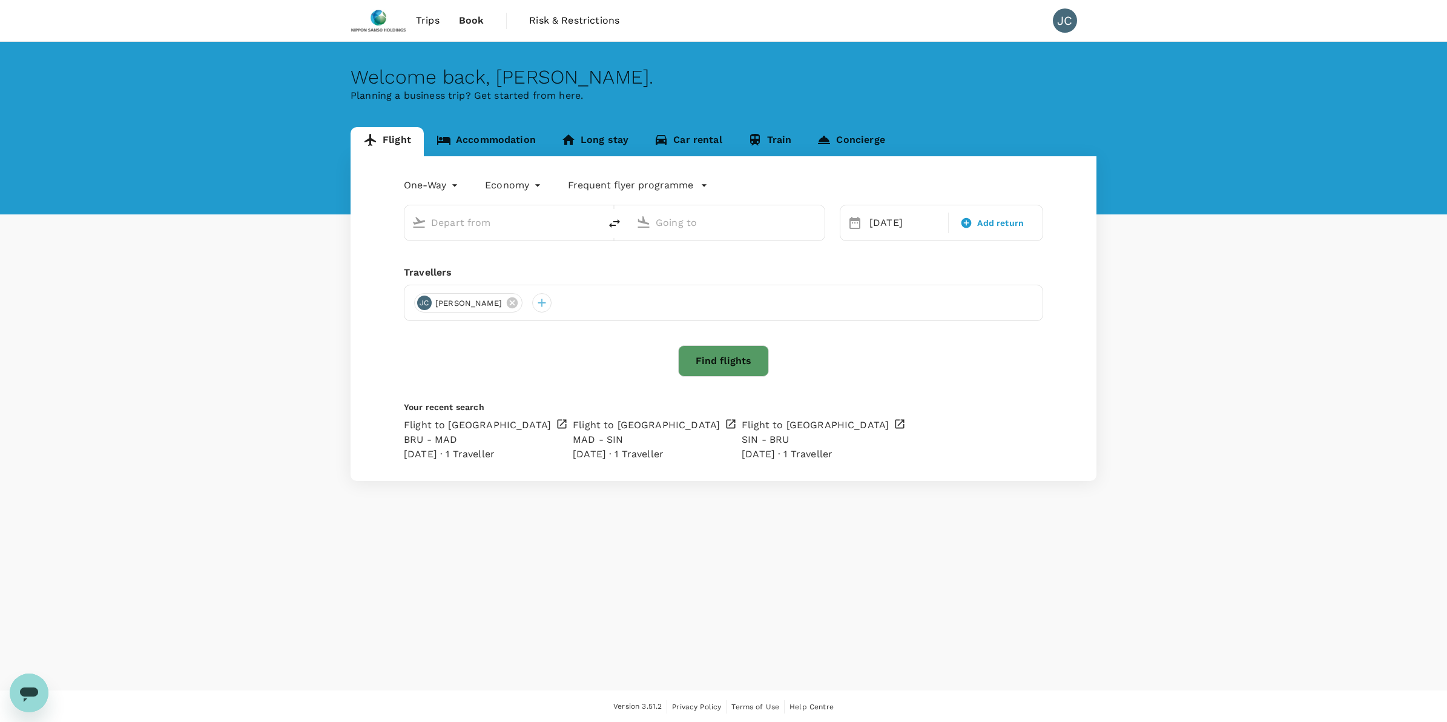
type input "Singapore Changi (SIN)"
type input "[GEOGRAPHIC_DATA] (BRU)"
type input "Singapore Changi (SIN)"
type input "[GEOGRAPHIC_DATA] (BRU)"
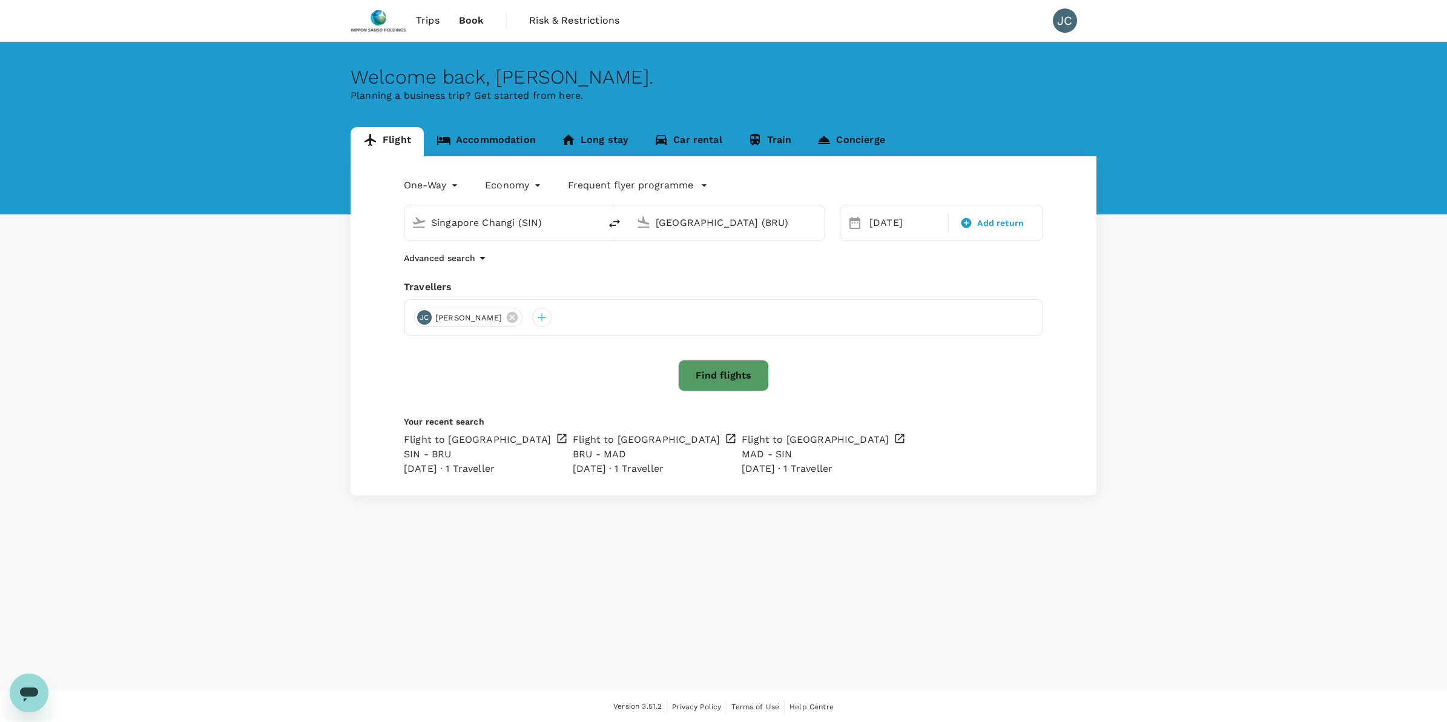
click at [4, 696] on div "Trips Book Risk & Restrictions JC Welcome back , [PERSON_NAME] . Planning a bus…" at bounding box center [723, 361] width 1447 height 723
click at [23, 694] on icon "Open messaging window" at bounding box center [29, 694] width 18 height 15
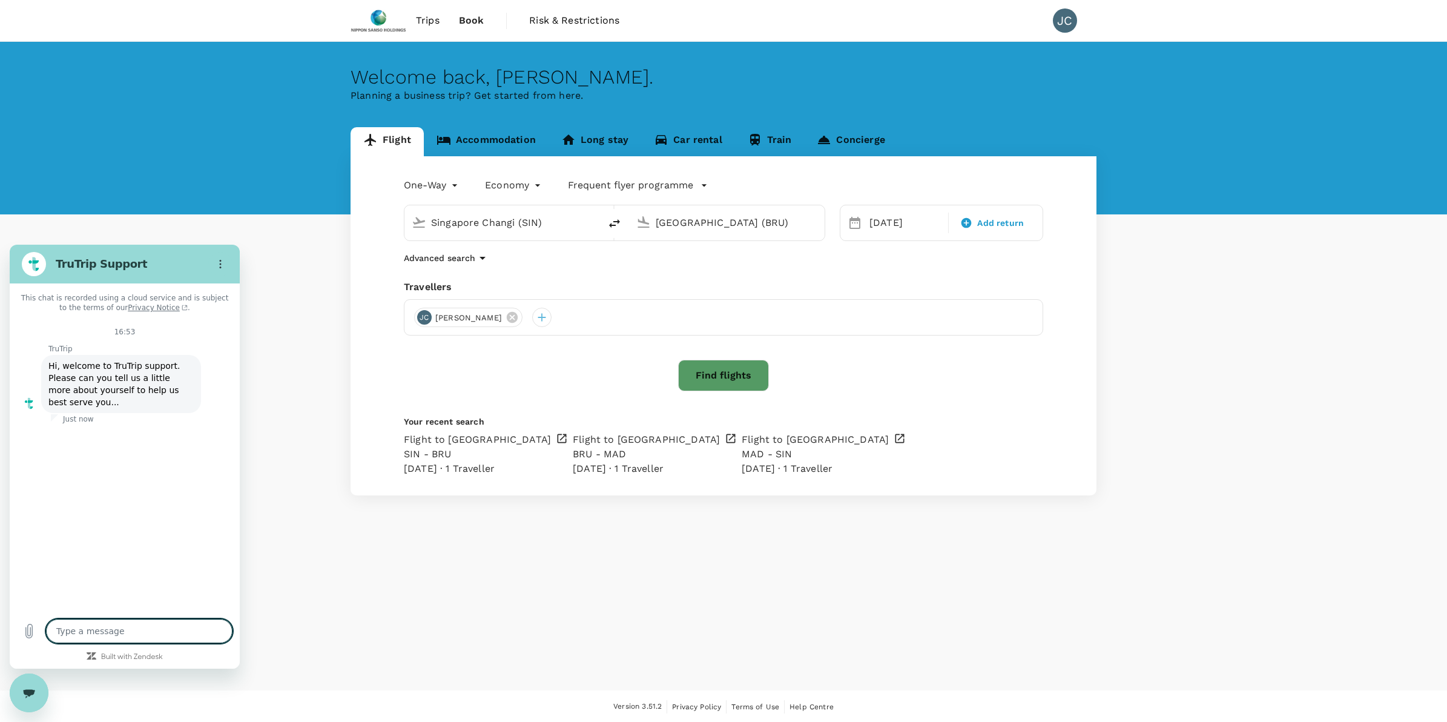
click at [110, 638] on textarea at bounding box center [139, 631] width 186 height 24
type textarea "x"
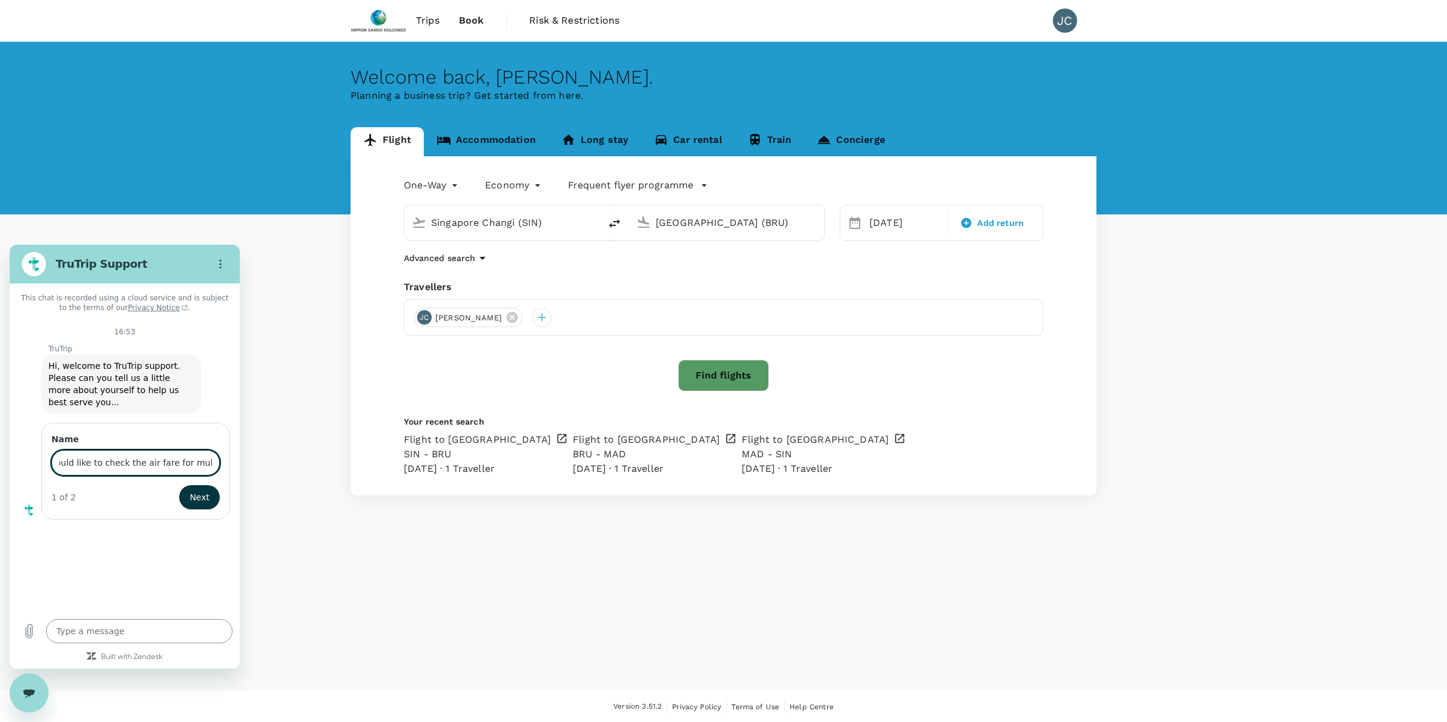
scroll to position [0, 18]
type input "I would like to check the air fare for multi city"
click at [179, 485] on button "Next" at bounding box center [199, 497] width 41 height 24
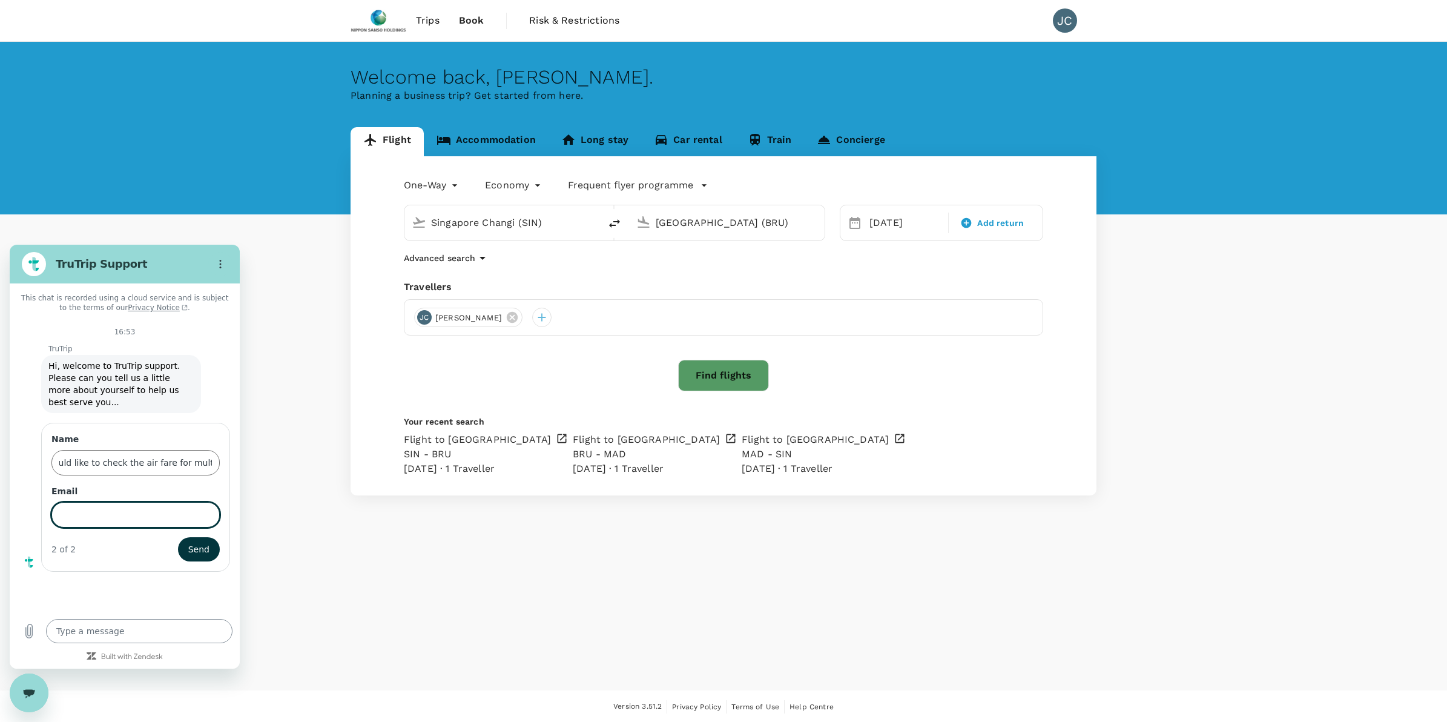
scroll to position [0, 0]
type input "[PERSON_NAME][EMAIL_ADDRESS][DOMAIN_NAME]"
click at [200, 537] on button "Send" at bounding box center [199, 549] width 42 height 24
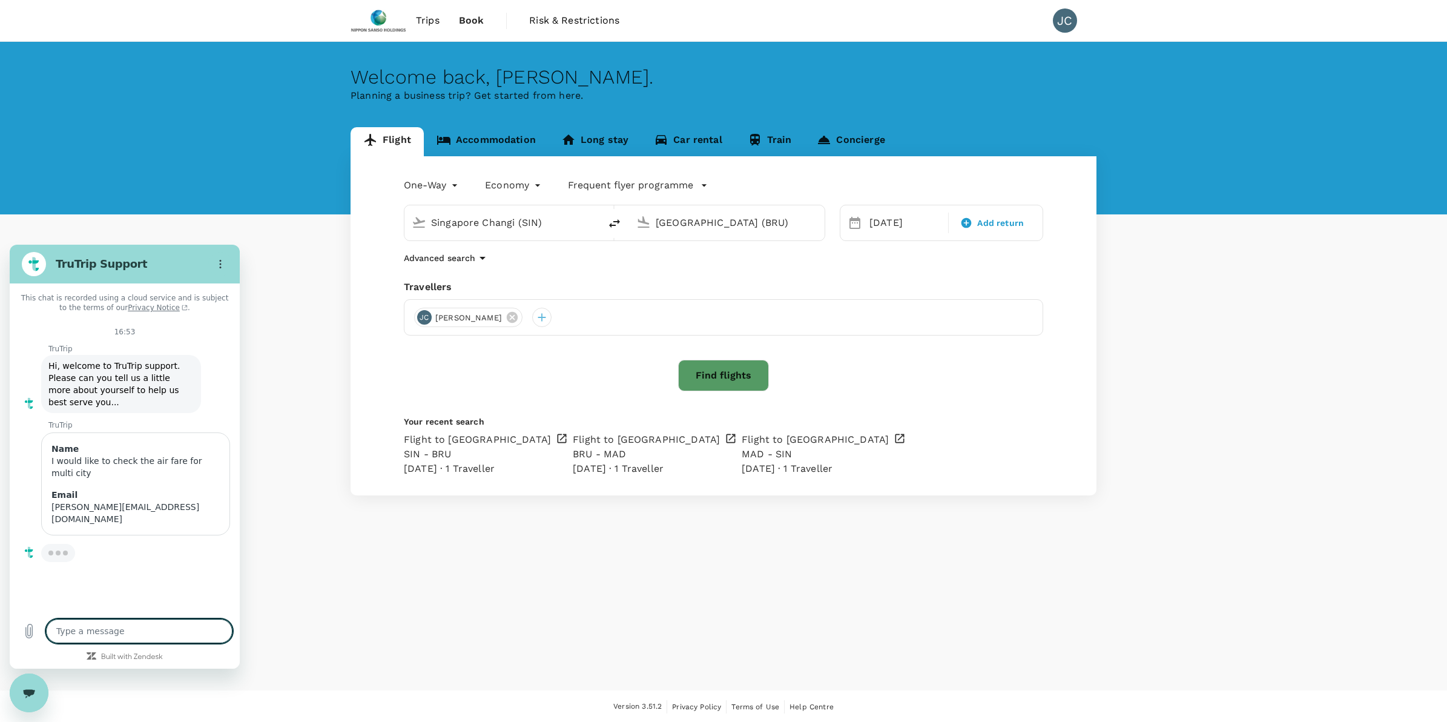
type textarea "x"
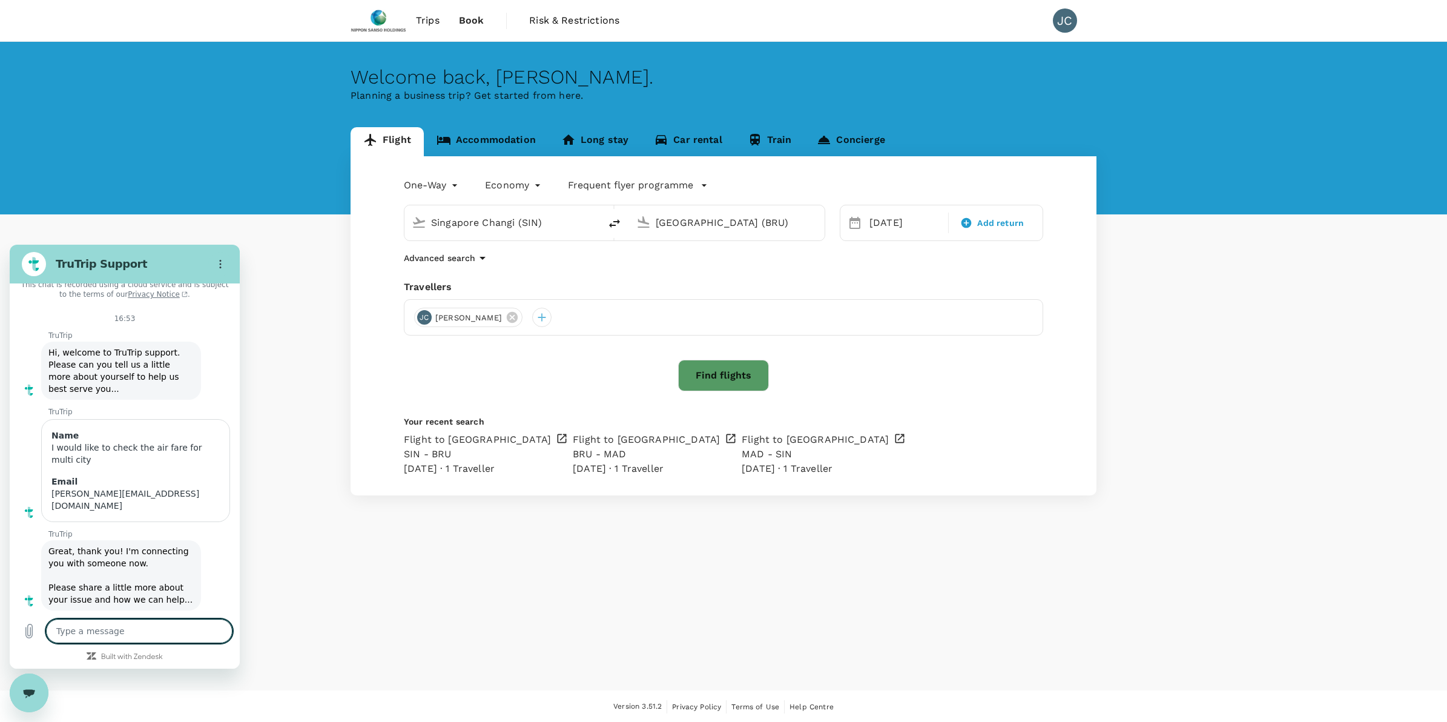
type textarea "i"
type textarea "x"
type textarea "i"
type textarea "x"
type textarea "i w"
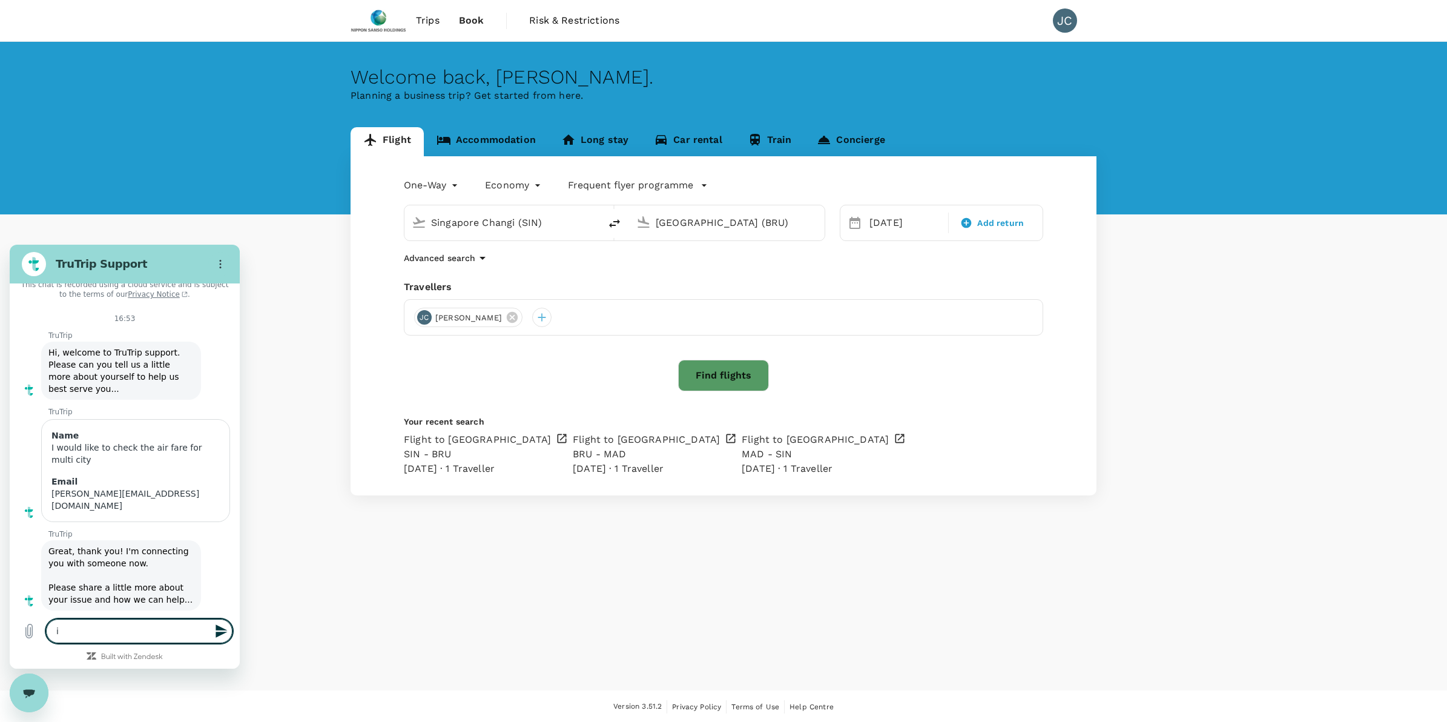
type textarea "x"
type textarea "i wo"
type textarea "x"
type textarea "i wou"
type textarea "x"
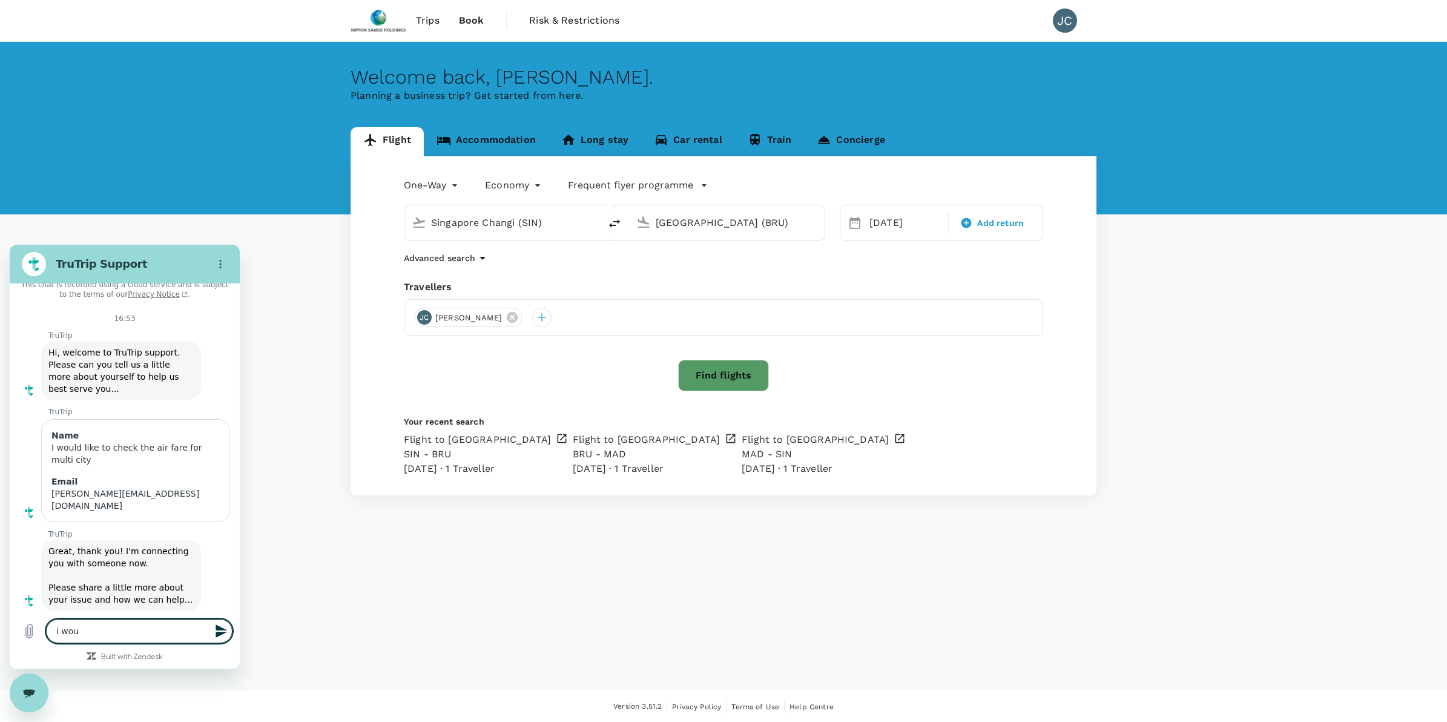
type textarea "i woul"
type textarea "x"
type textarea "i would"
type textarea "x"
type textarea "i would"
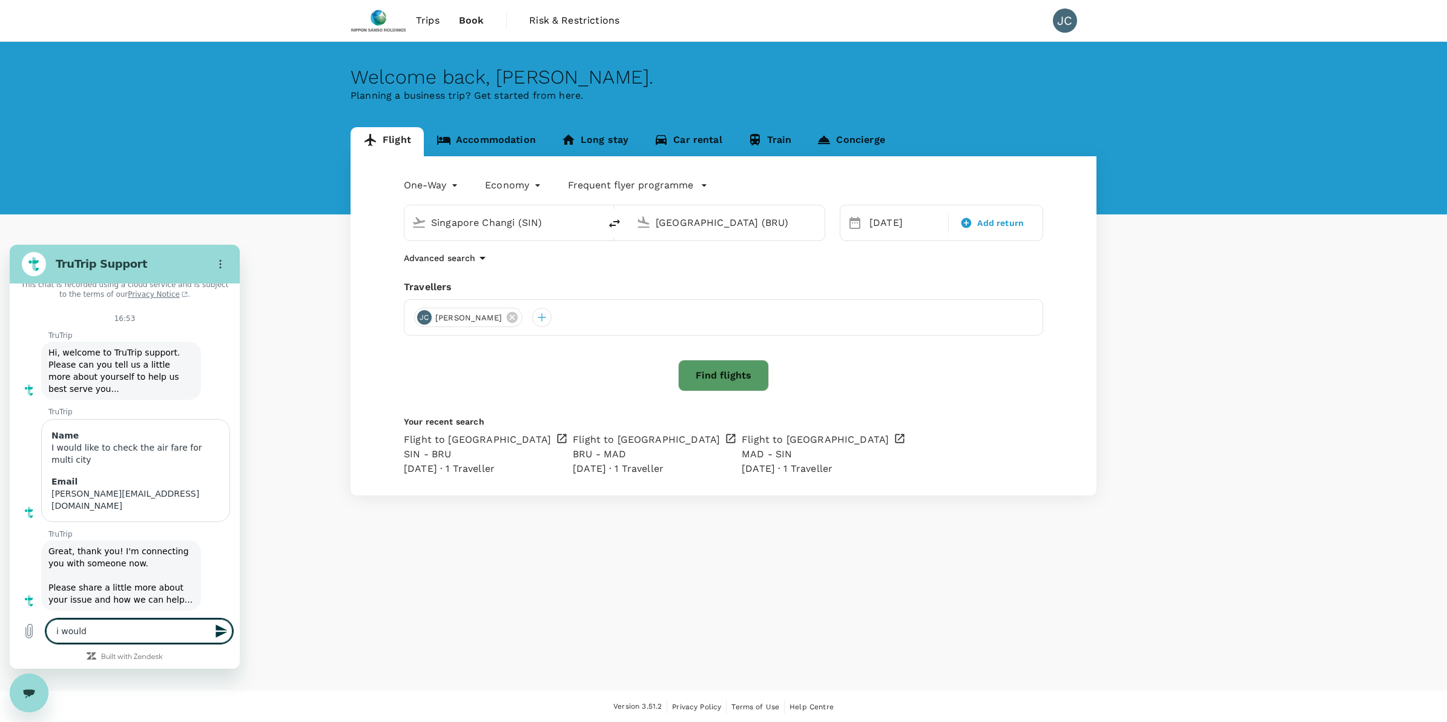
type textarea "x"
type textarea "i would l"
type textarea "x"
type textarea "i would li"
type textarea "x"
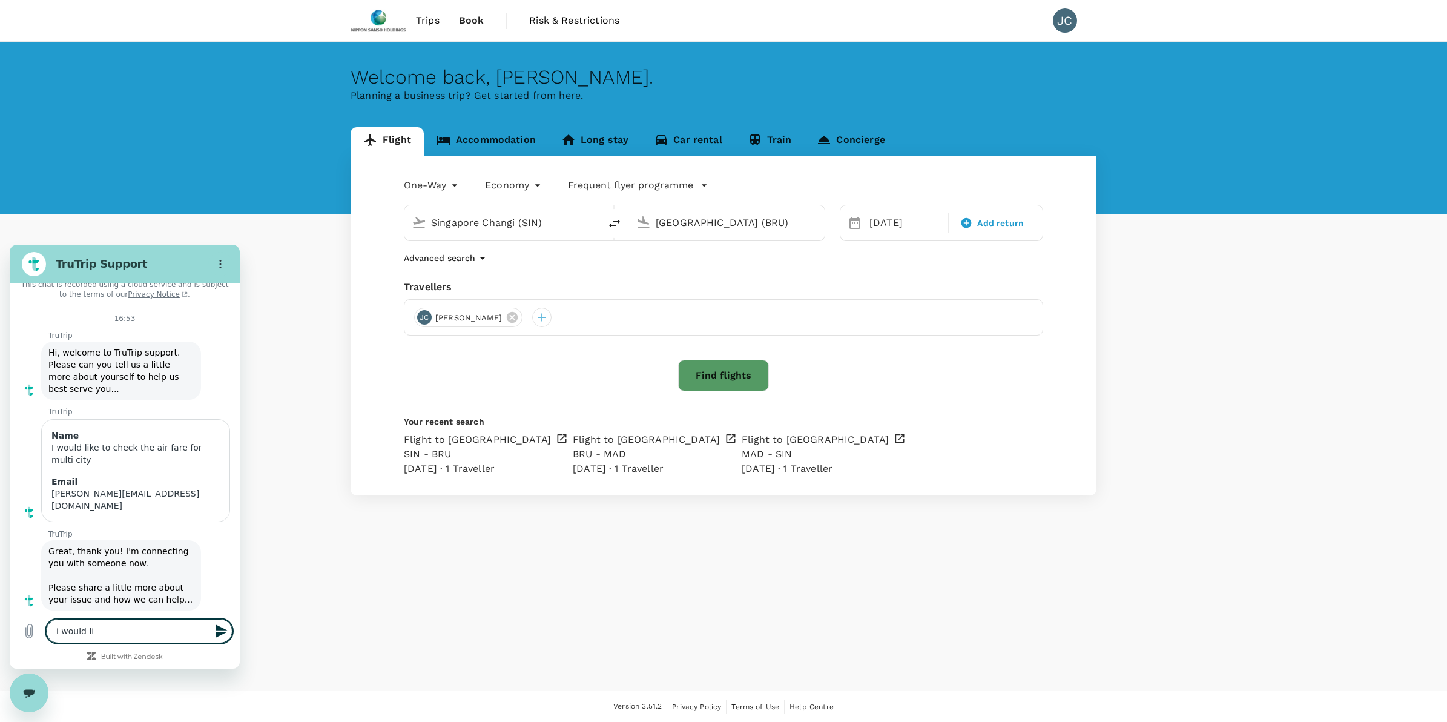
type textarea "i would lik"
type textarea "x"
type textarea "i would like"
type textarea "x"
type textarea "i would like"
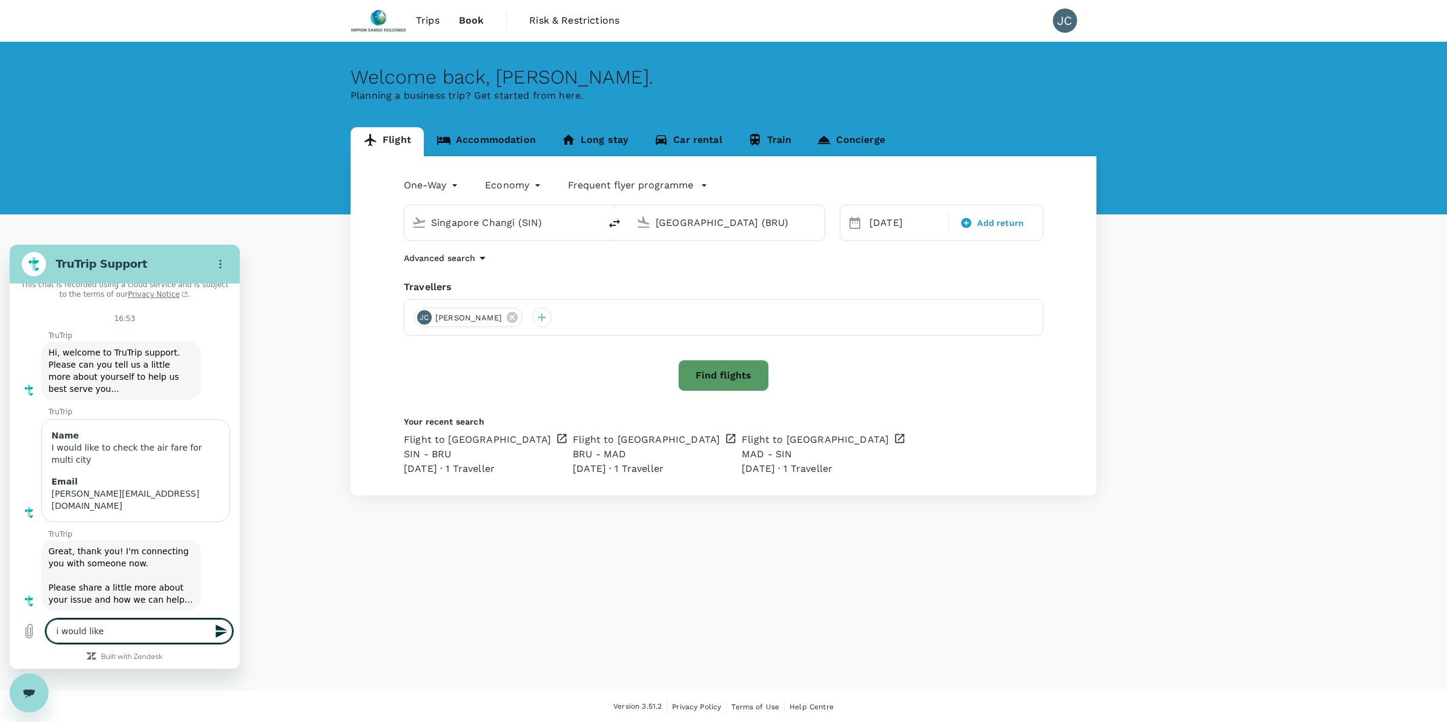
type textarea "x"
type textarea "i would like c"
type textarea "x"
type textarea "i would like"
type textarea "x"
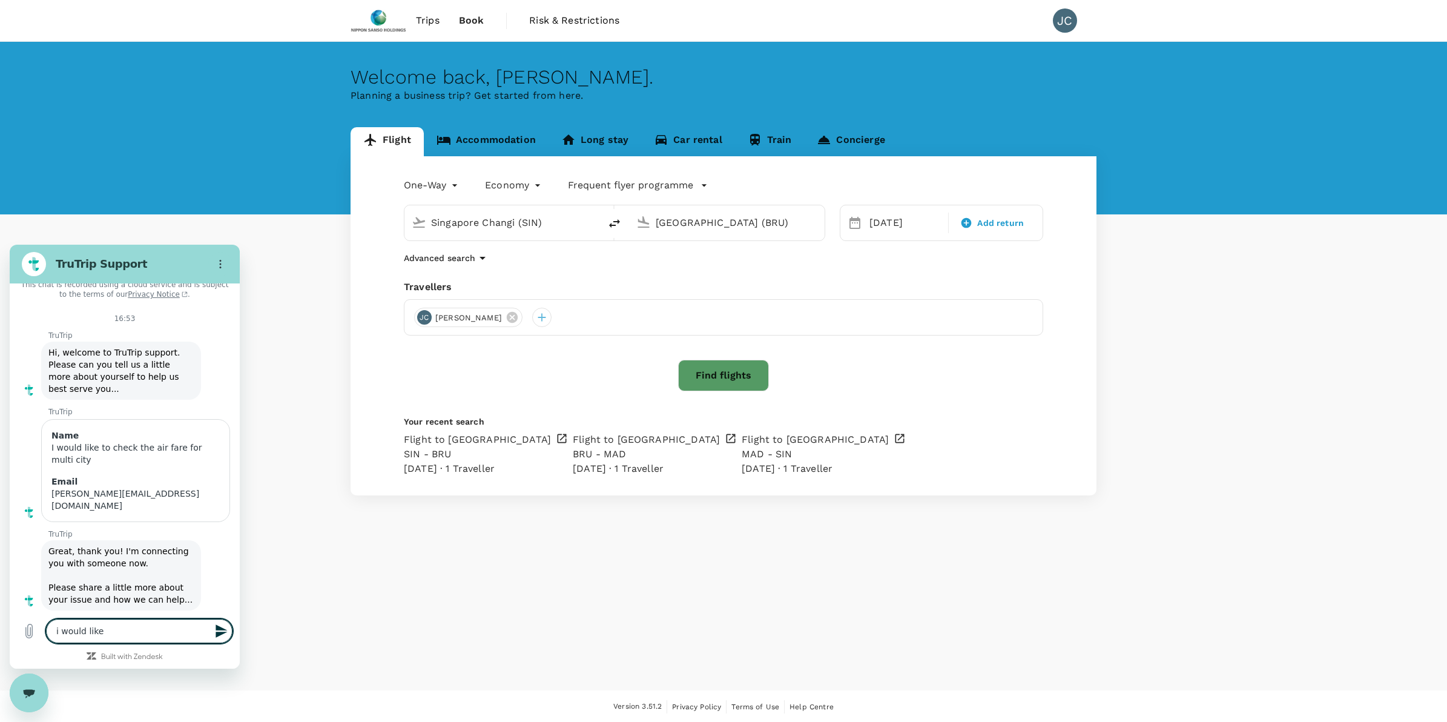
type textarea "i would like t"
type textarea "x"
type textarea "i would like to"
type textarea "x"
type textarea "i would like to"
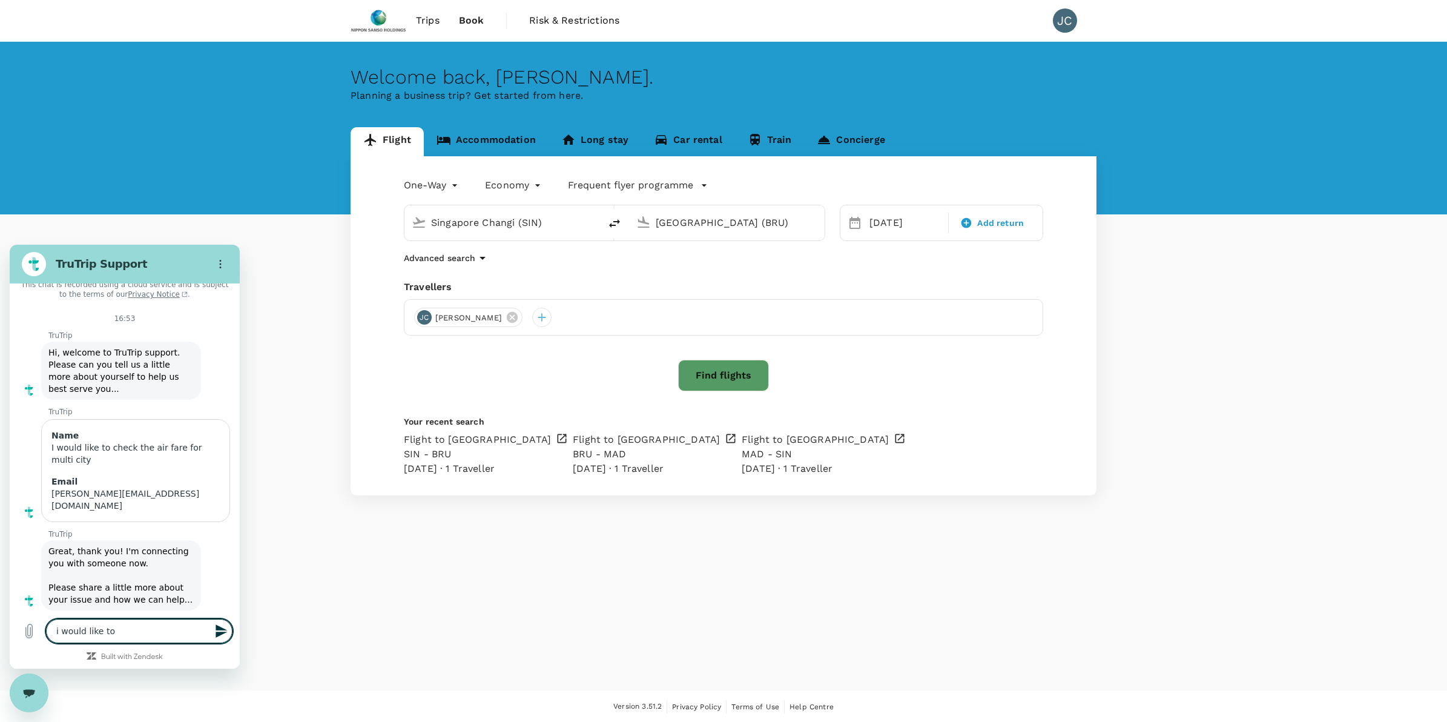
type textarea "x"
type textarea "i would like to c"
type textarea "x"
type textarea "i would like to ch"
type textarea "x"
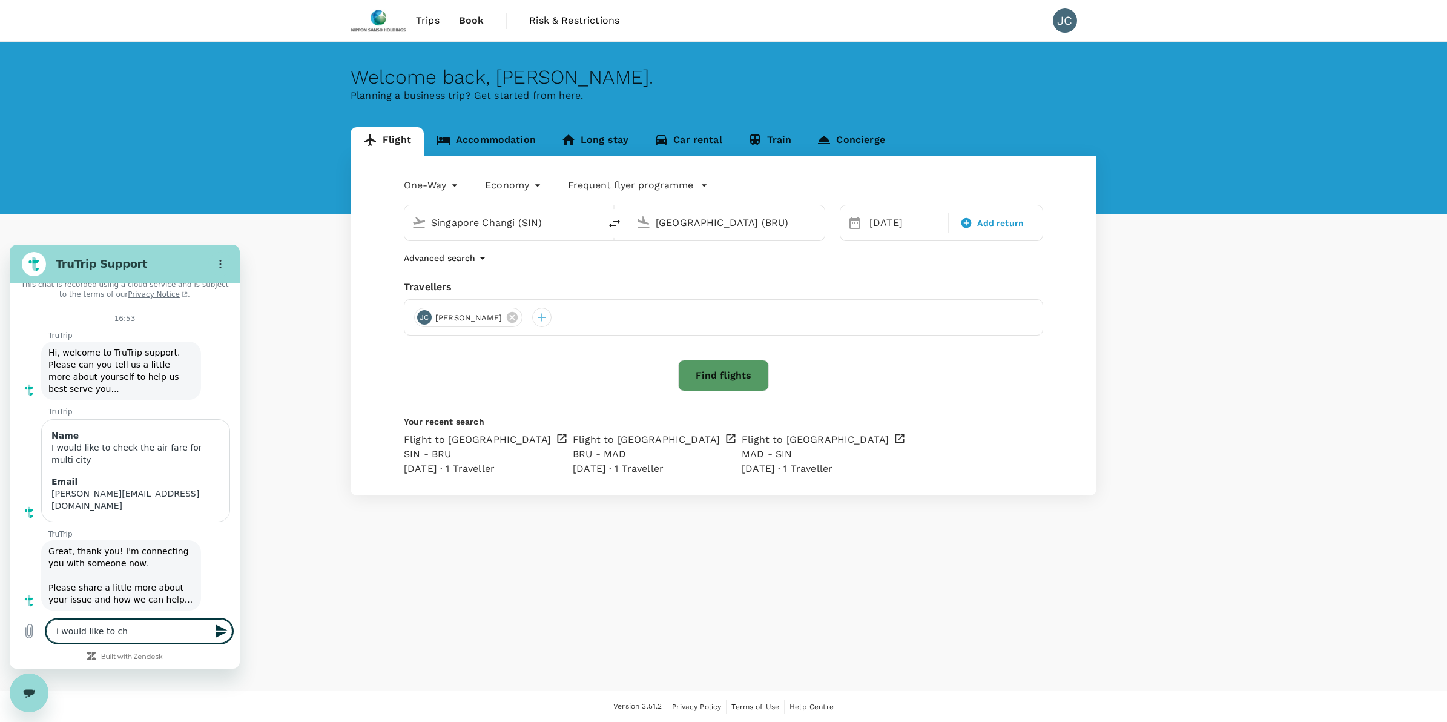
type textarea "i would like to che"
type textarea "x"
type textarea "i would like to chec"
type textarea "x"
type textarea "i would like to check"
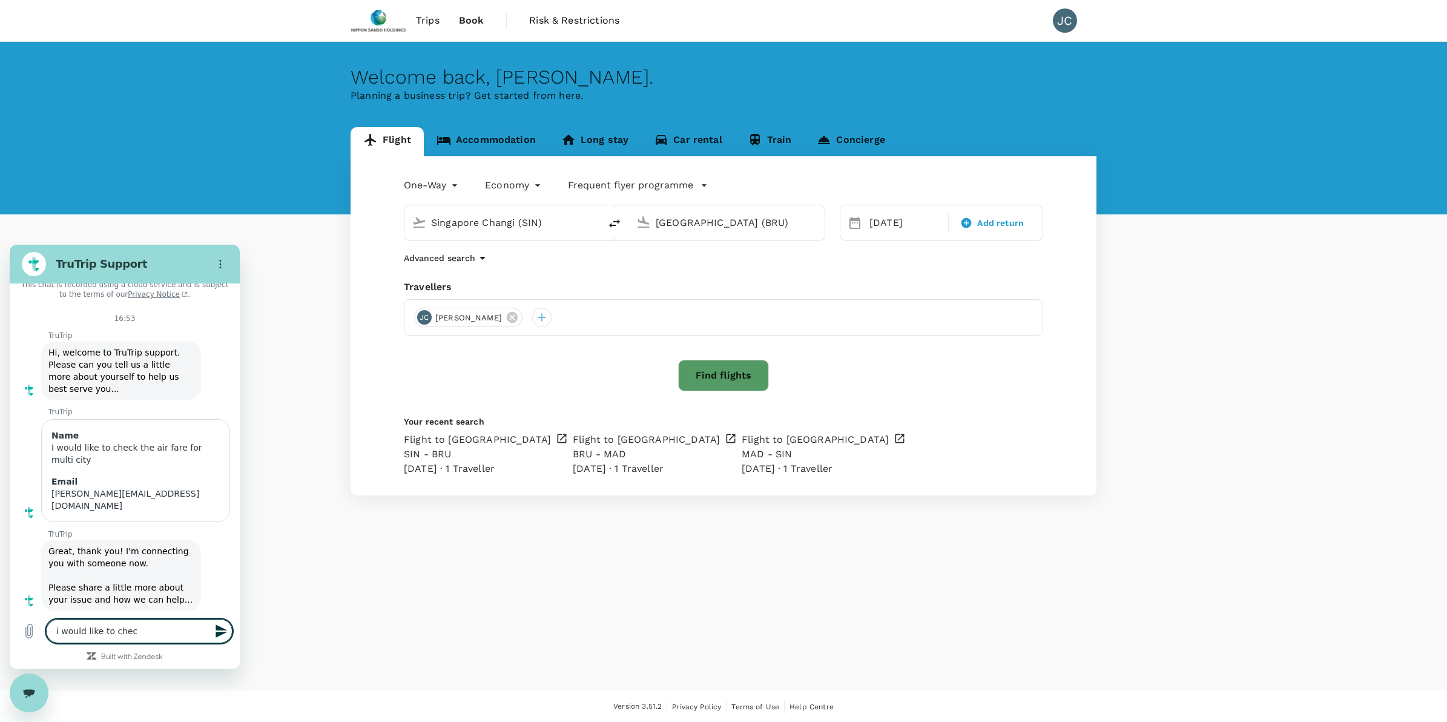
type textarea "x"
type textarea "i would like to check"
type textarea "x"
type textarea "i would like to check t"
type textarea "x"
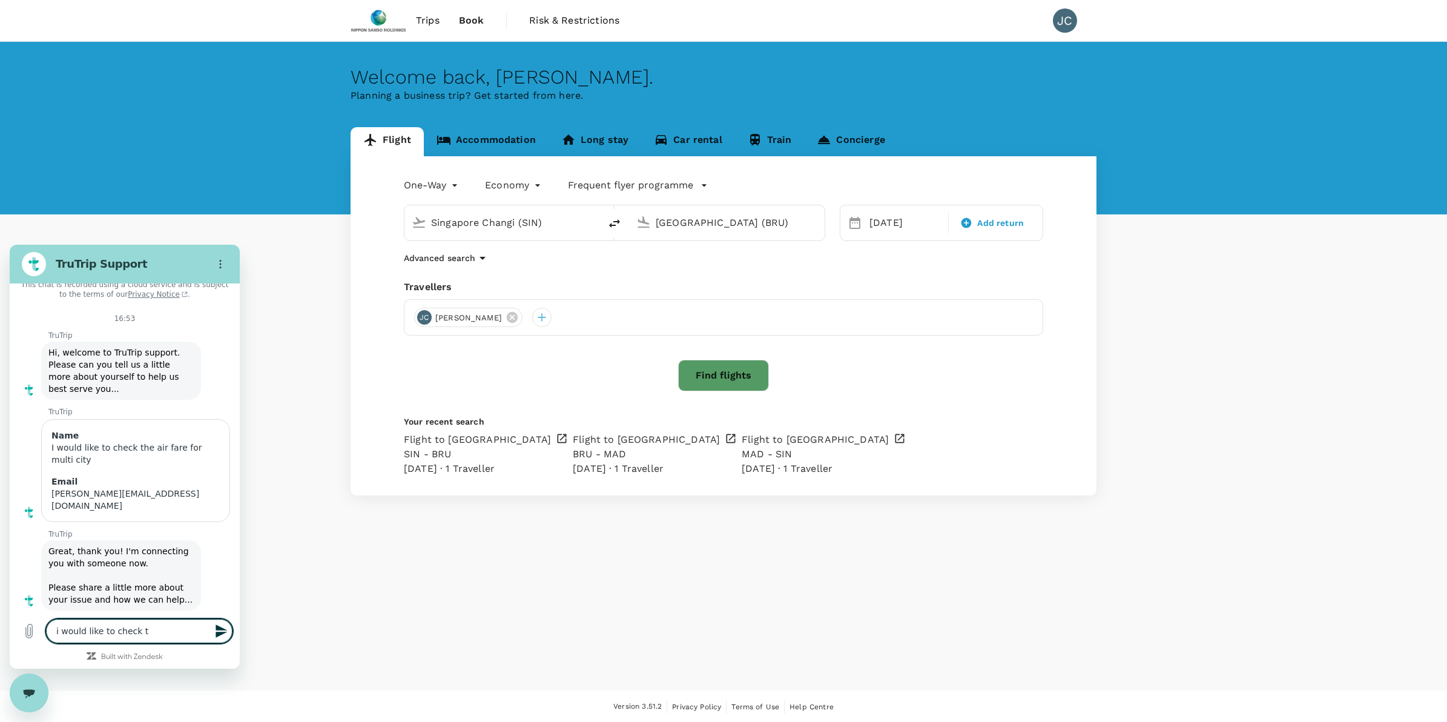
type textarea "i would like to check th"
type textarea "x"
type textarea "i would like to check the"
type textarea "x"
type textarea "i would like to check the"
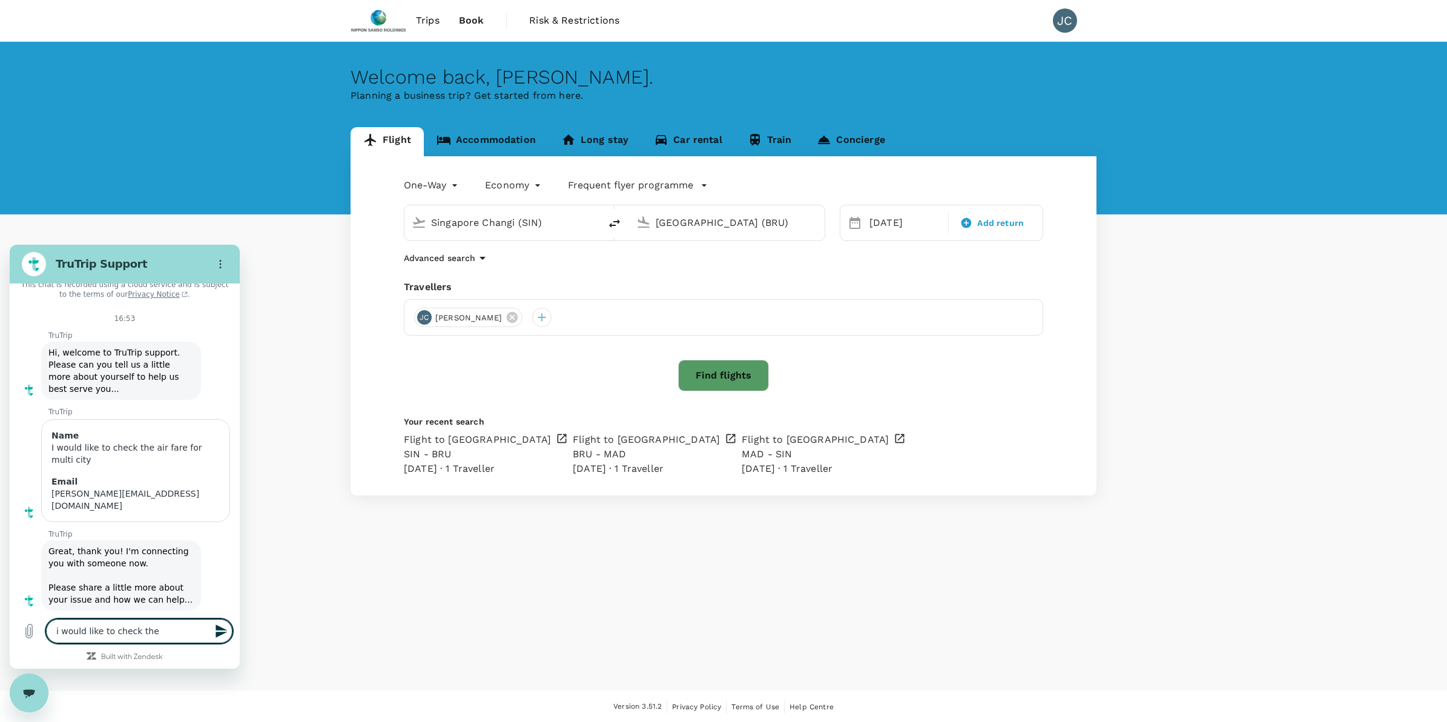
type textarea "x"
type textarea "i would like to check the a"
type textarea "x"
type textarea "i would like to check the ai"
type textarea "x"
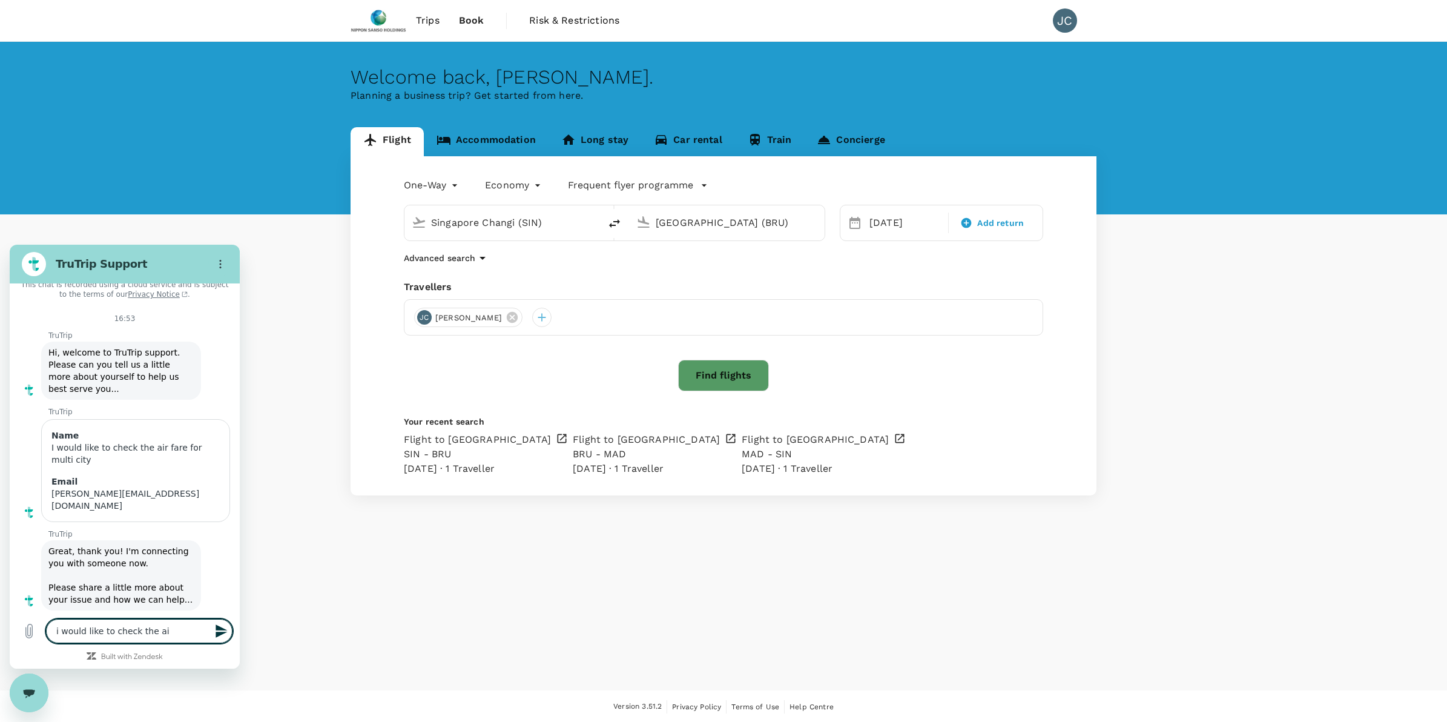
type textarea "i would like to check the air"
type textarea "x"
type textarea "i would like to check the air"
type textarea "x"
type textarea "i would like to check the air f"
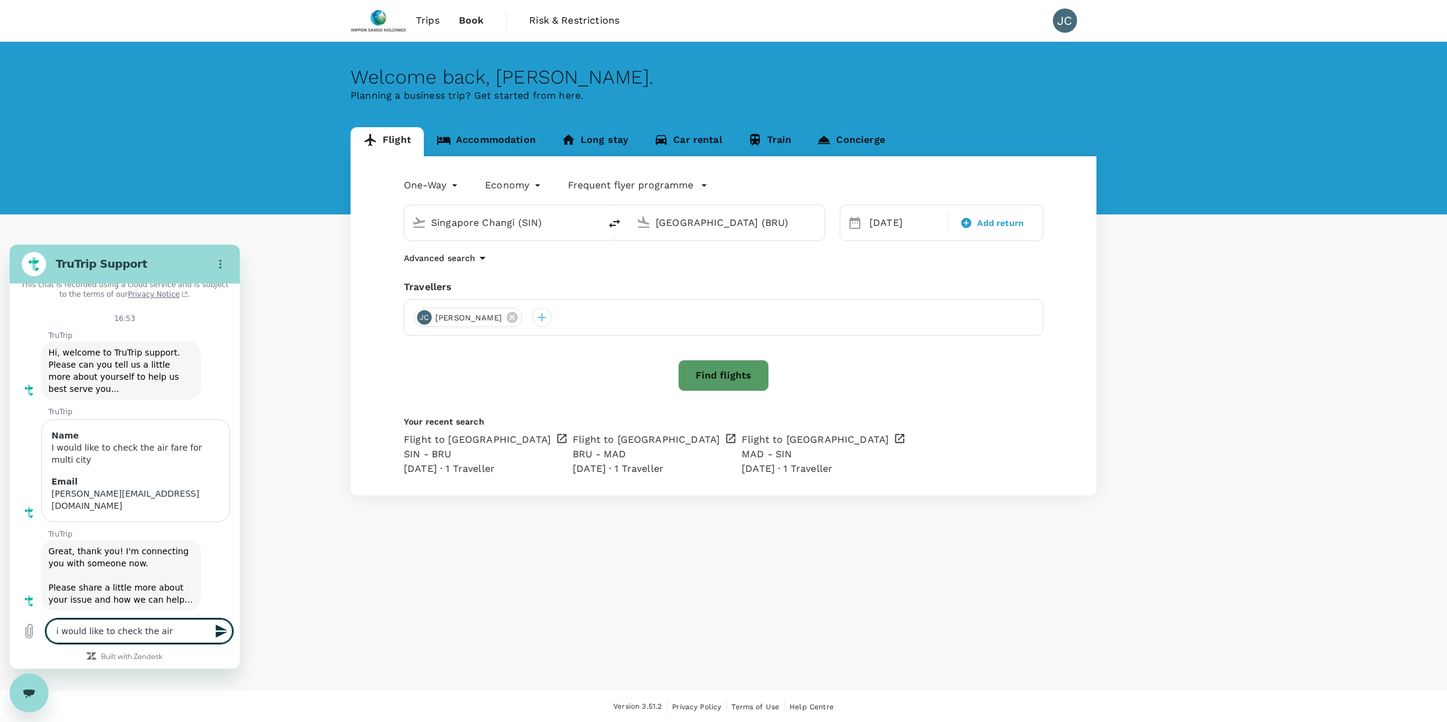
type textarea "x"
type textarea "i would like to check the air fa"
type textarea "x"
type textarea "i would like to check the air far"
type textarea "x"
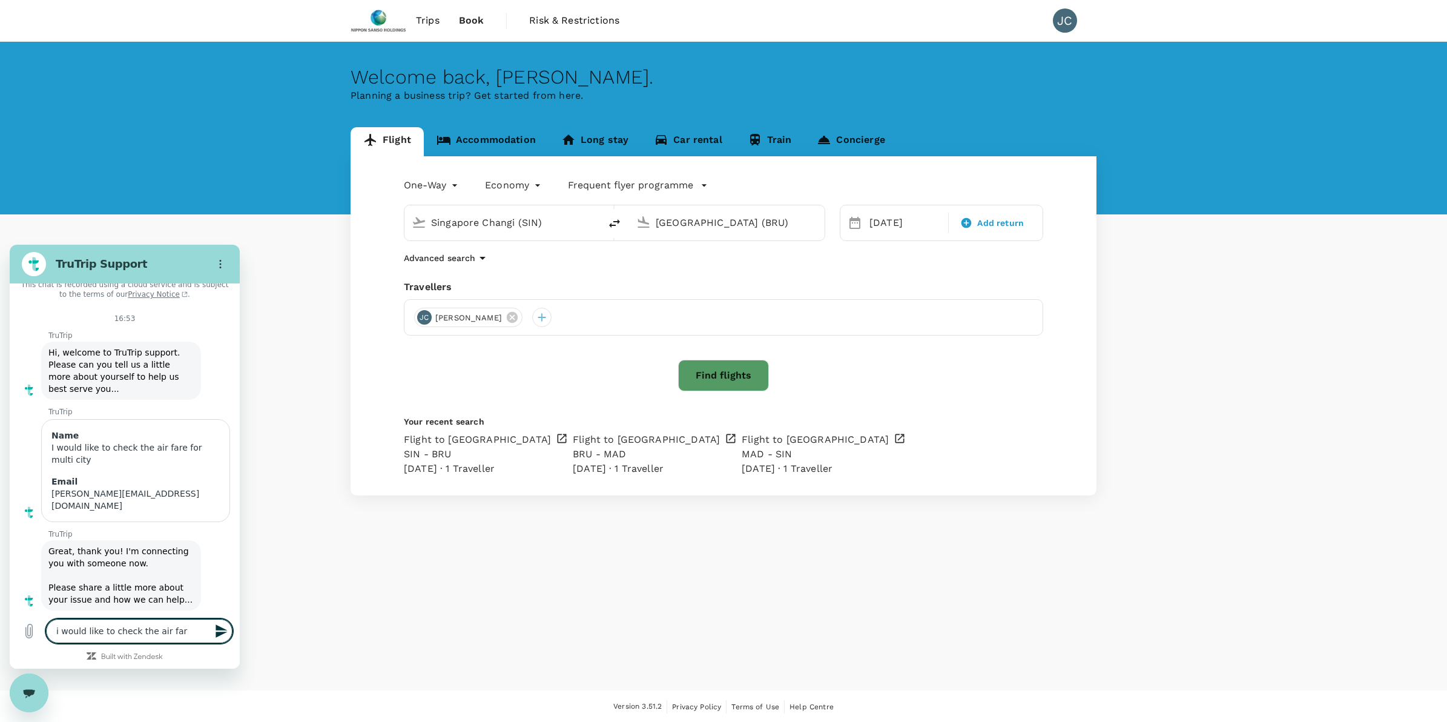
type textarea "i would like to check the air fare"
type textarea "x"
type textarea "i would like to check the air fare"
type textarea "x"
type textarea "i would like to check the air fare f"
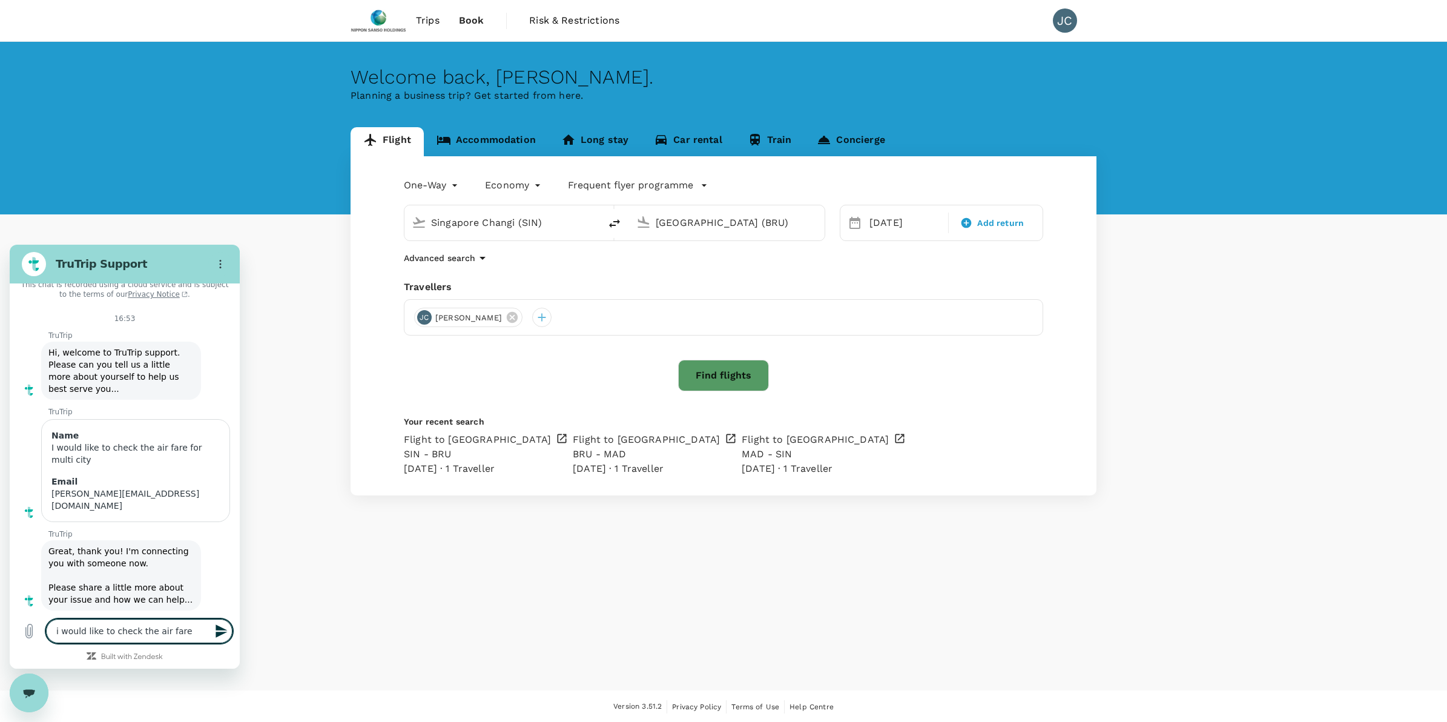
type textarea "x"
type textarea "i would like to check the air fare fo"
type textarea "x"
type textarea "i would like to check the air fare for"
type textarea "x"
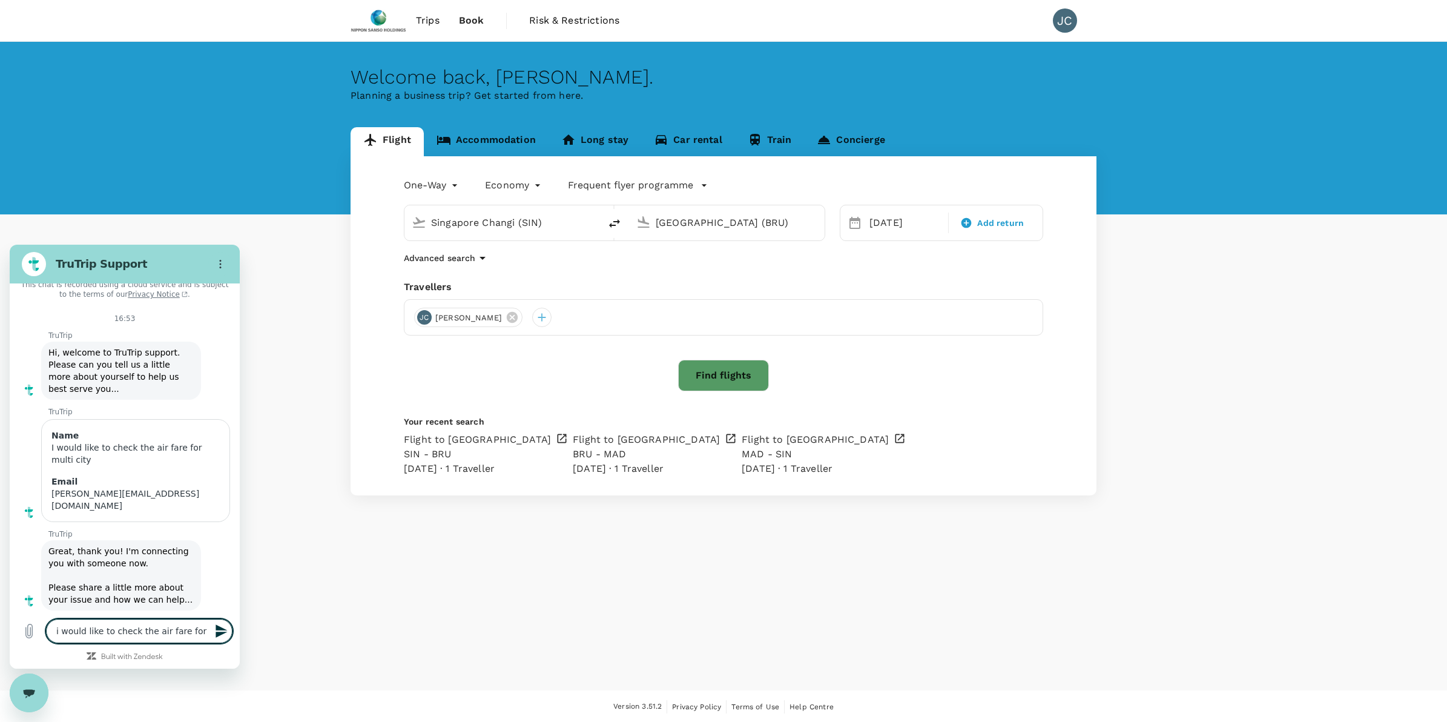
type textarea "i would like to check the air fare for"
type textarea "x"
type textarea "i would like to check the air fare for m"
type textarea "x"
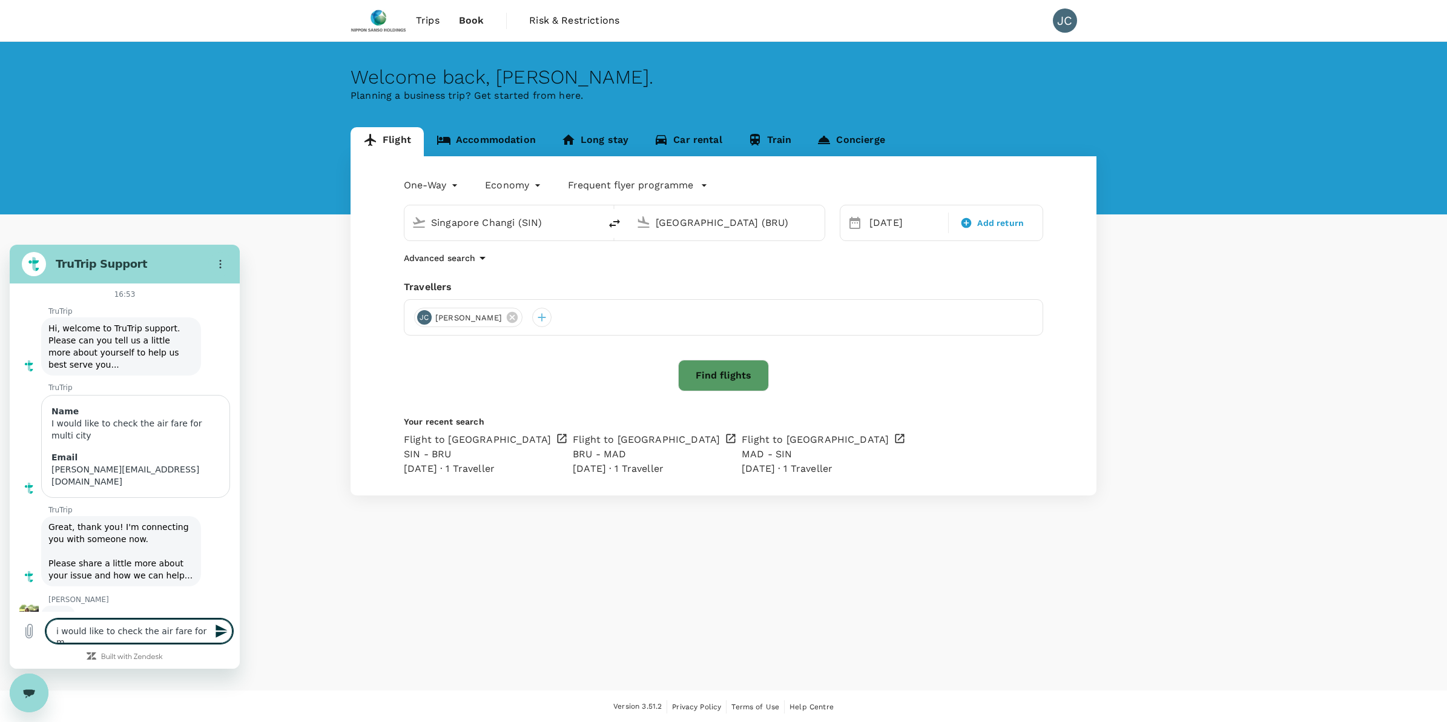
type textarea "i would like to check the air fare for mu"
type textarea "x"
type textarea "i would like to check the air fare for mul"
type textarea "x"
type textarea "i would like to check the air fare for mult"
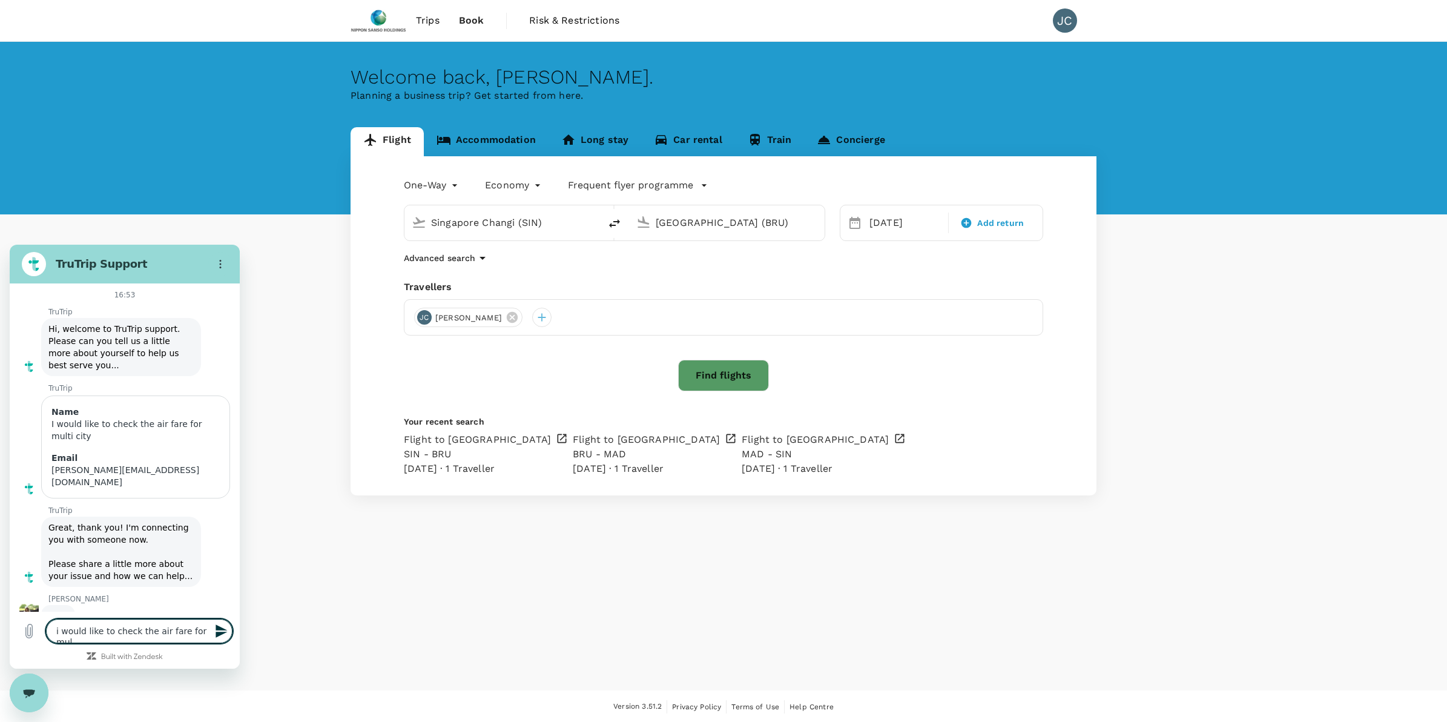
type textarea "x"
type textarea "i would like to check the air fare for multi"
type textarea "x"
type textarea "i would like to check the air fare for multic"
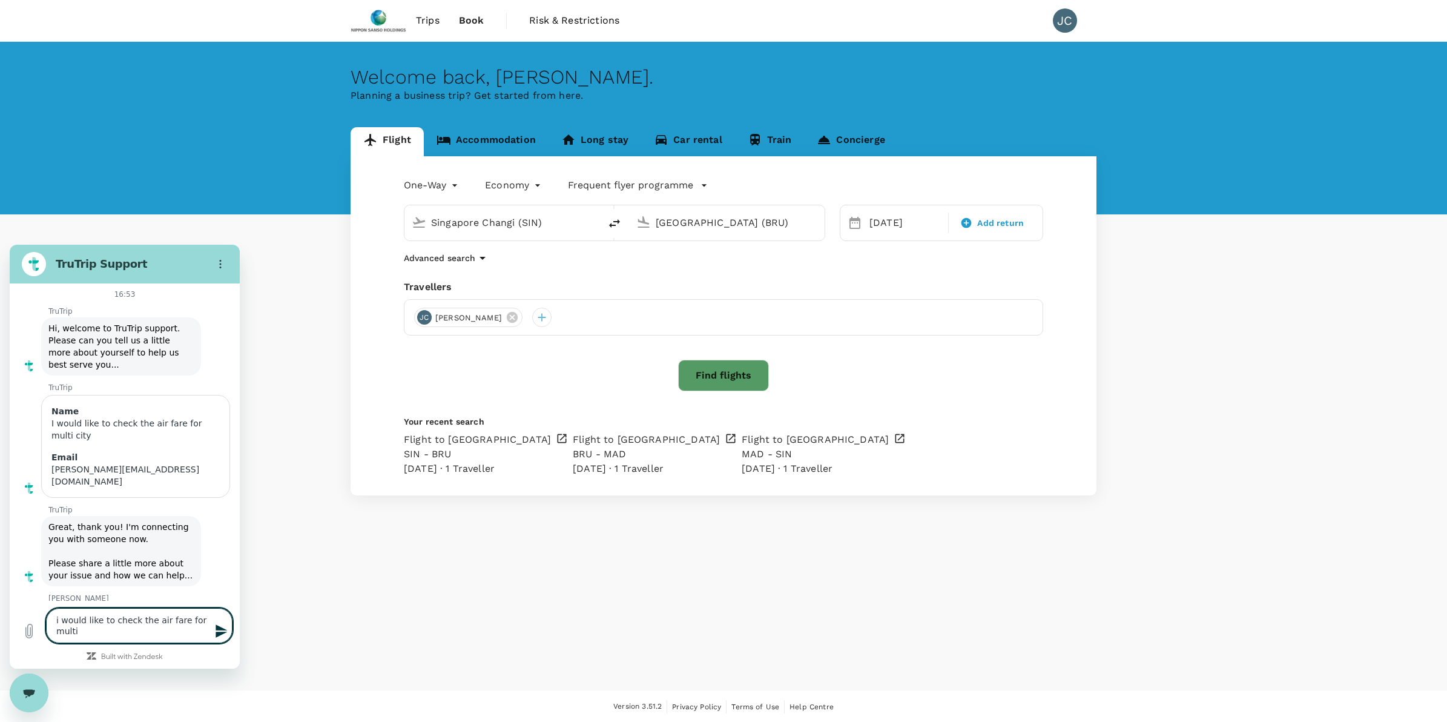
type textarea "x"
type textarea "i would like to check the air fare for multici"
type textarea "x"
type textarea "i would like to check the air fare for multicit"
type textarea "x"
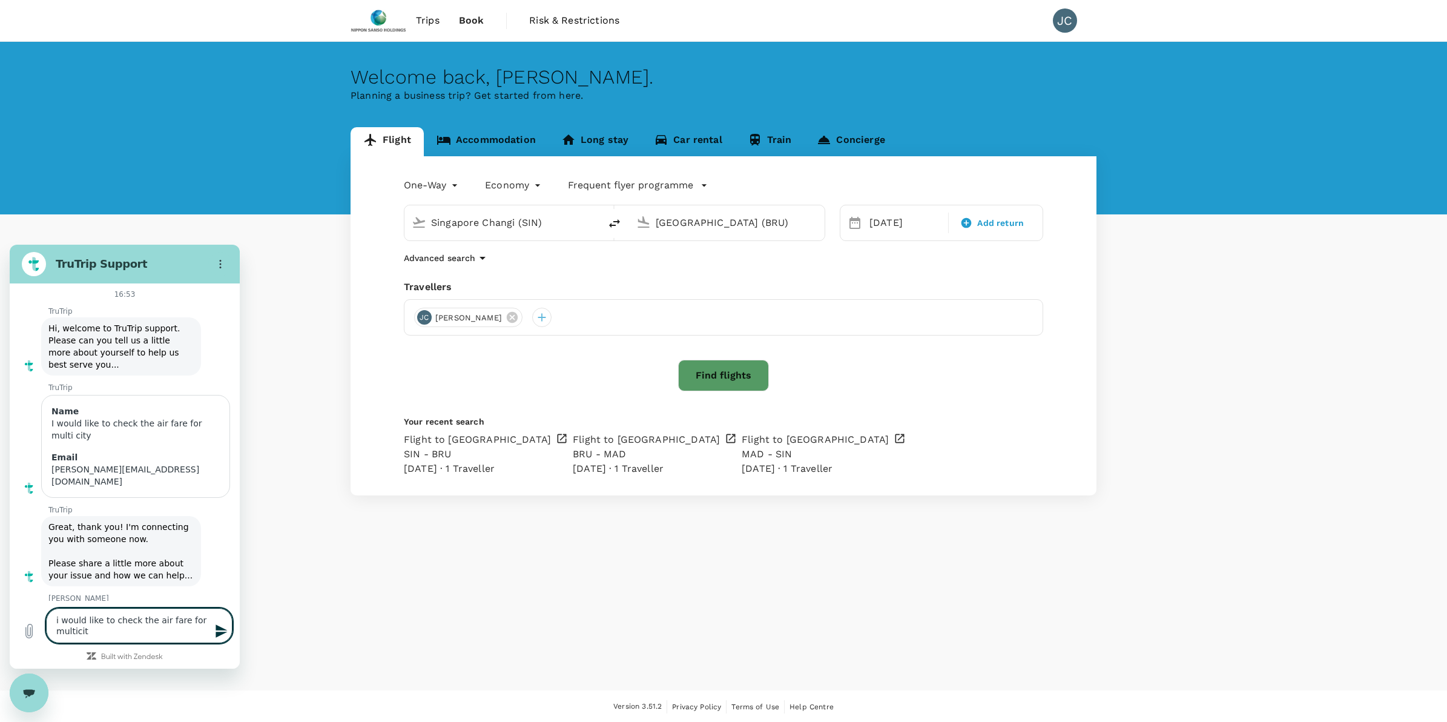
type textarea "i would like to check the air fare for multicity"
type textarea "x"
type textarea "i would like to check the air fare for multicity"
type textarea "x"
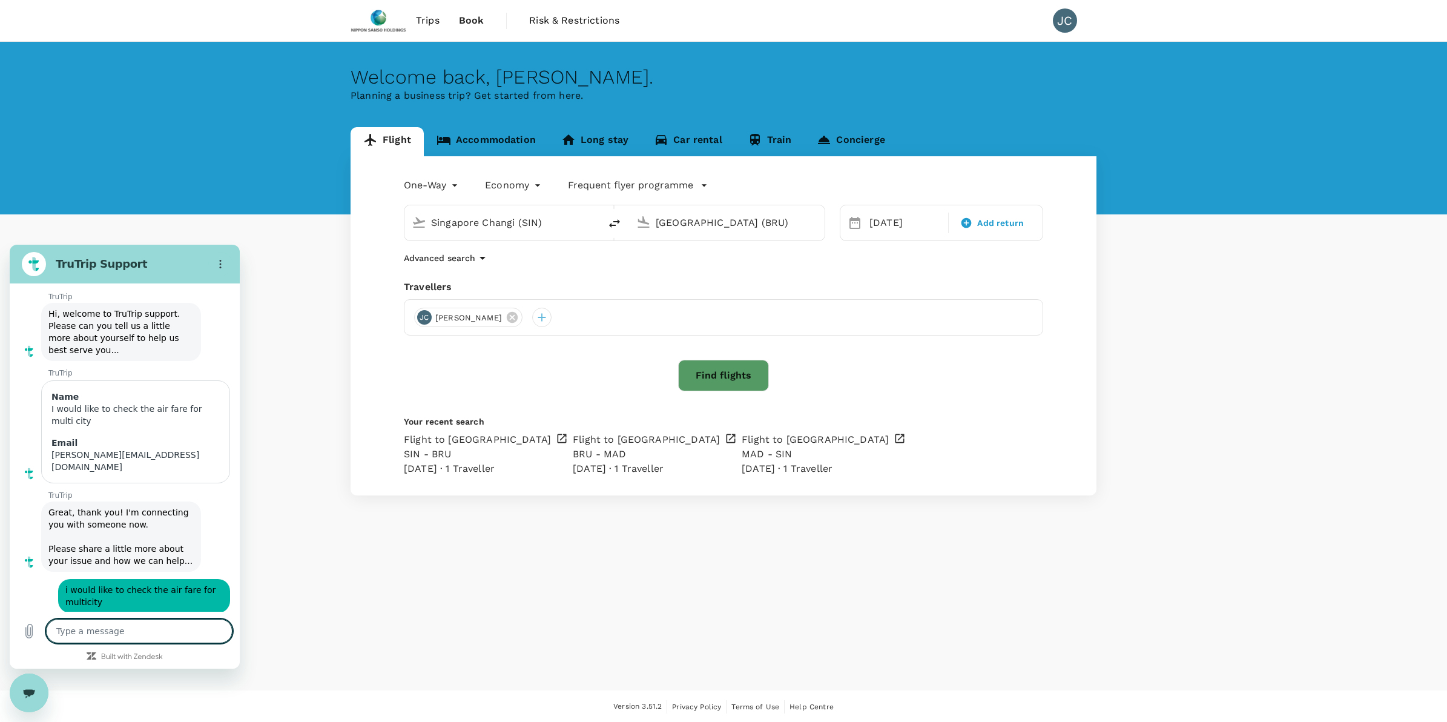
type textarea "x"
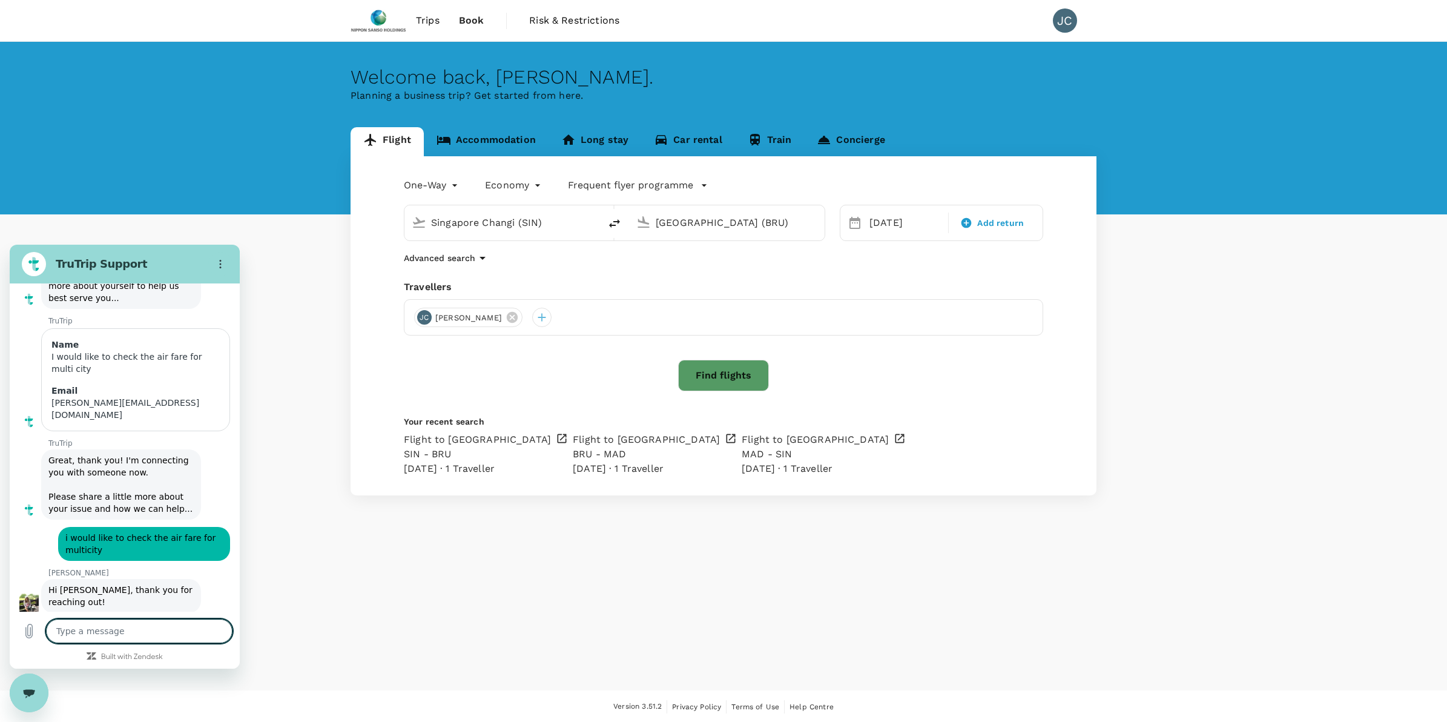
scroll to position [107, 0]
type textarea "y"
type textarea "x"
type textarea "ye"
type textarea "x"
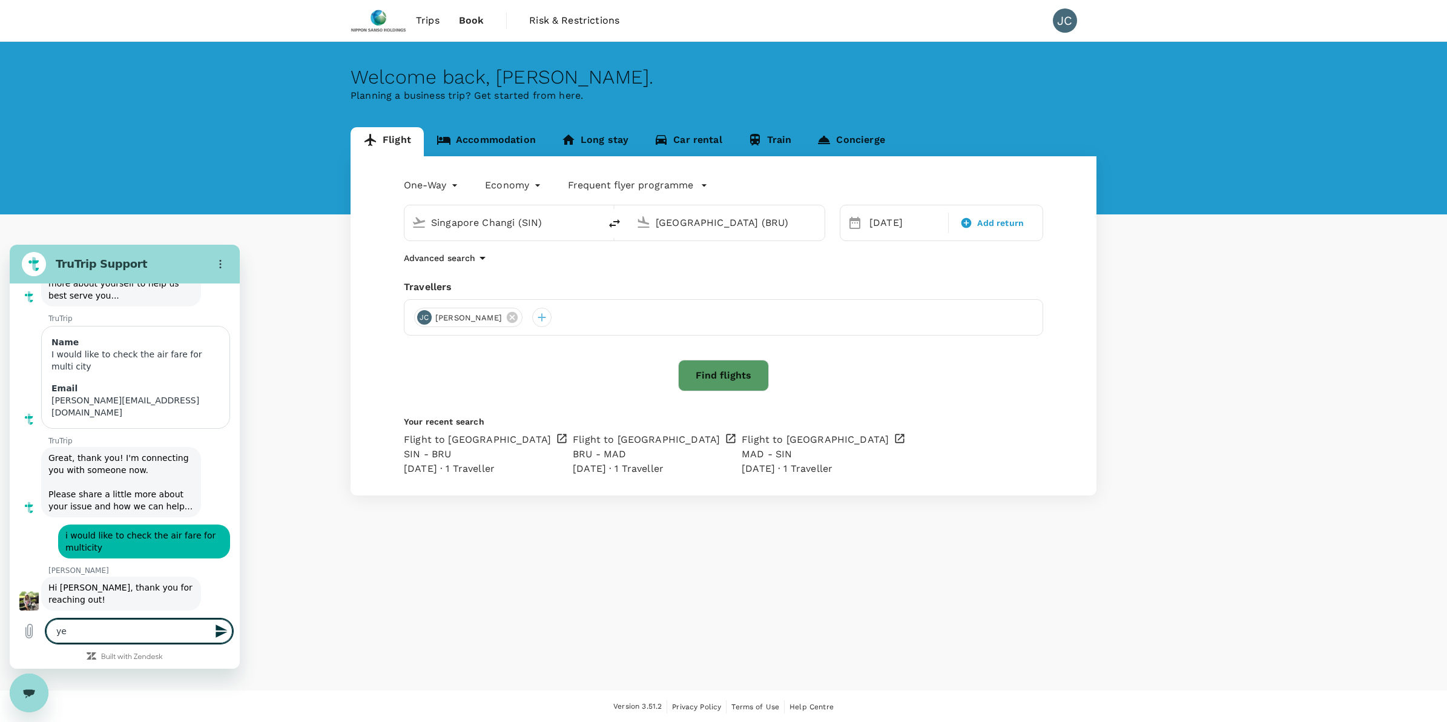
type textarea "yes"
type textarea "x"
type textarea "yes"
type textarea "x"
type textarea "yes"
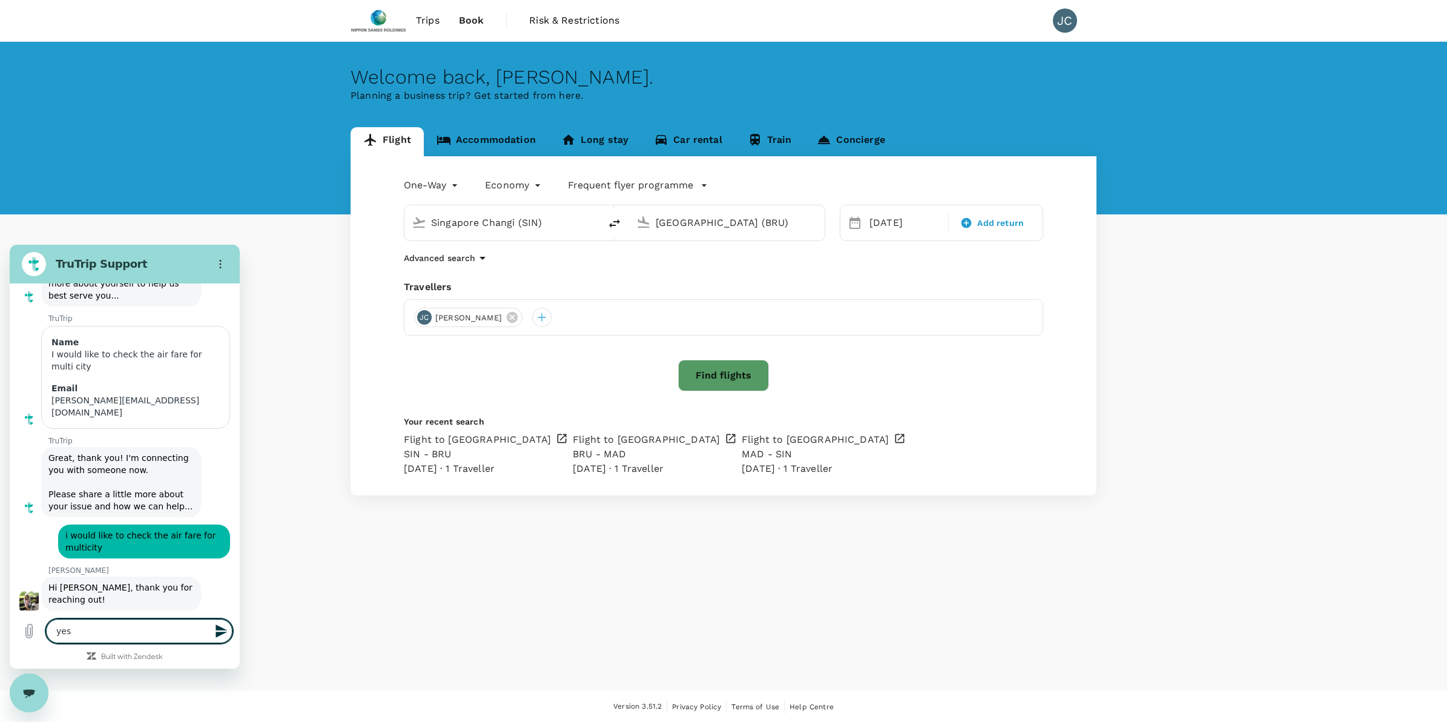
type textarea "x"
type textarea "ye"
type textarea "x"
type textarea "y"
type textarea "x"
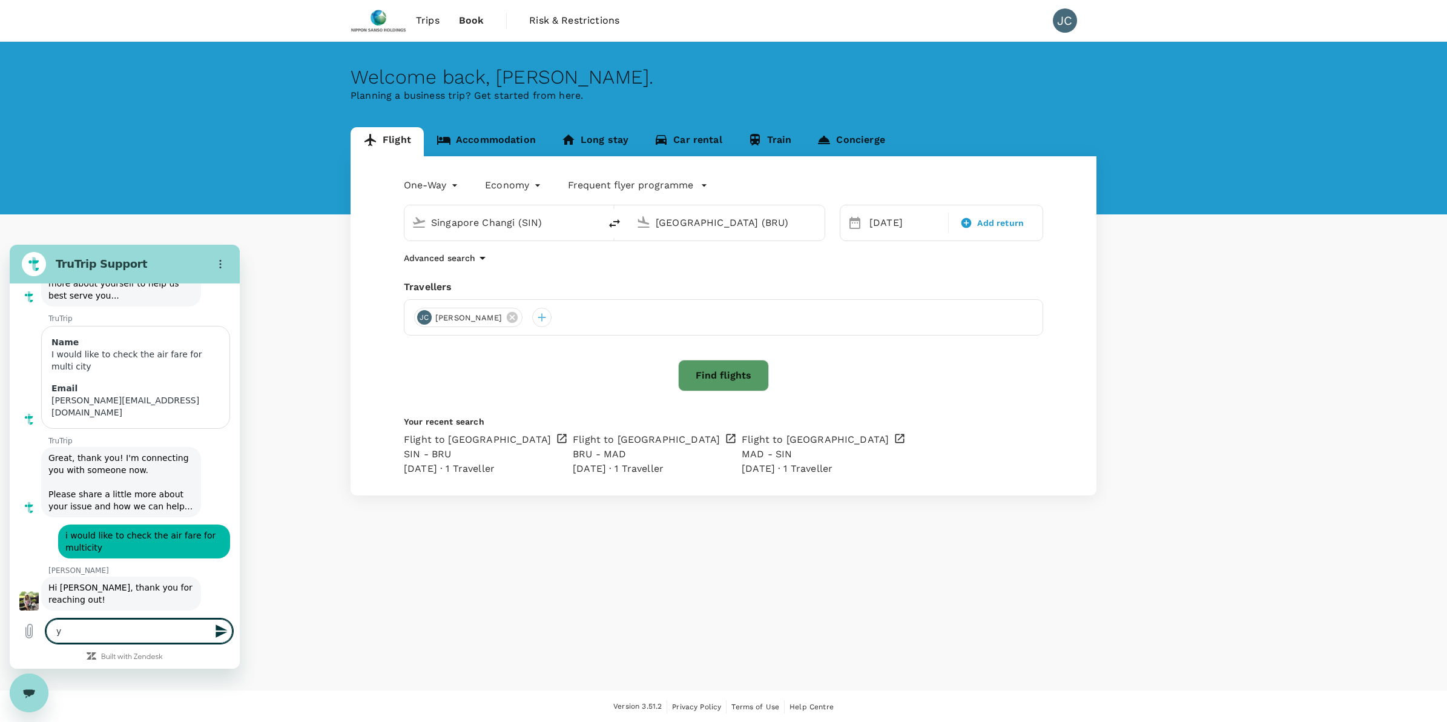
type textarea "x"
type textarea "H"
type textarea "x"
type textarea "Hi"
type textarea "x"
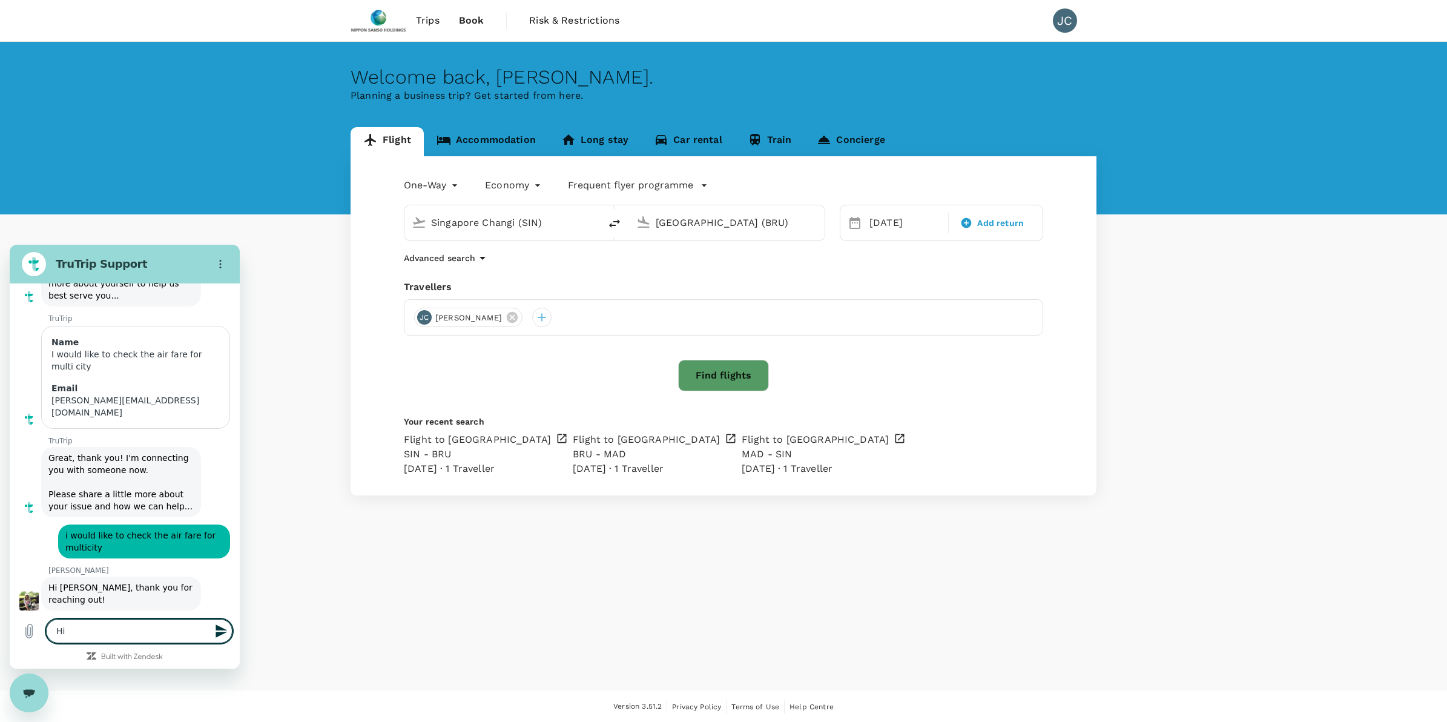
type textarea "Hi"
type textarea "x"
type textarea "Hi S"
type textarea "x"
type textarea "Hi Sh"
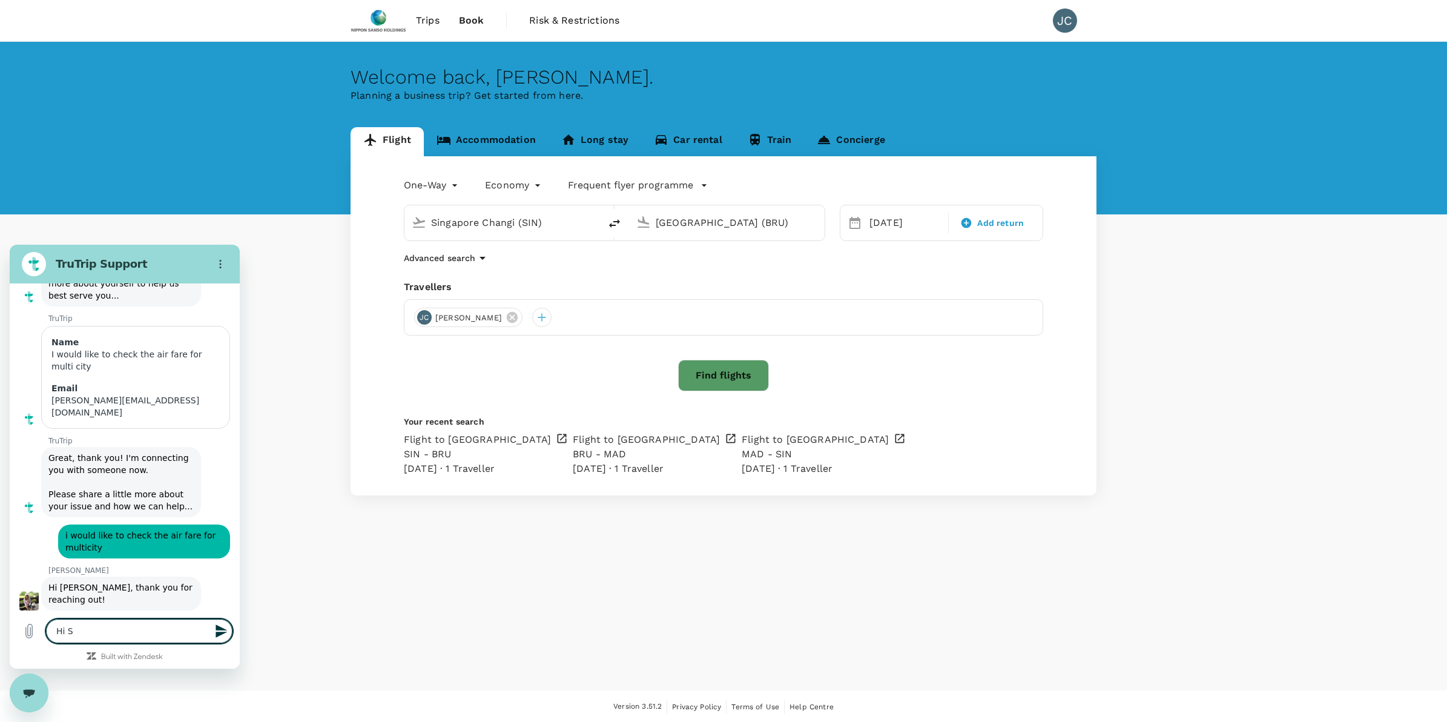
type textarea "x"
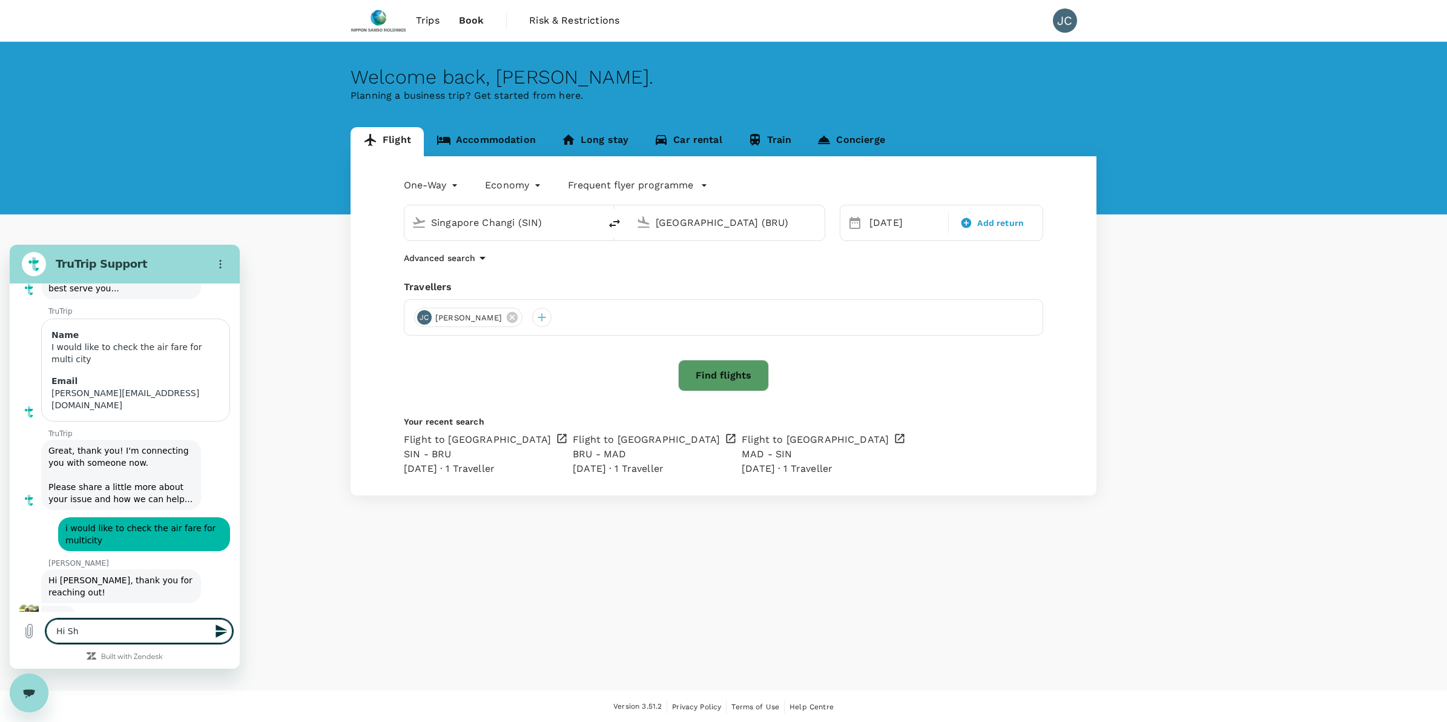
type textarea "Hi Sho"
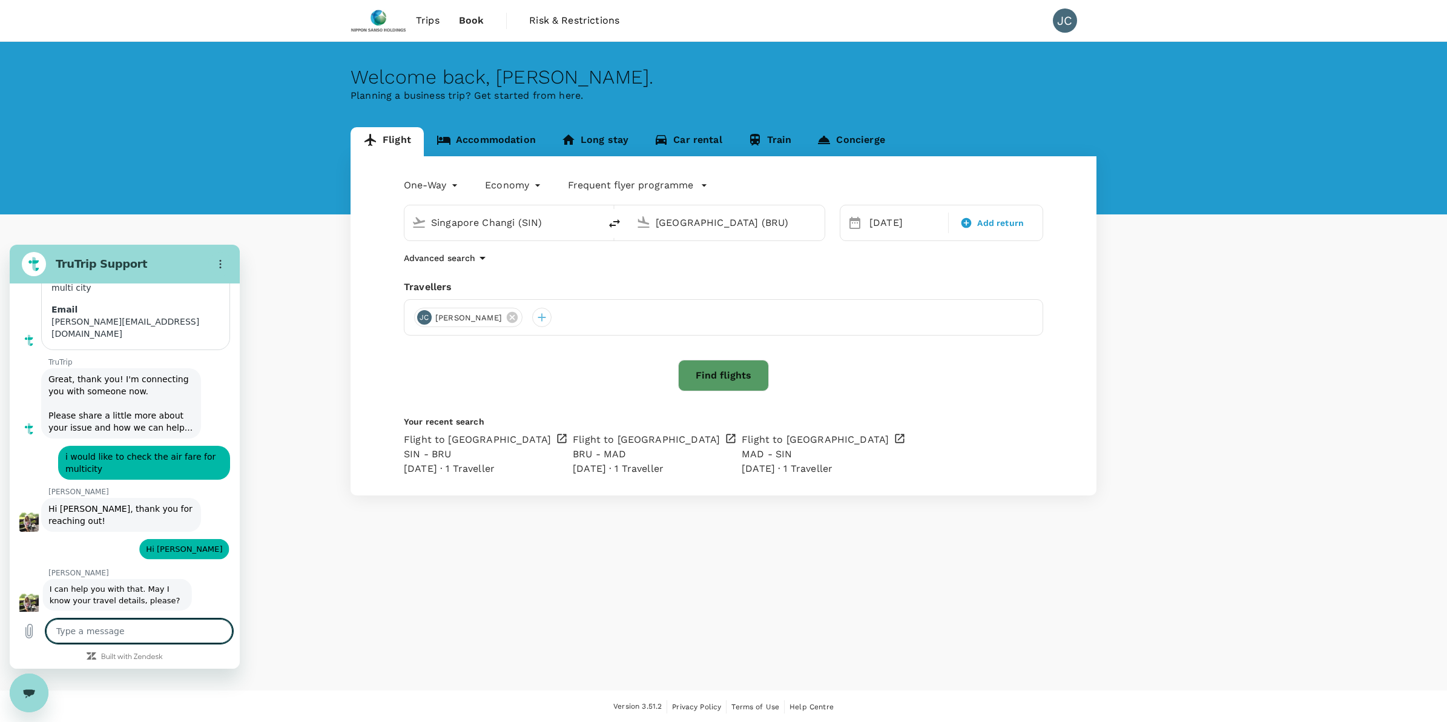
scroll to position [188, 0]
click at [143, 621] on textarea at bounding box center [139, 631] width 186 height 24
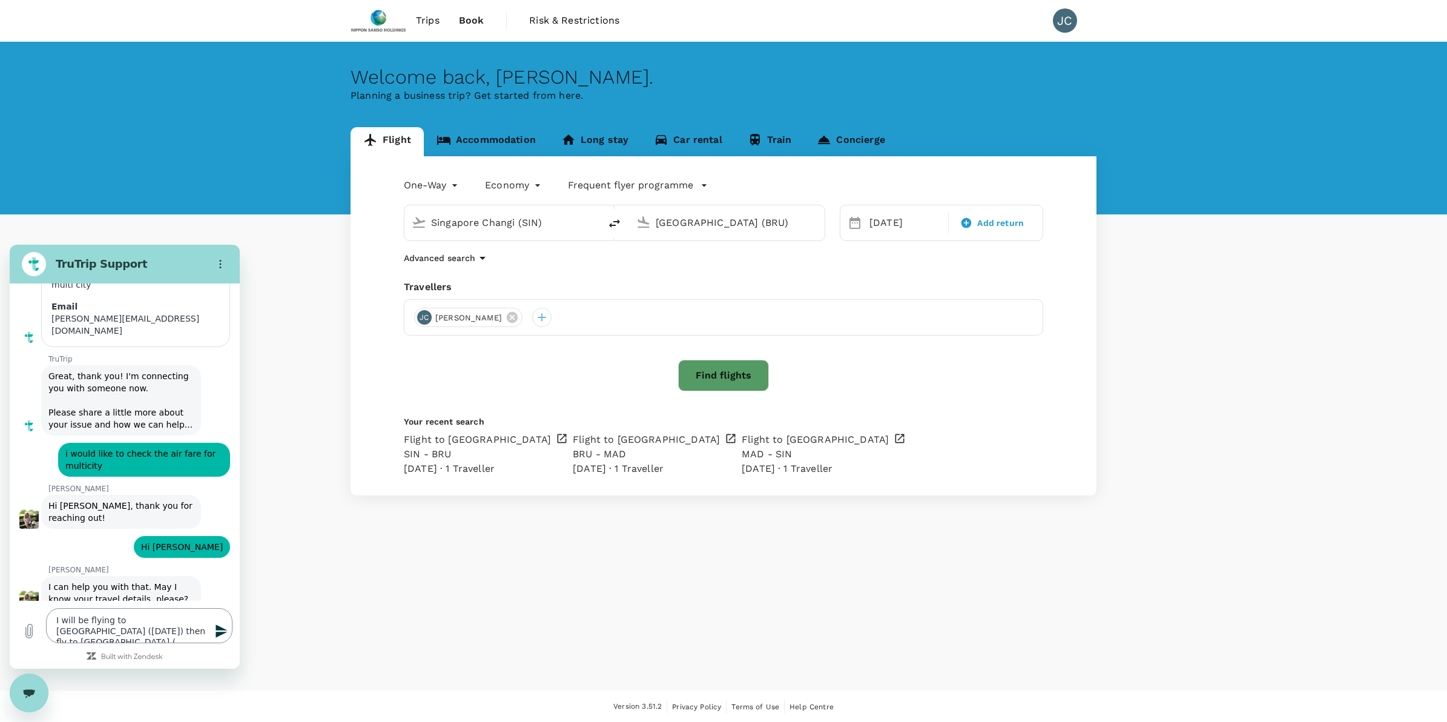
click at [137, 627] on textarea "I will be flying to [GEOGRAPHIC_DATA] ([DATE]) then fly to [GEOGRAPHIC_DATA] (" at bounding box center [139, 625] width 186 height 35
click at [174, 630] on textarea "I will be flying to [GEOGRAPHIC_DATA] ([DATE]) then fly to [GEOGRAPHIC_DATA] ([…" at bounding box center [139, 620] width 186 height 46
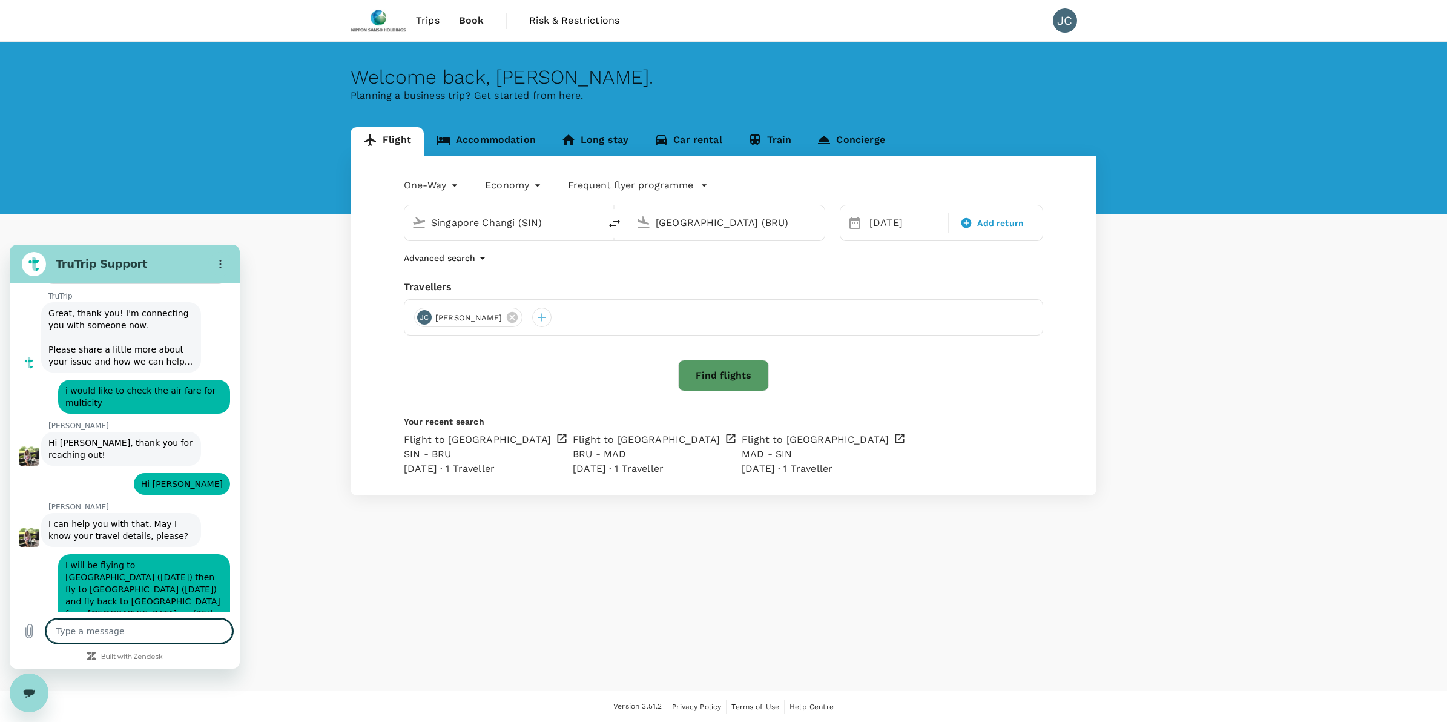
scroll to position [253, 0]
click at [174, 630] on textarea at bounding box center [139, 631] width 186 height 24
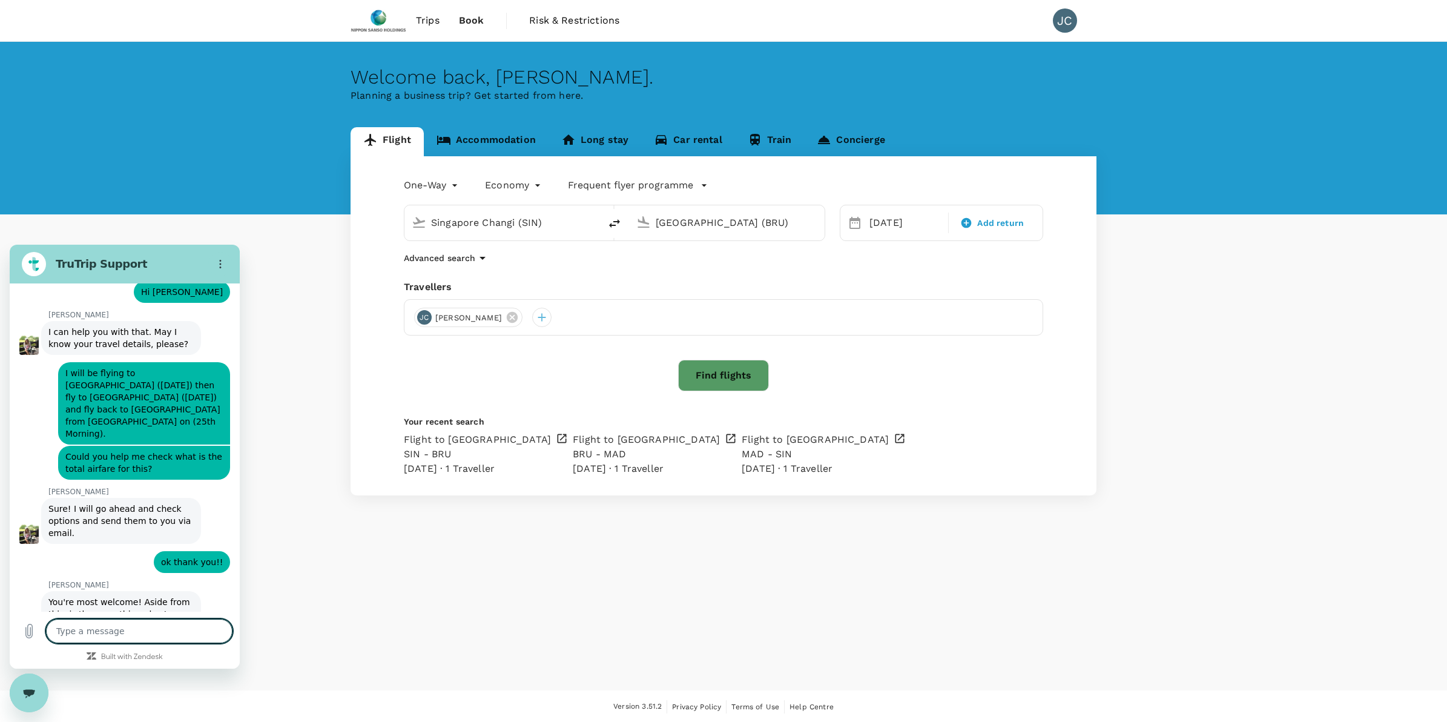
scroll to position [446, 0]
